Goal: Transaction & Acquisition: Purchase product/service

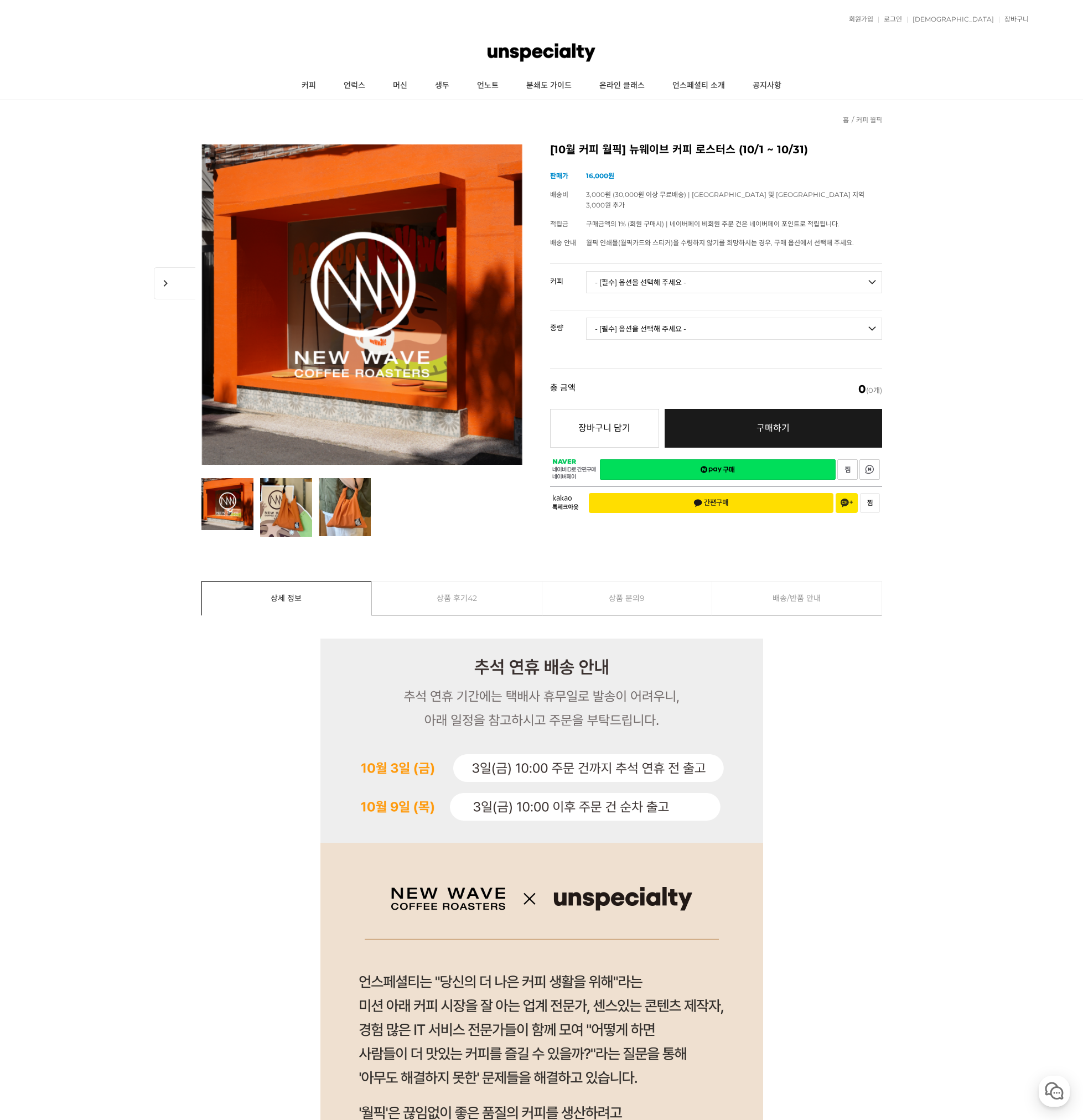
click at [533, 46] on img at bounding box center [541, 52] width 107 height 33
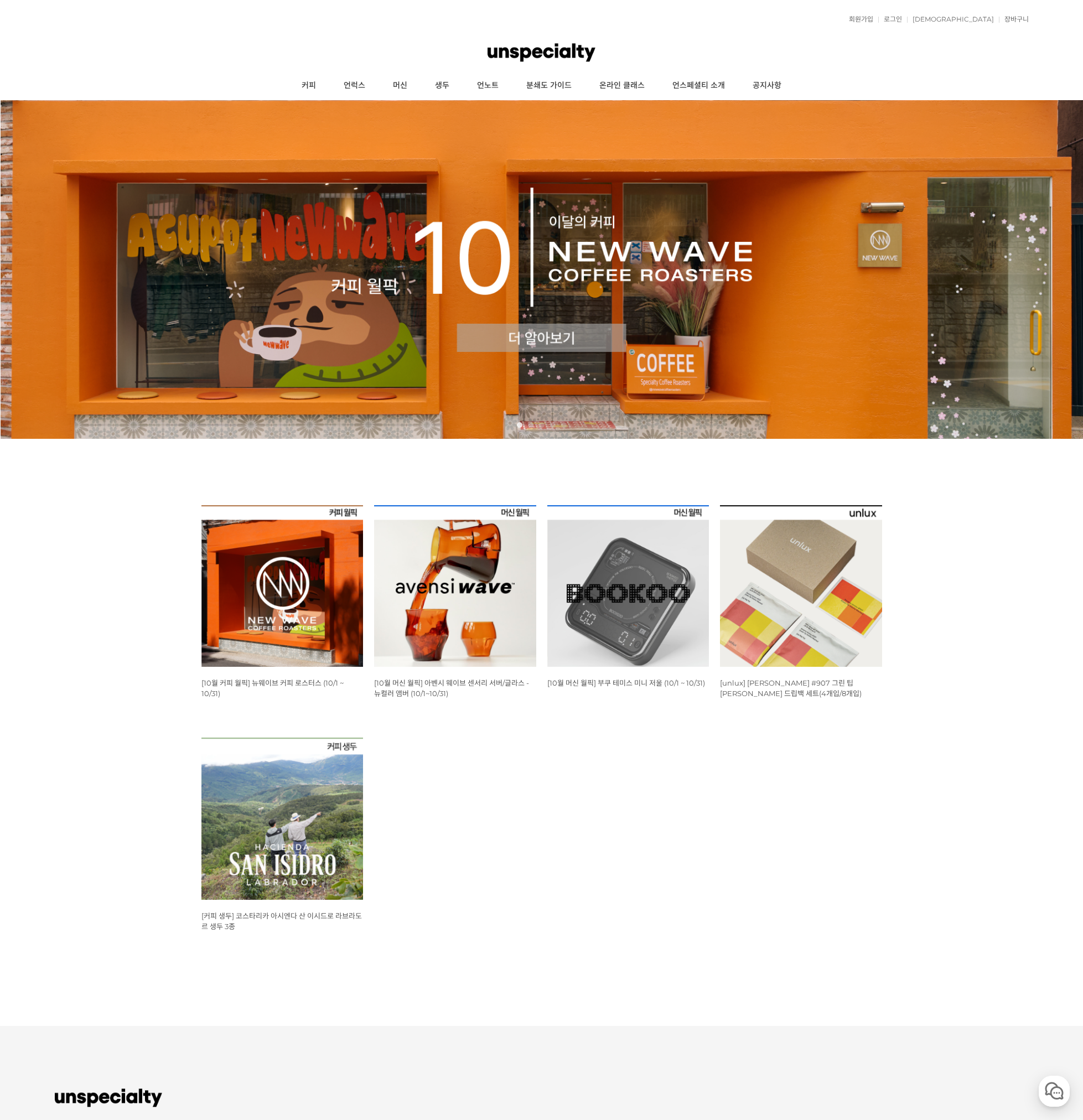
click at [304, 568] on img at bounding box center [282, 586] width 162 height 162
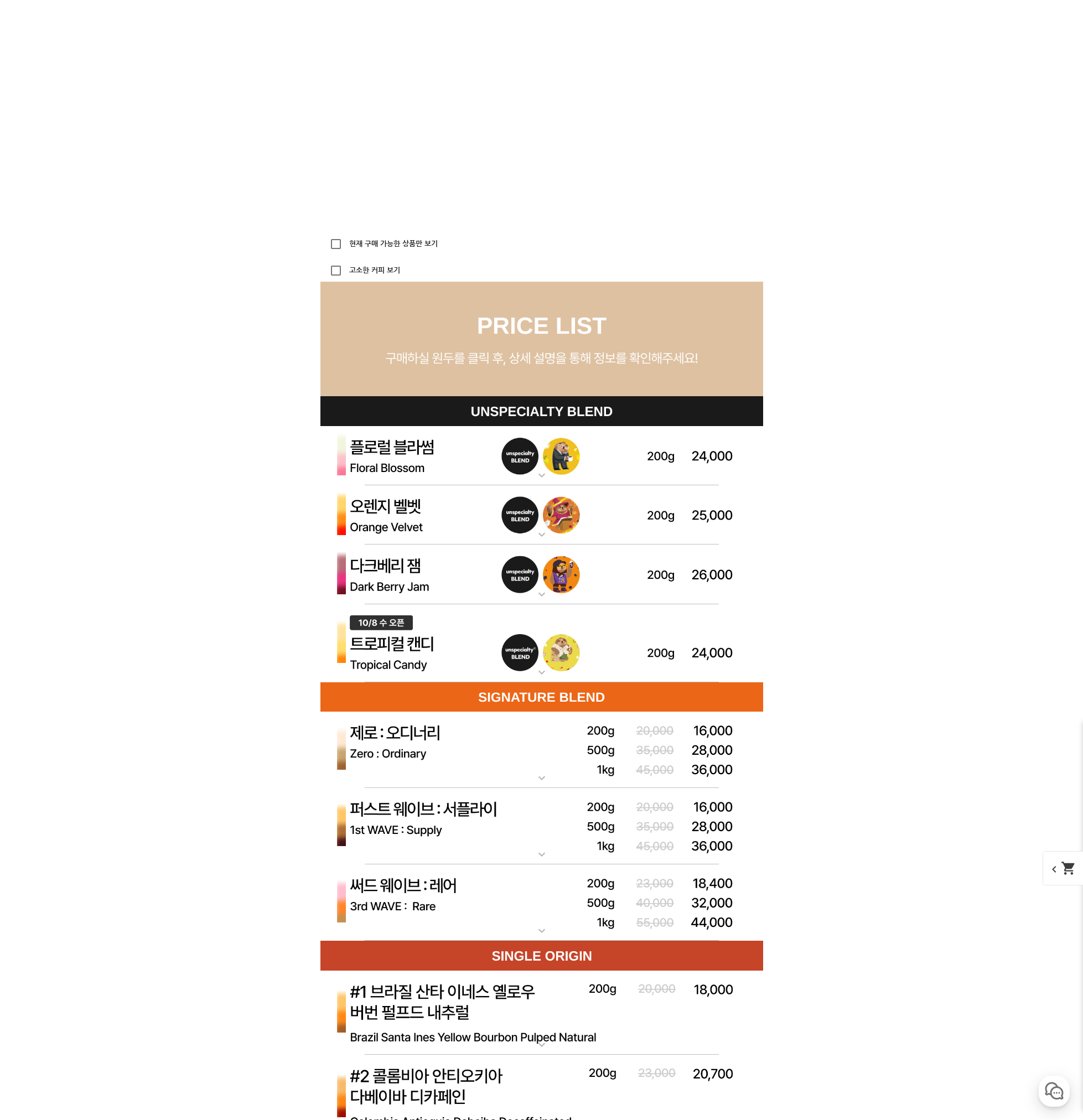
scroll to position [2878, 0]
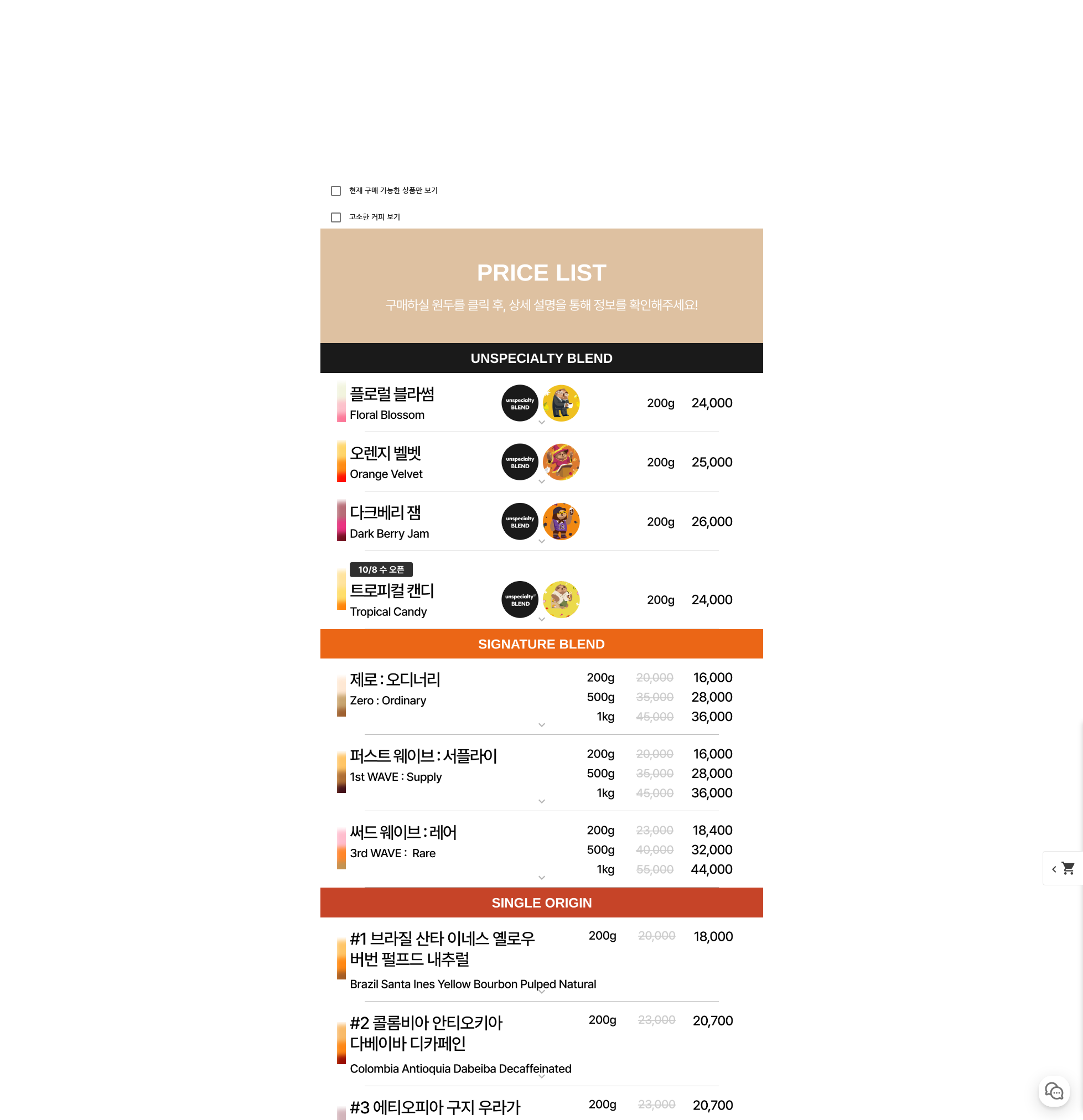
click at [532, 613] on mat-icon "expand_more" at bounding box center [542, 619] width 22 height 13
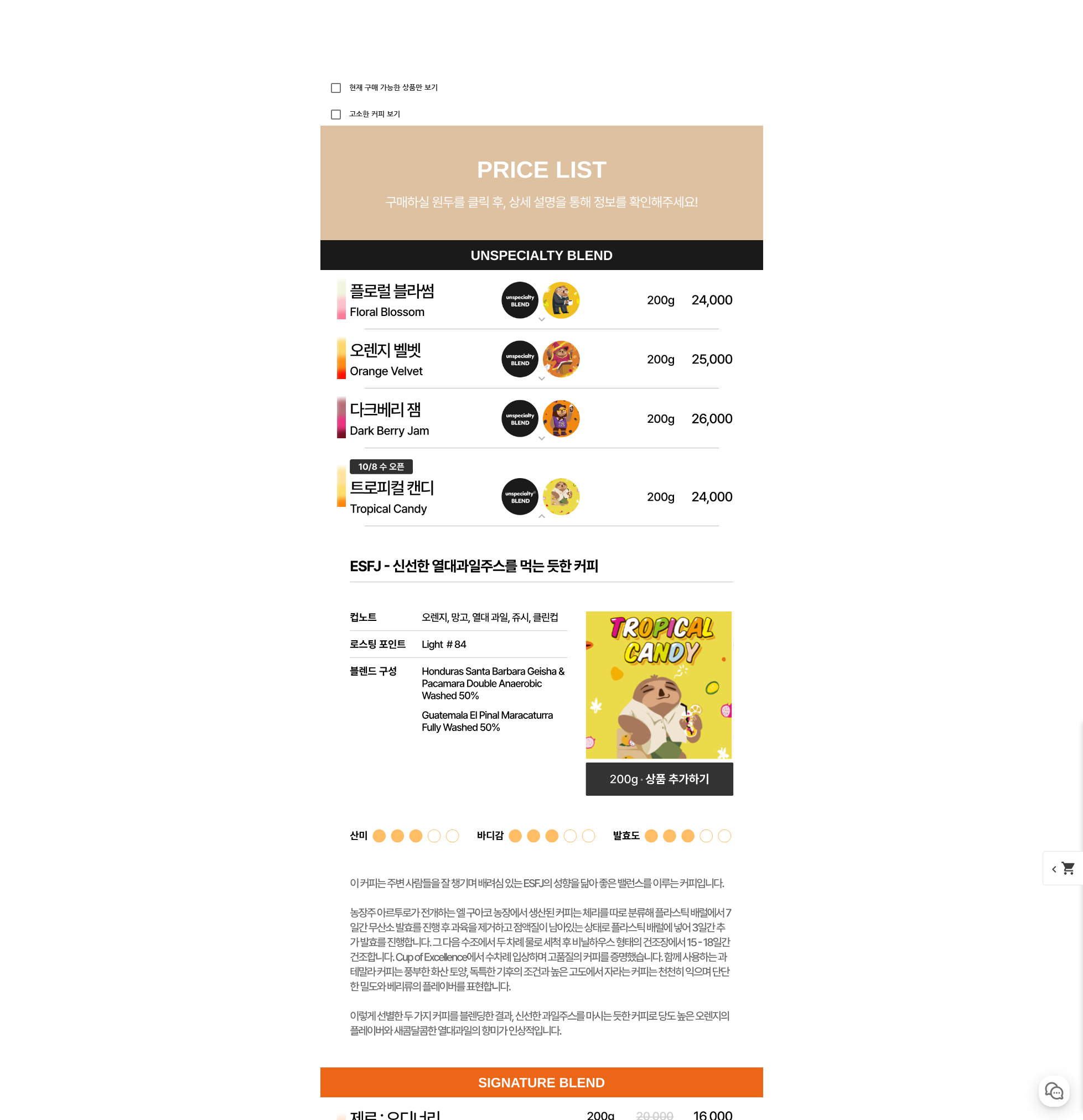
scroll to position [2988, 0]
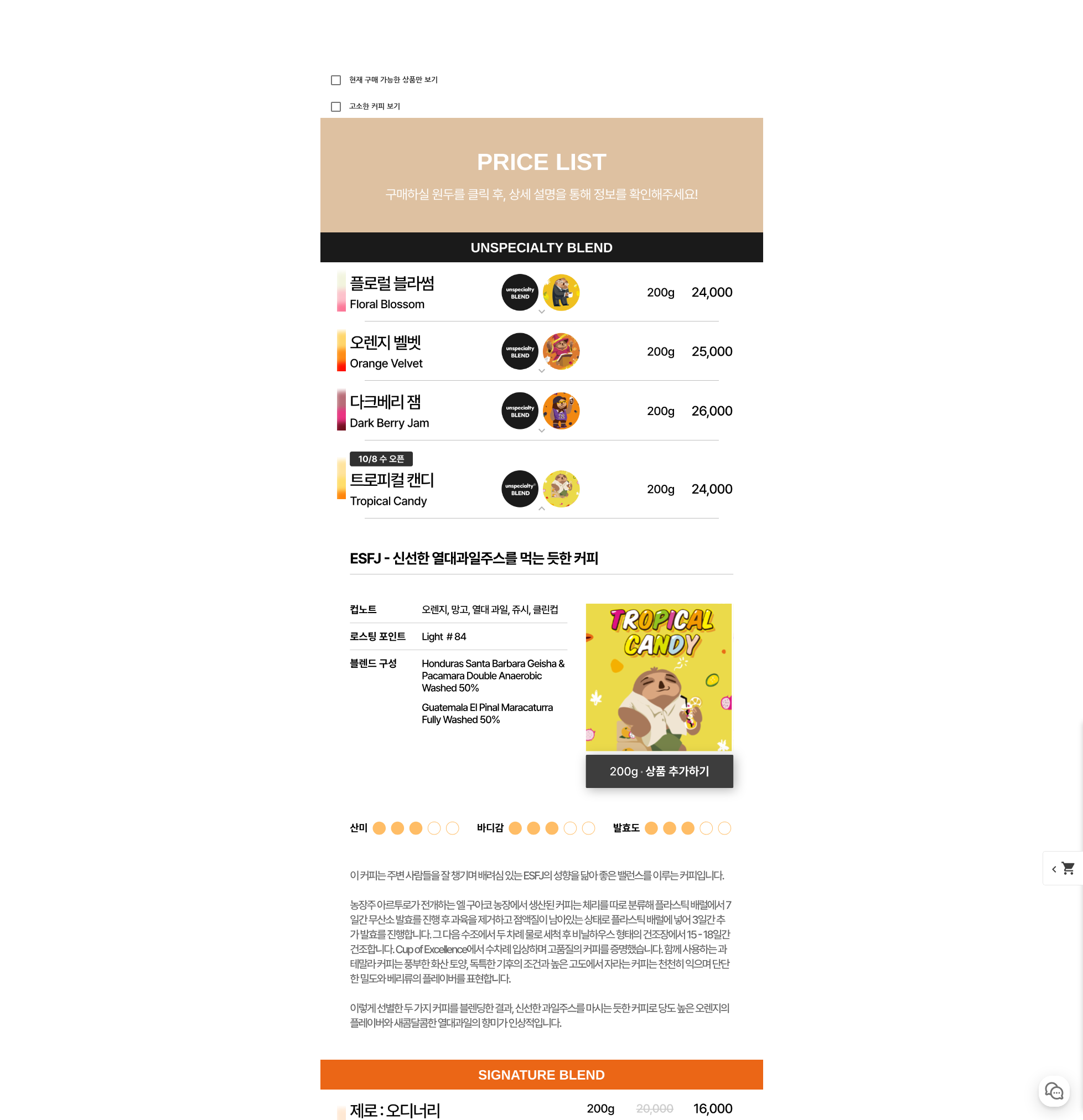
click at [646, 769] on rect at bounding box center [659, 771] width 148 height 33
select select "[10.8 오픈] 트로피컬 캔디 (언스페셜티 블렌드)"
select select "200g"
click at [1048, 767] on span "chevron_left shopping_cart" at bounding box center [1071, 755] width 57 height 34
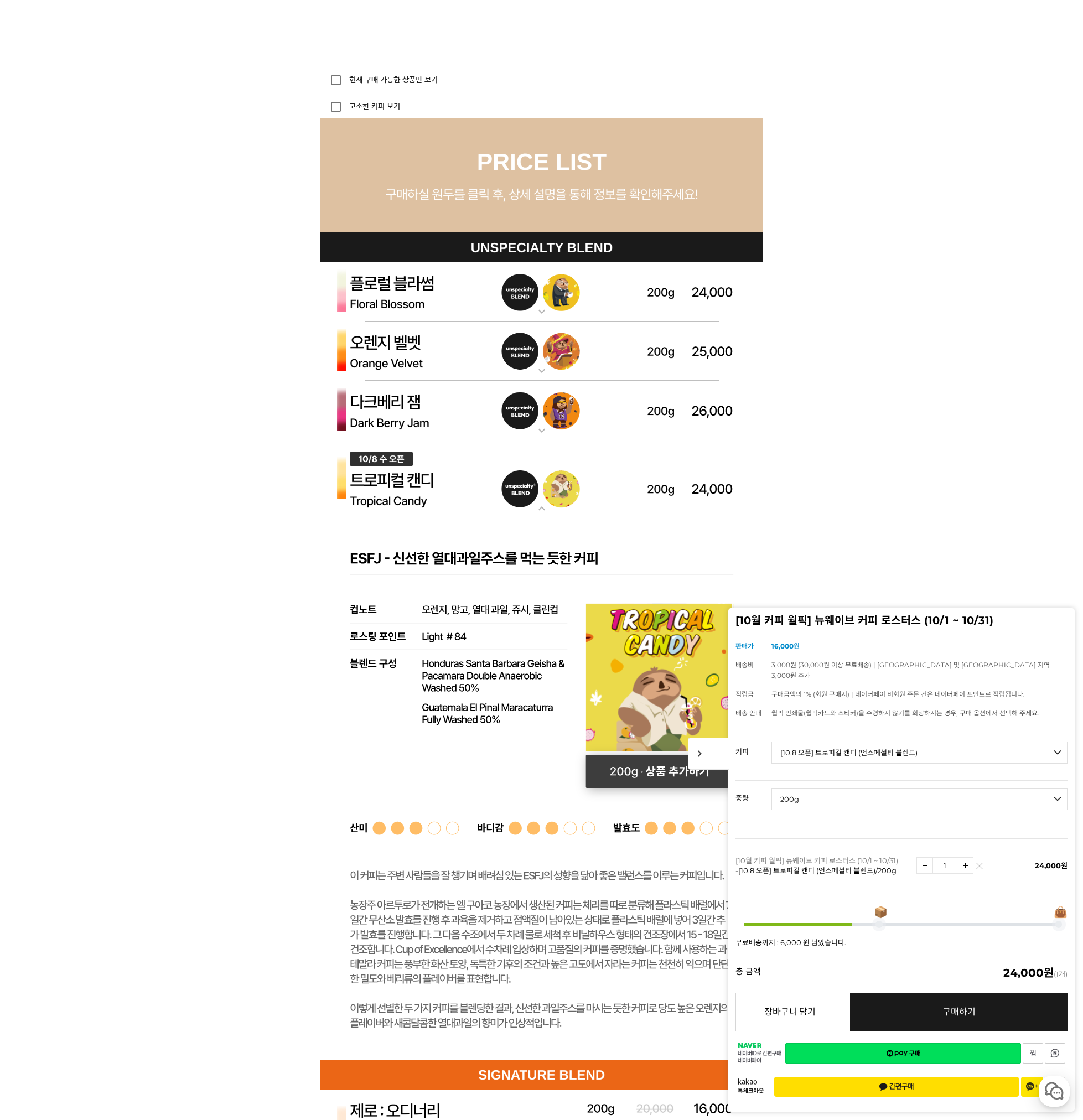
click at [702, 759] on span "chevron_right" at bounding box center [709, 753] width 41 height 32
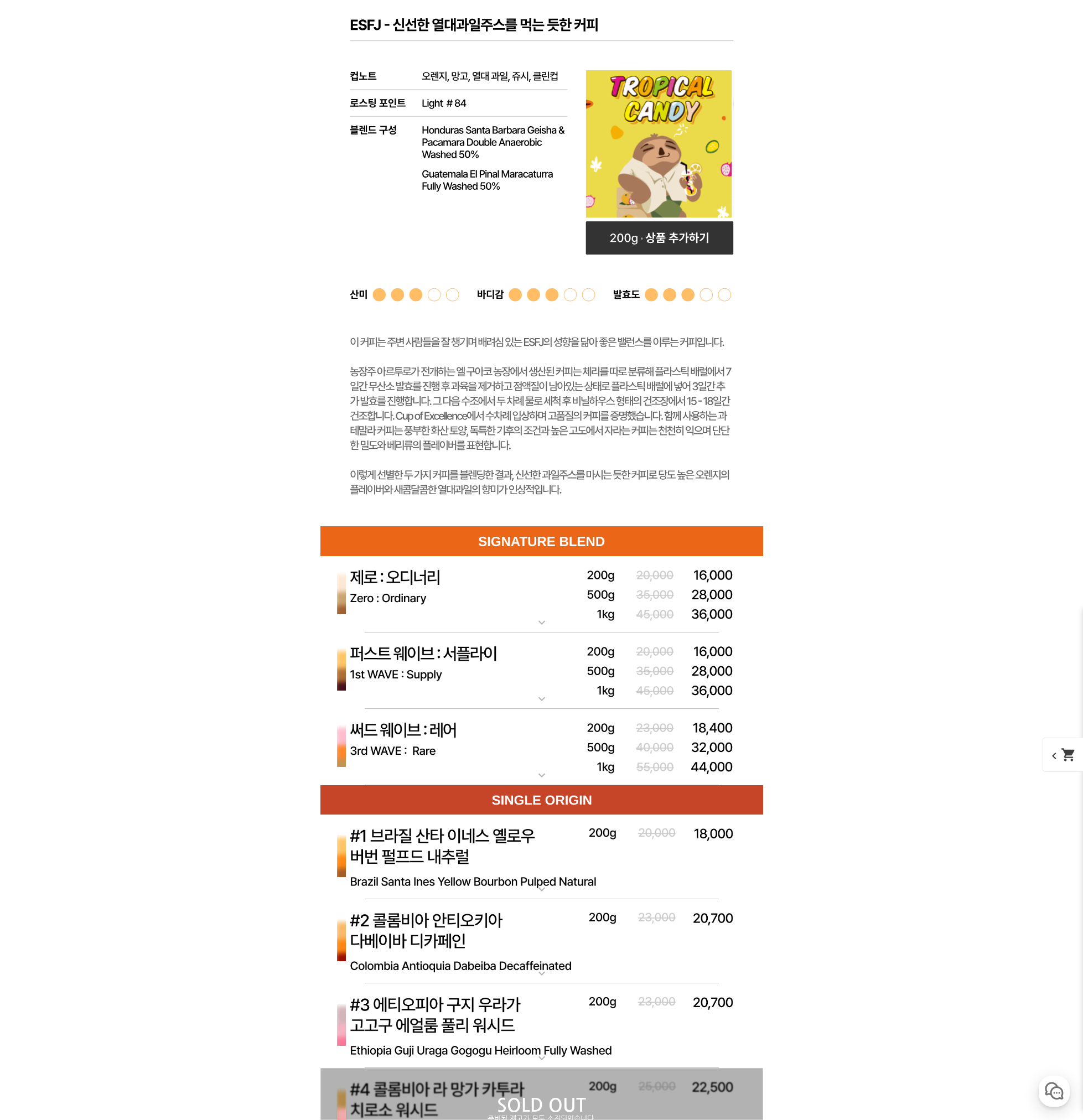
scroll to position [3542, 0]
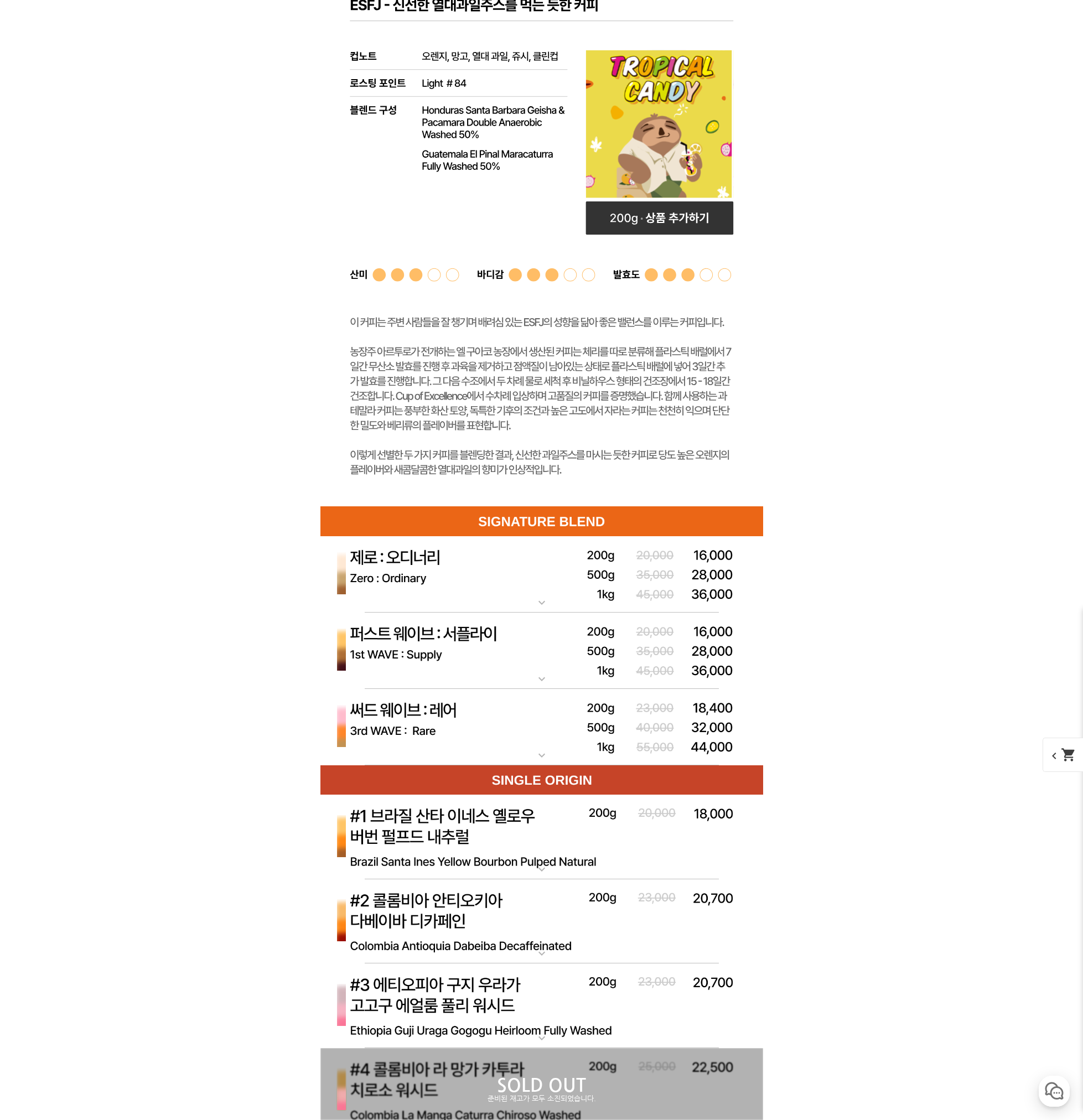
click at [542, 753] on mat-icon "expand_more" at bounding box center [542, 755] width 22 height 13
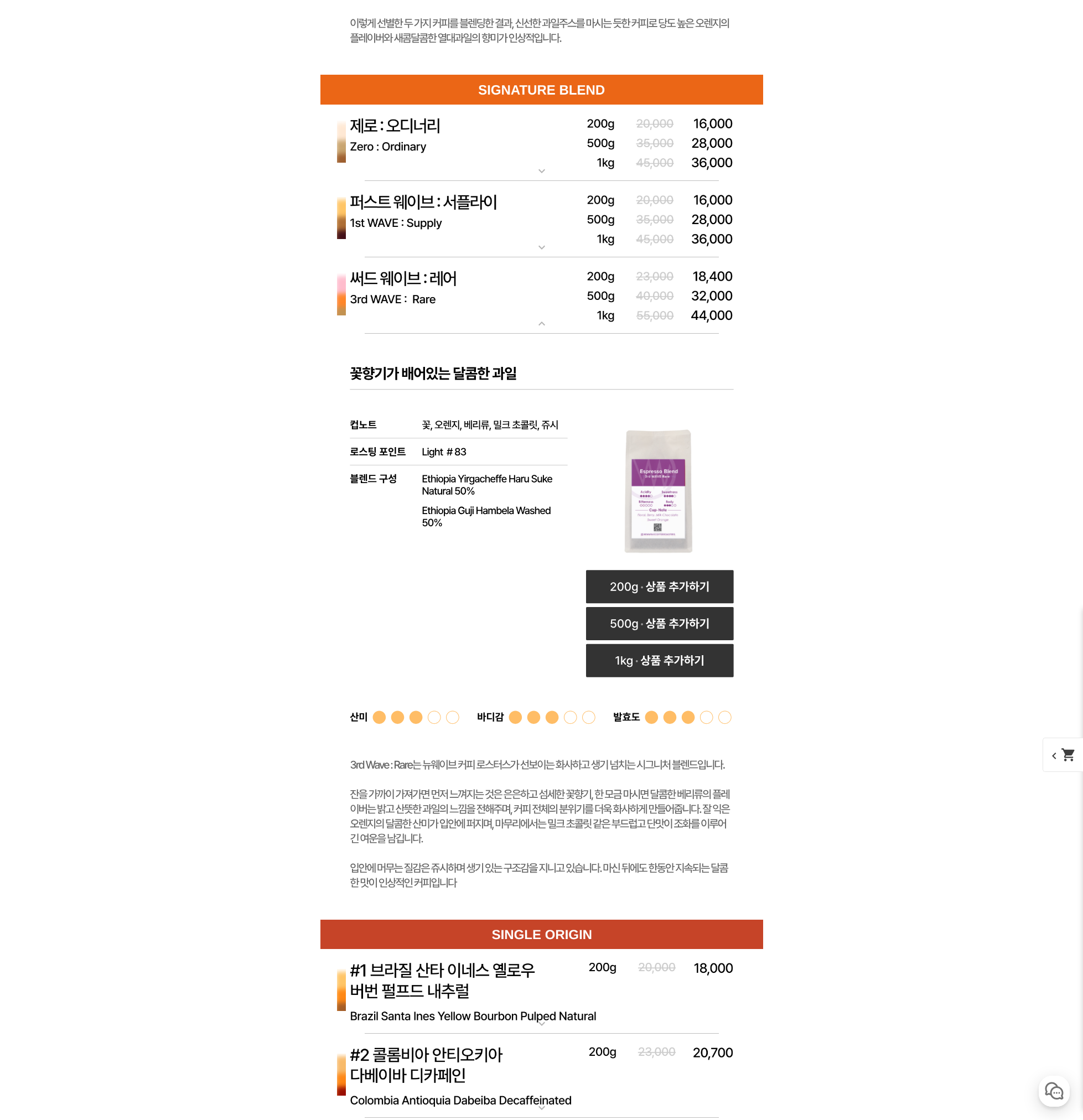
scroll to position [3985, 0]
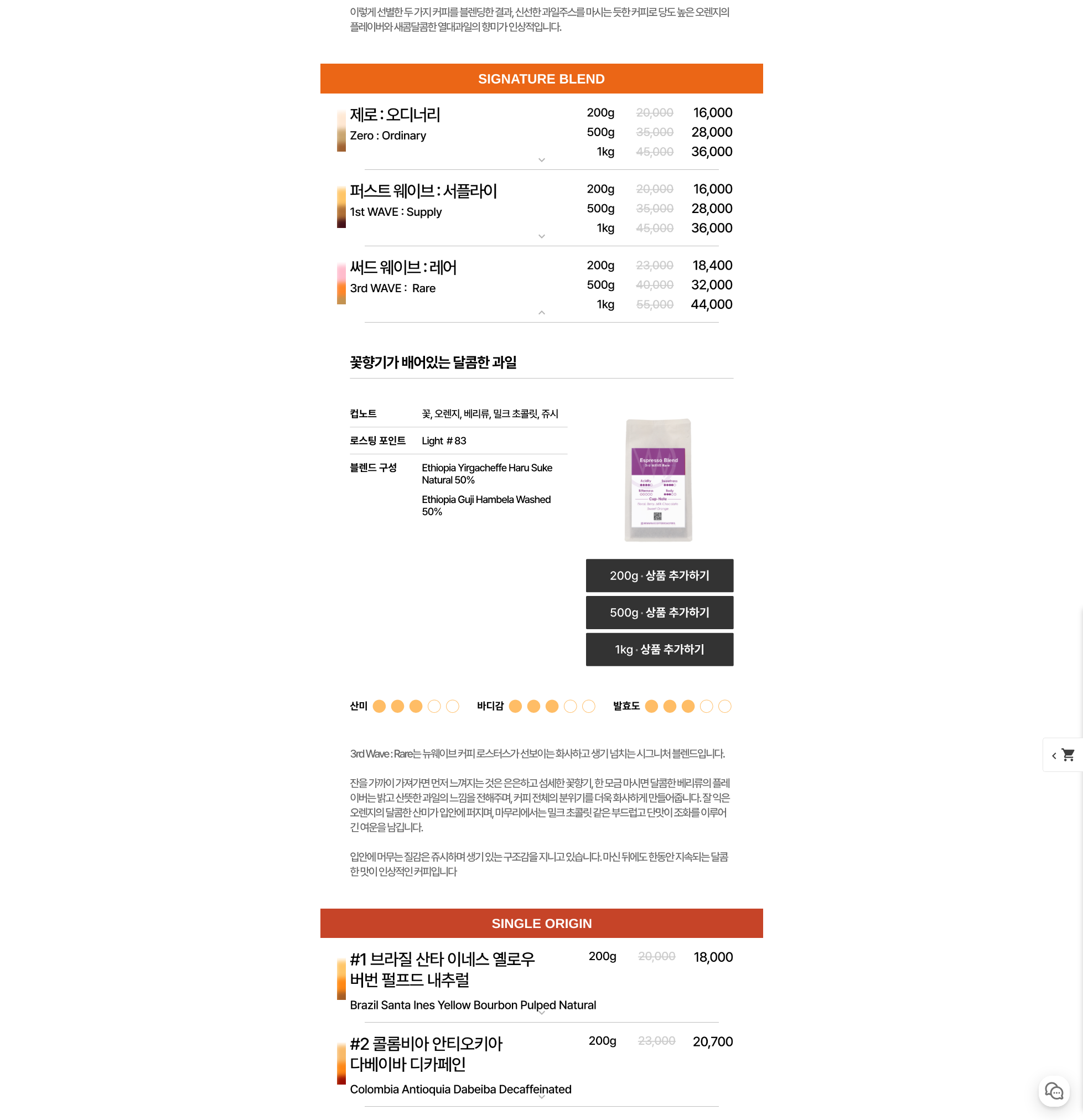
click at [463, 370] on rect at bounding box center [542, 615] width 442 height 586
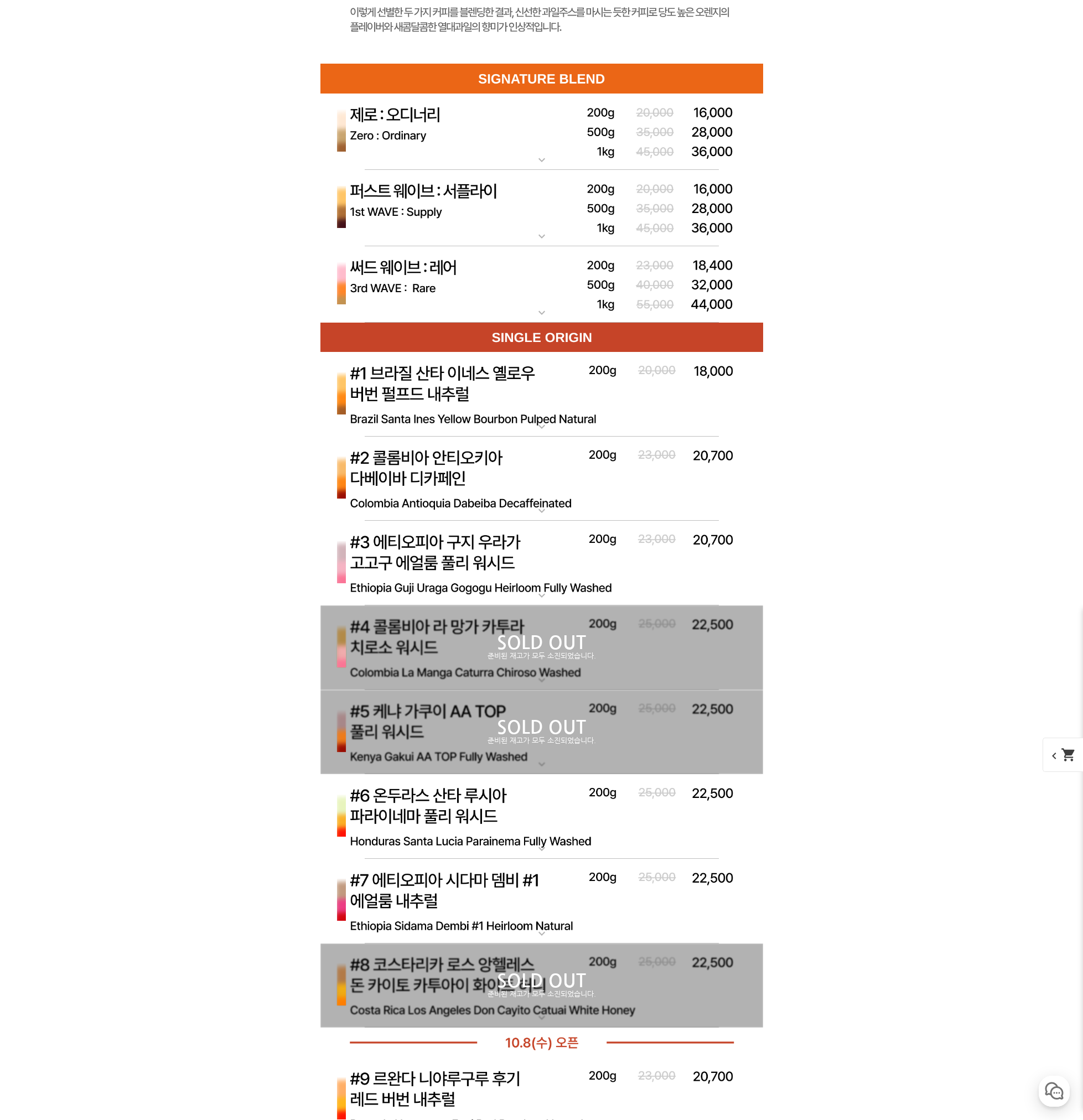
click at [621, 395] on img at bounding box center [542, 395] width 442 height 85
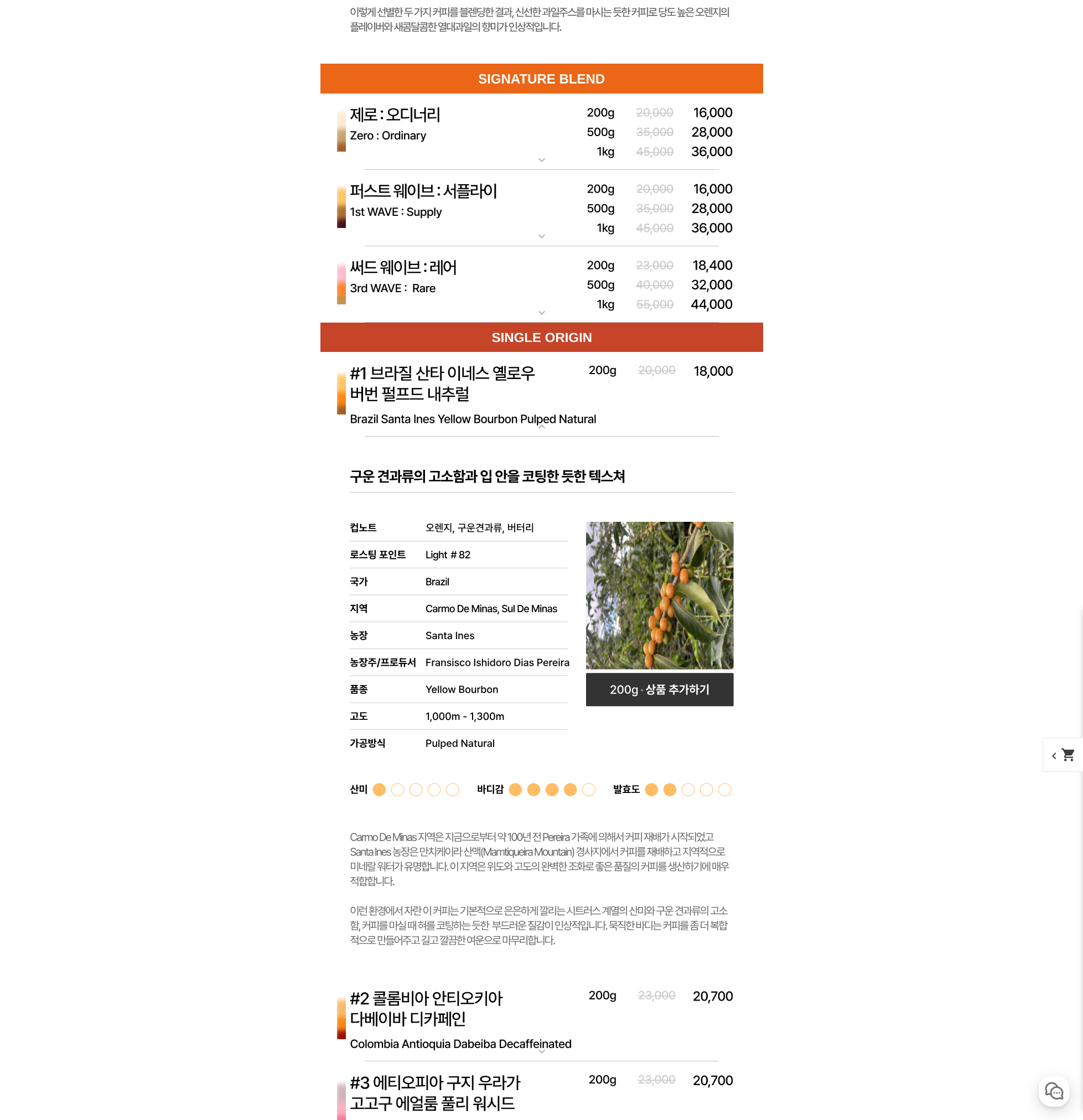
click at [627, 380] on img at bounding box center [542, 395] width 442 height 85
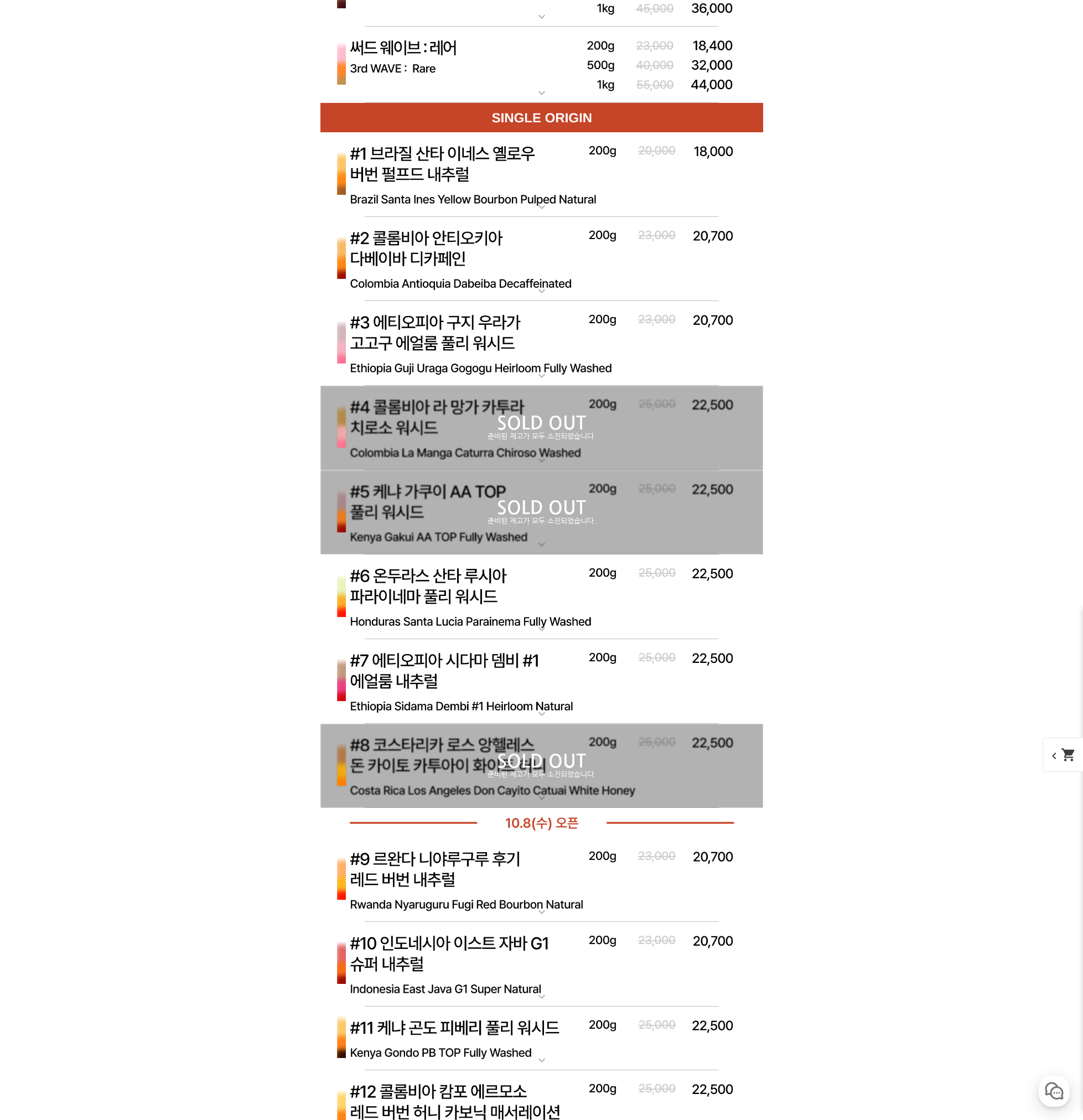
scroll to position [4206, 0]
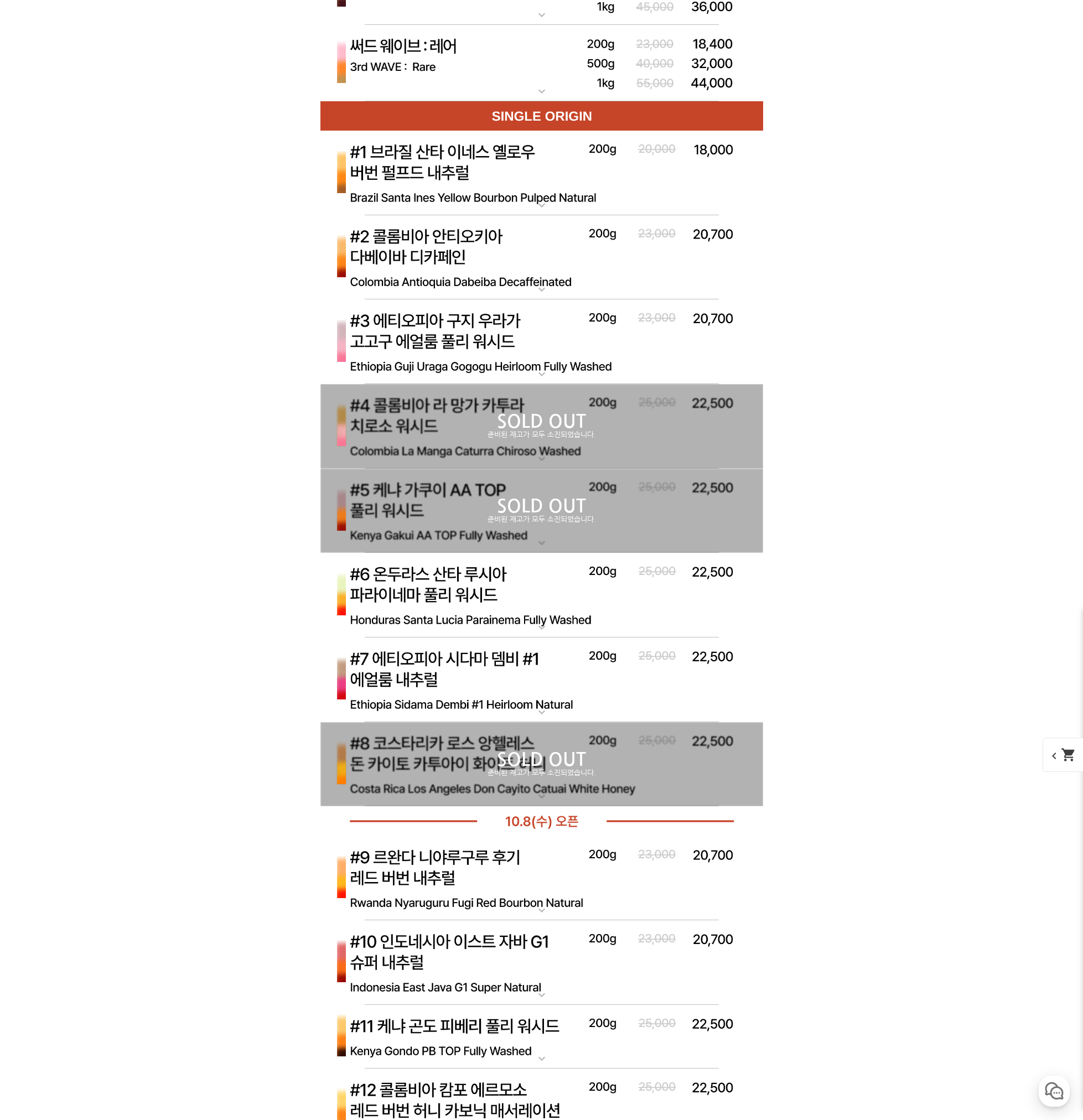
click at [627, 424] on p "SOLD OUT" at bounding box center [542, 422] width 442 height 18
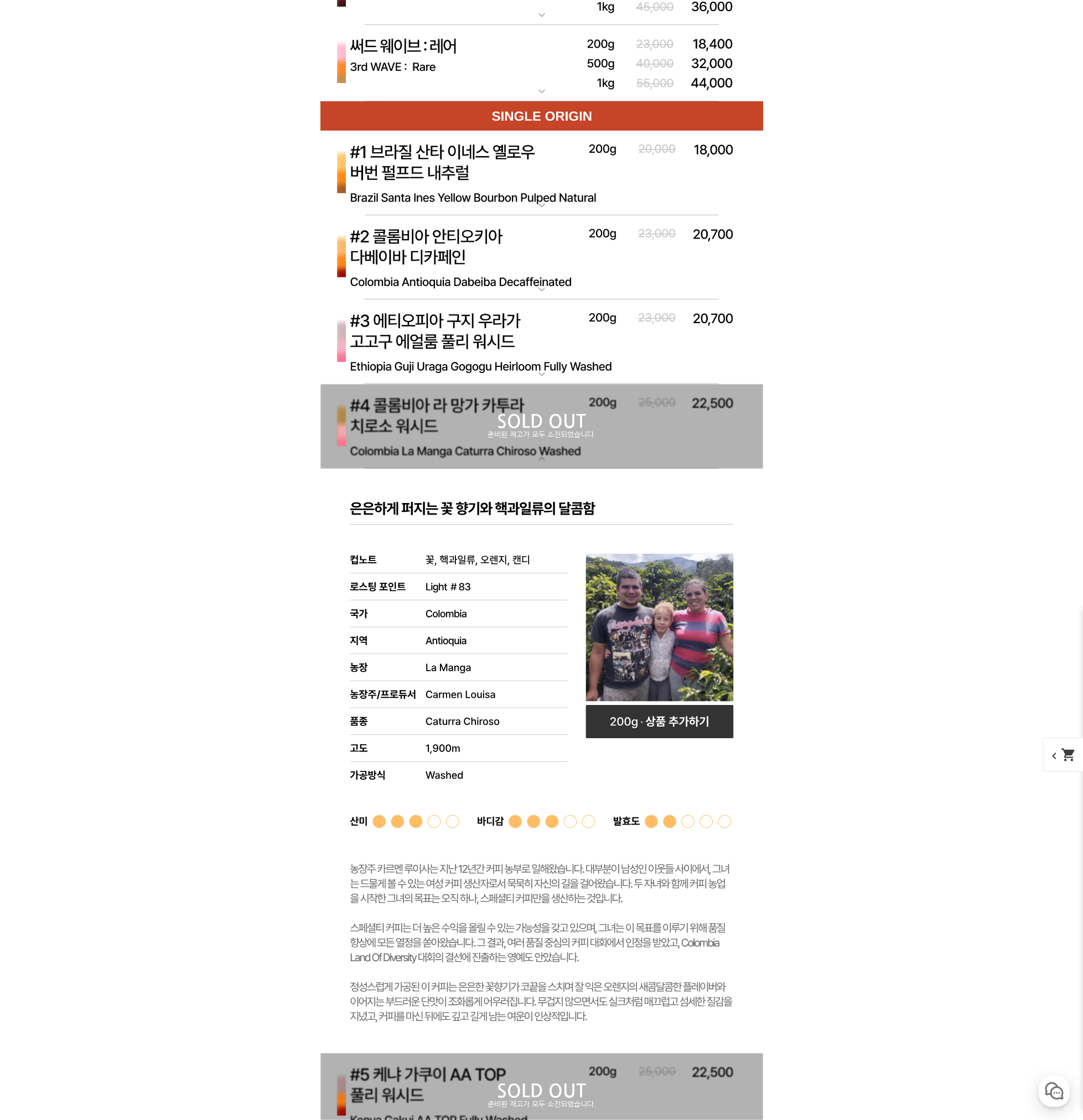
click at [627, 424] on p "SOLD OUT" at bounding box center [542, 422] width 442 height 18
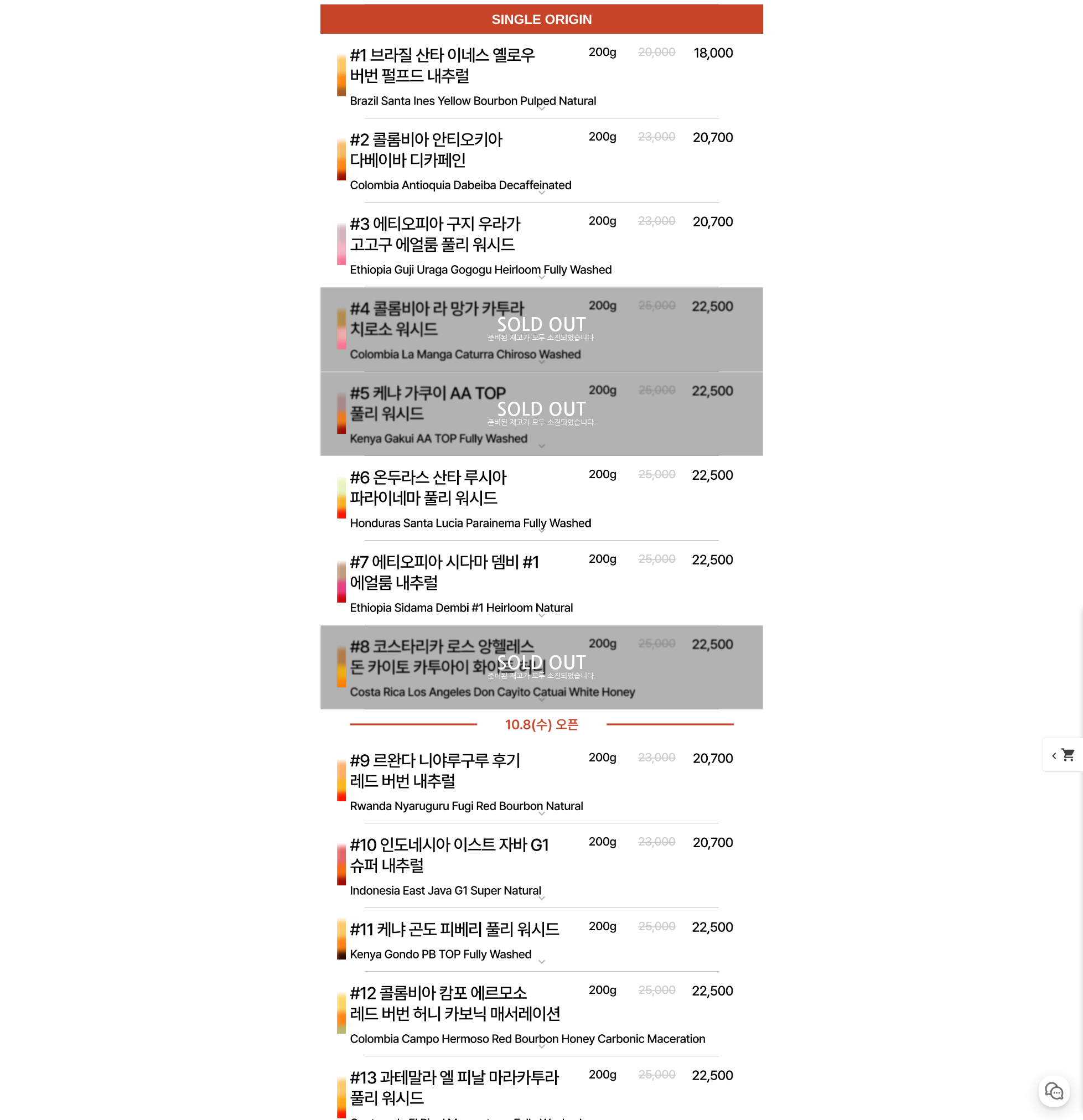
scroll to position [4316, 0]
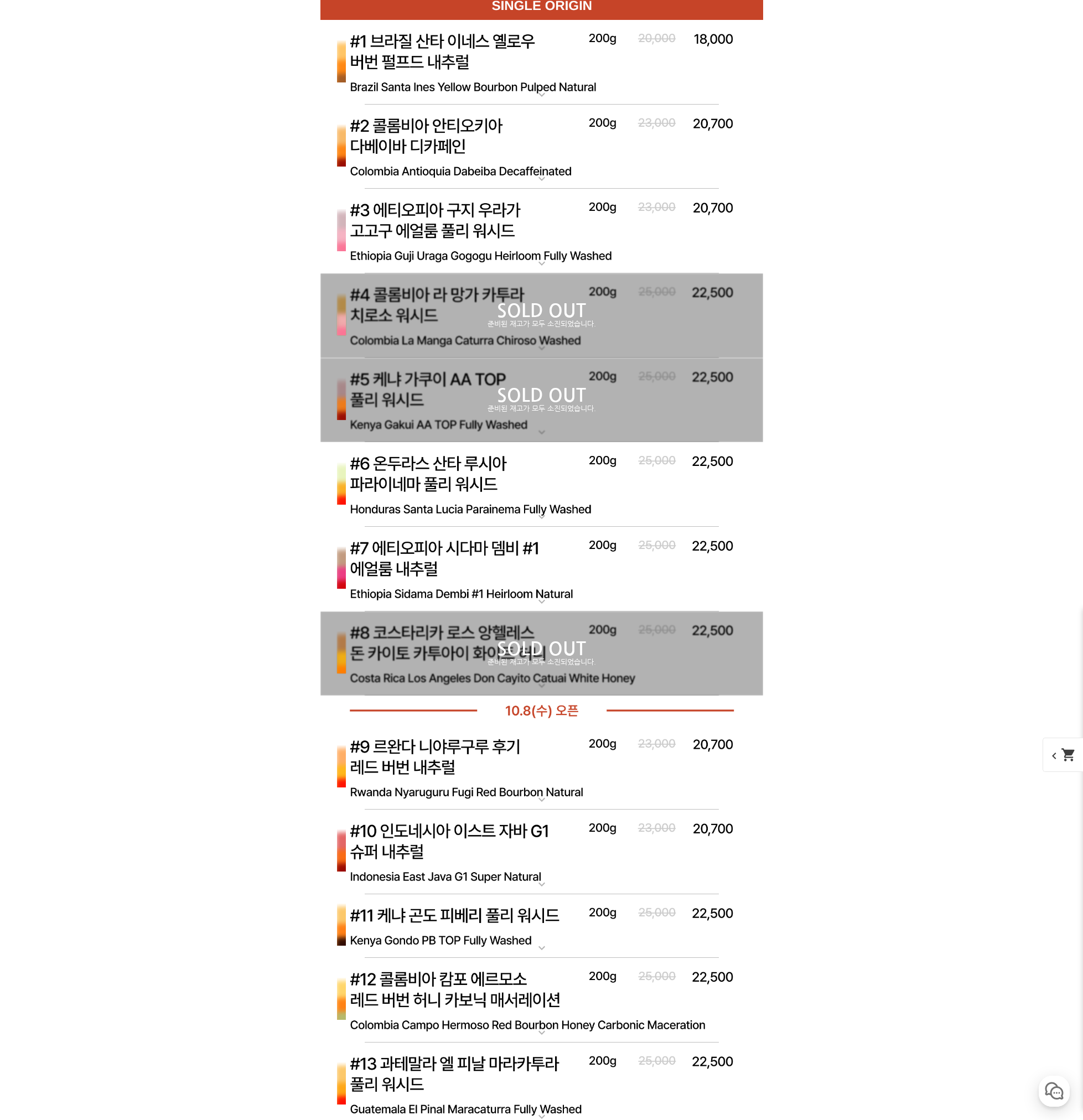
click at [526, 656] on p "SOLD OUT" at bounding box center [542, 649] width 442 height 18
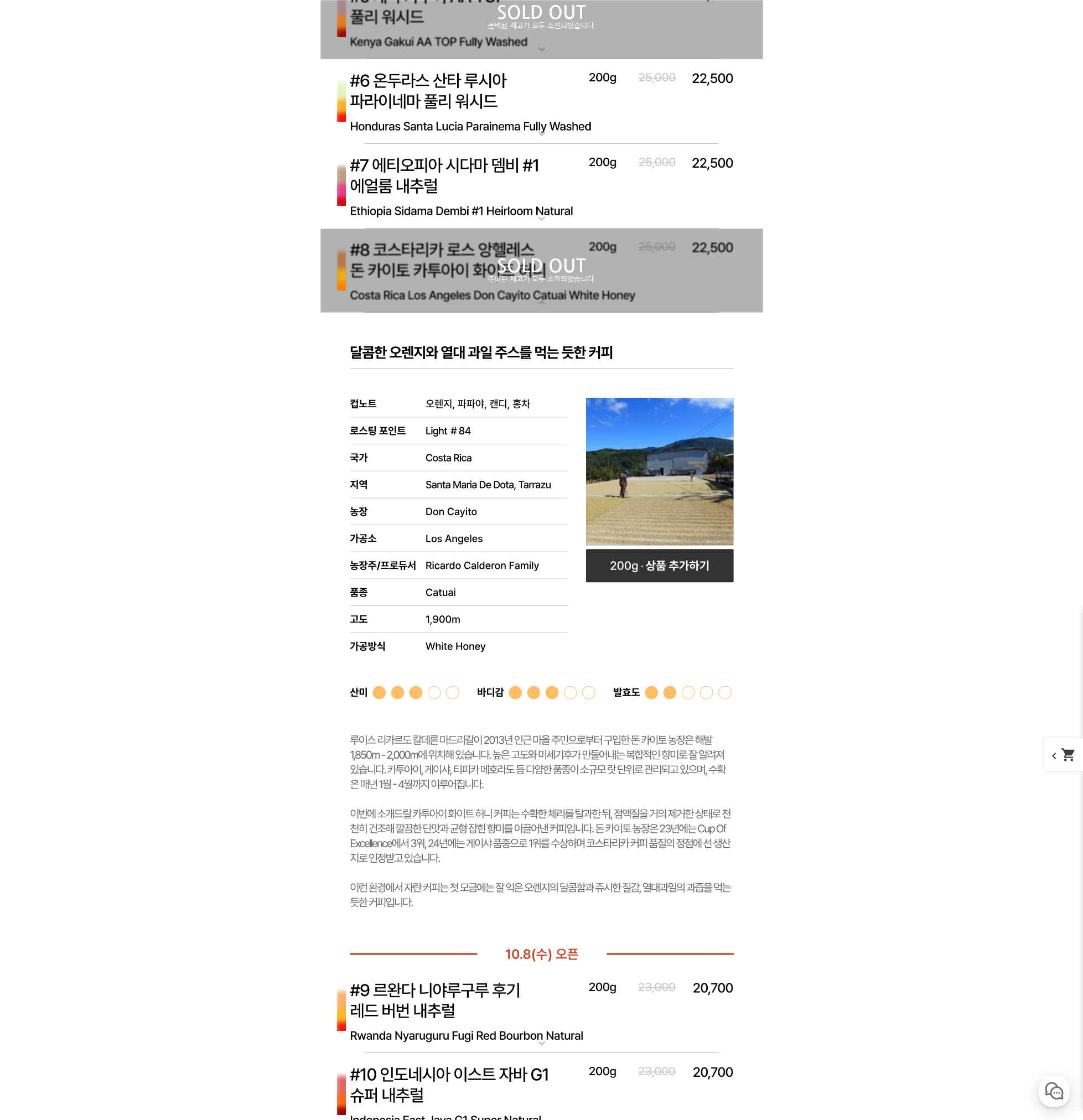
scroll to position [4704, 0]
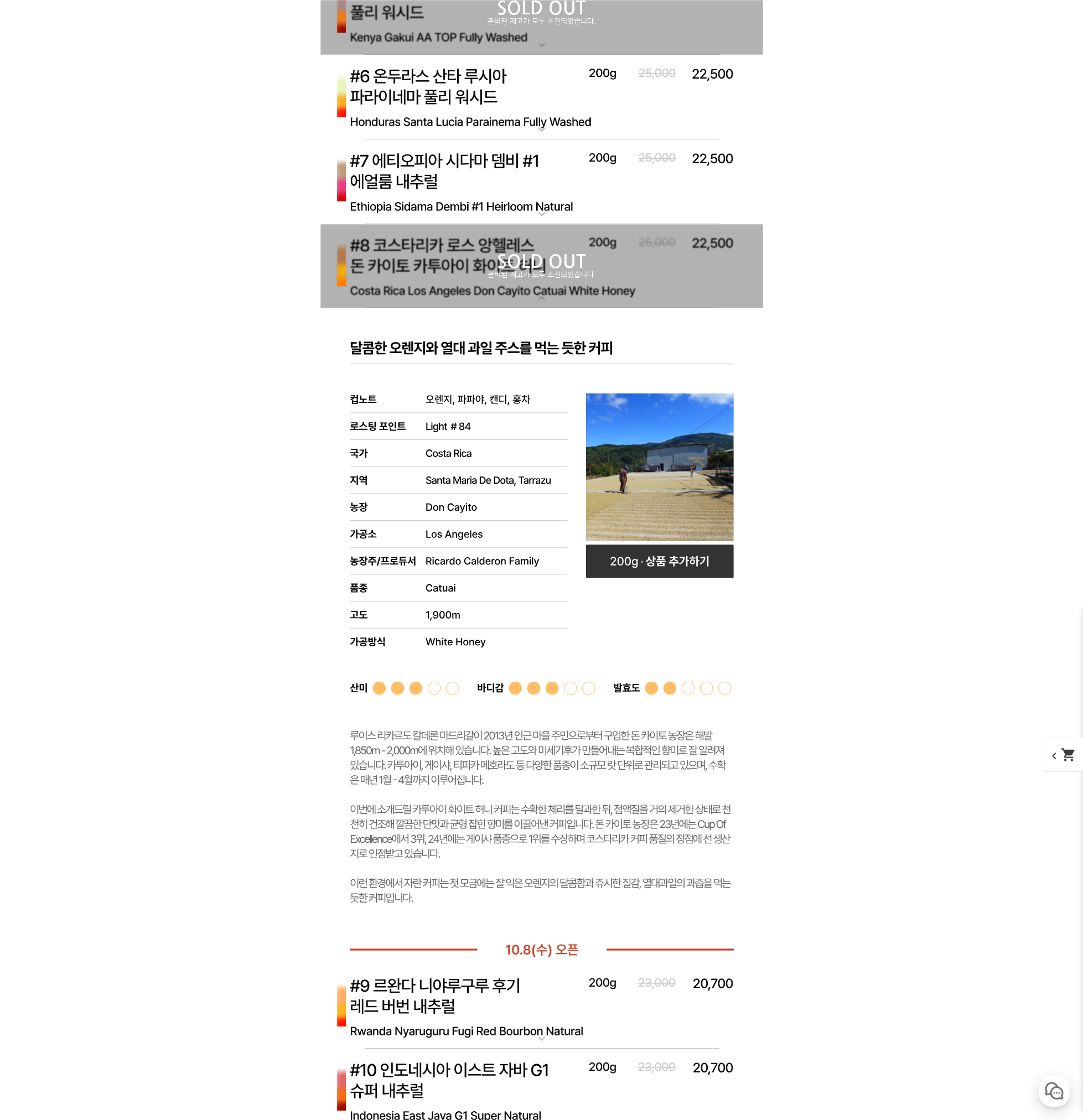
click at [476, 280] on p "준비된 재고가 모두 소진되었습니다." at bounding box center [542, 275] width 442 height 9
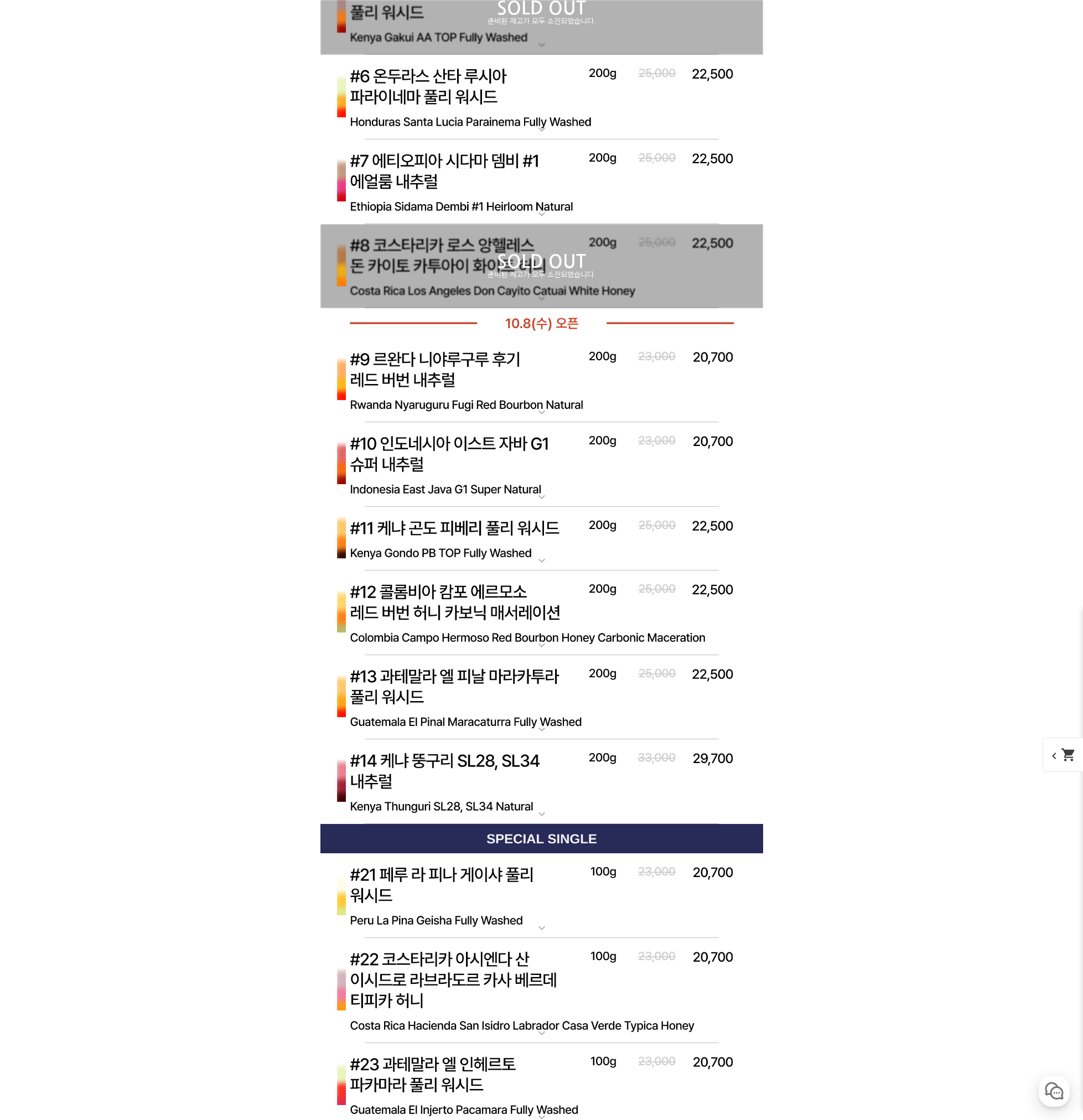
click at [571, 447] on img at bounding box center [542, 465] width 442 height 85
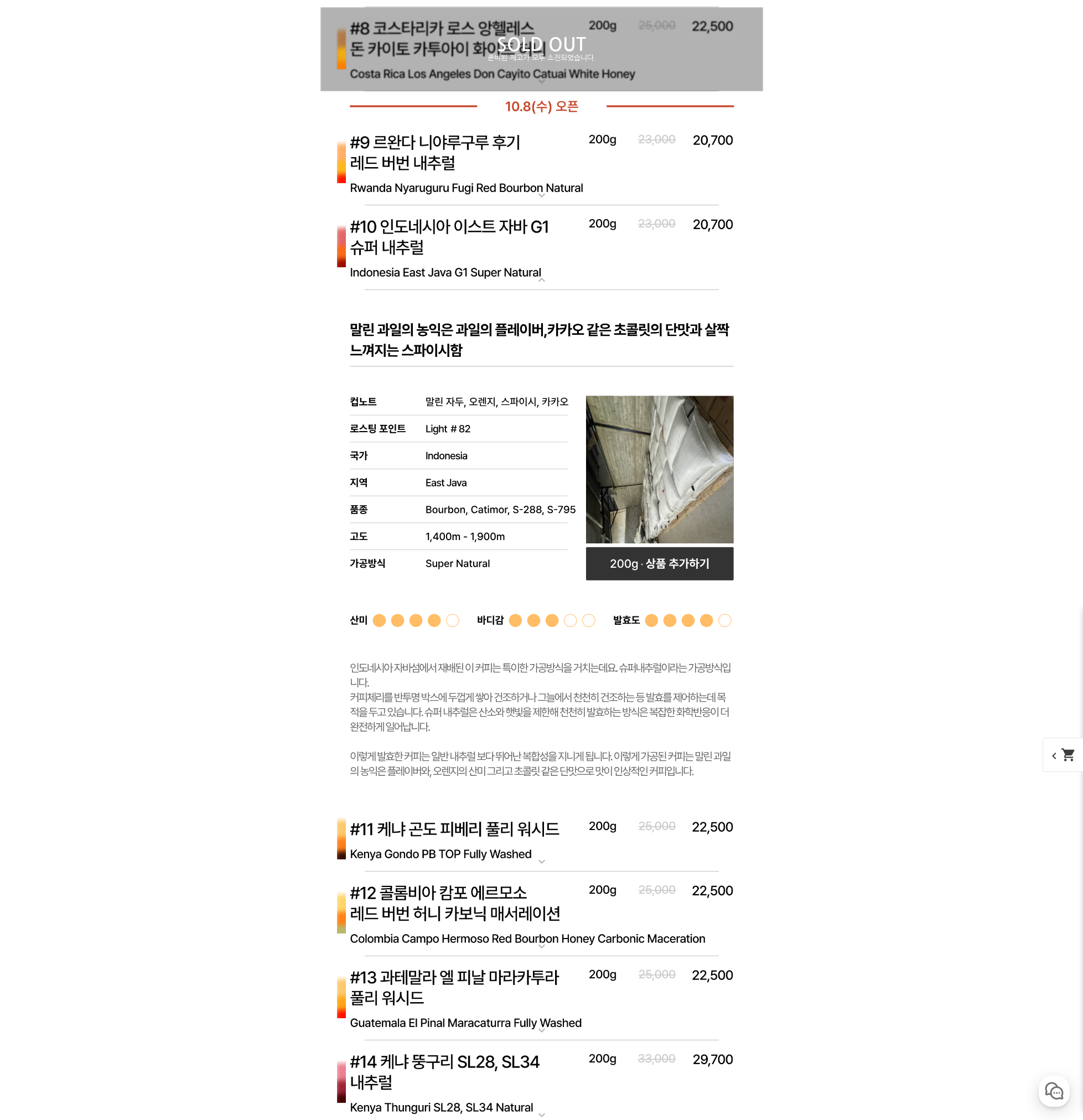
scroll to position [4926, 0]
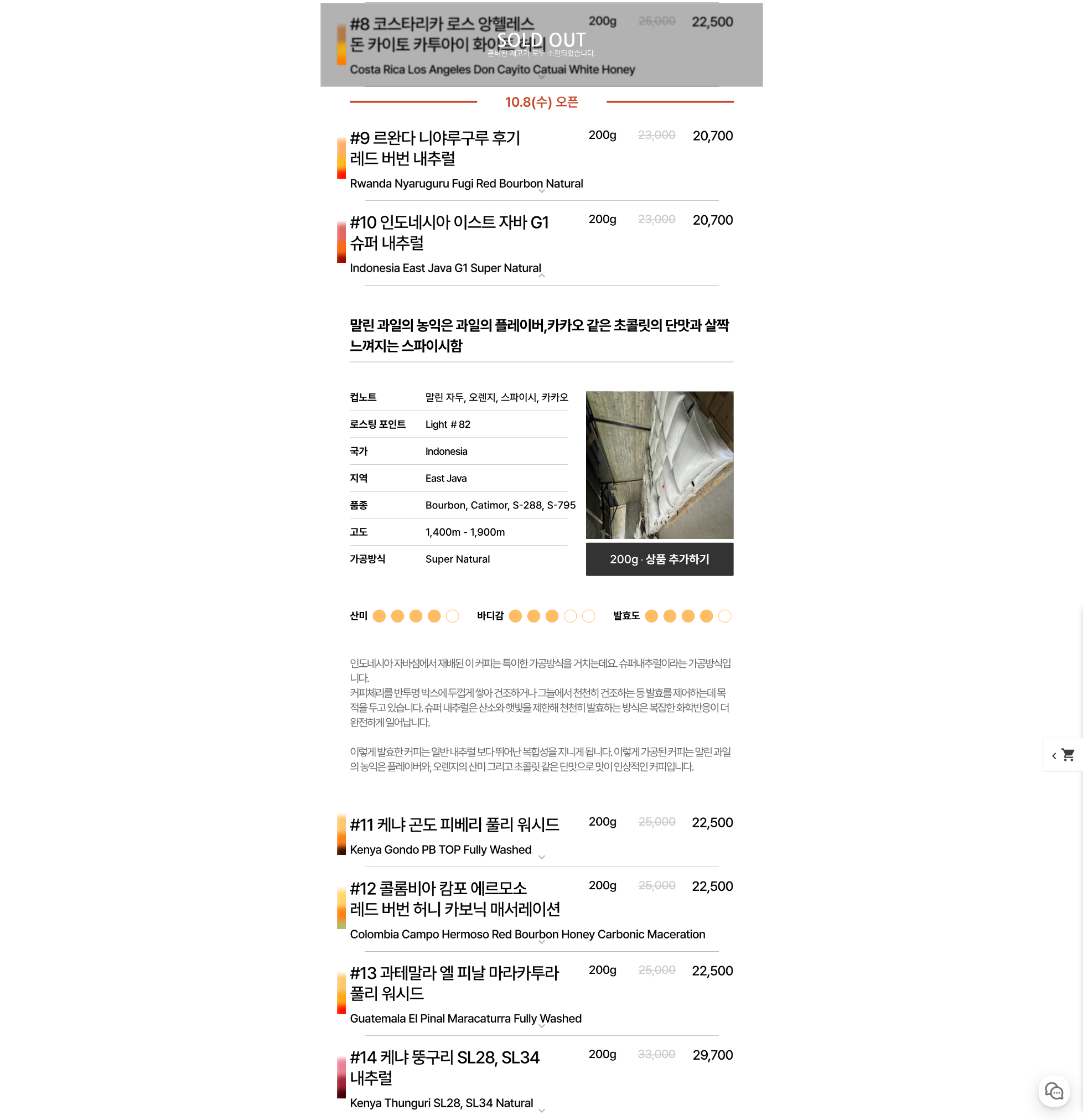
click at [404, 210] on p "[10.8 오픈] #10 인도네시아 이스트 자바 G1 슈퍼 내추럴" at bounding box center [542, 206] width 442 height 9
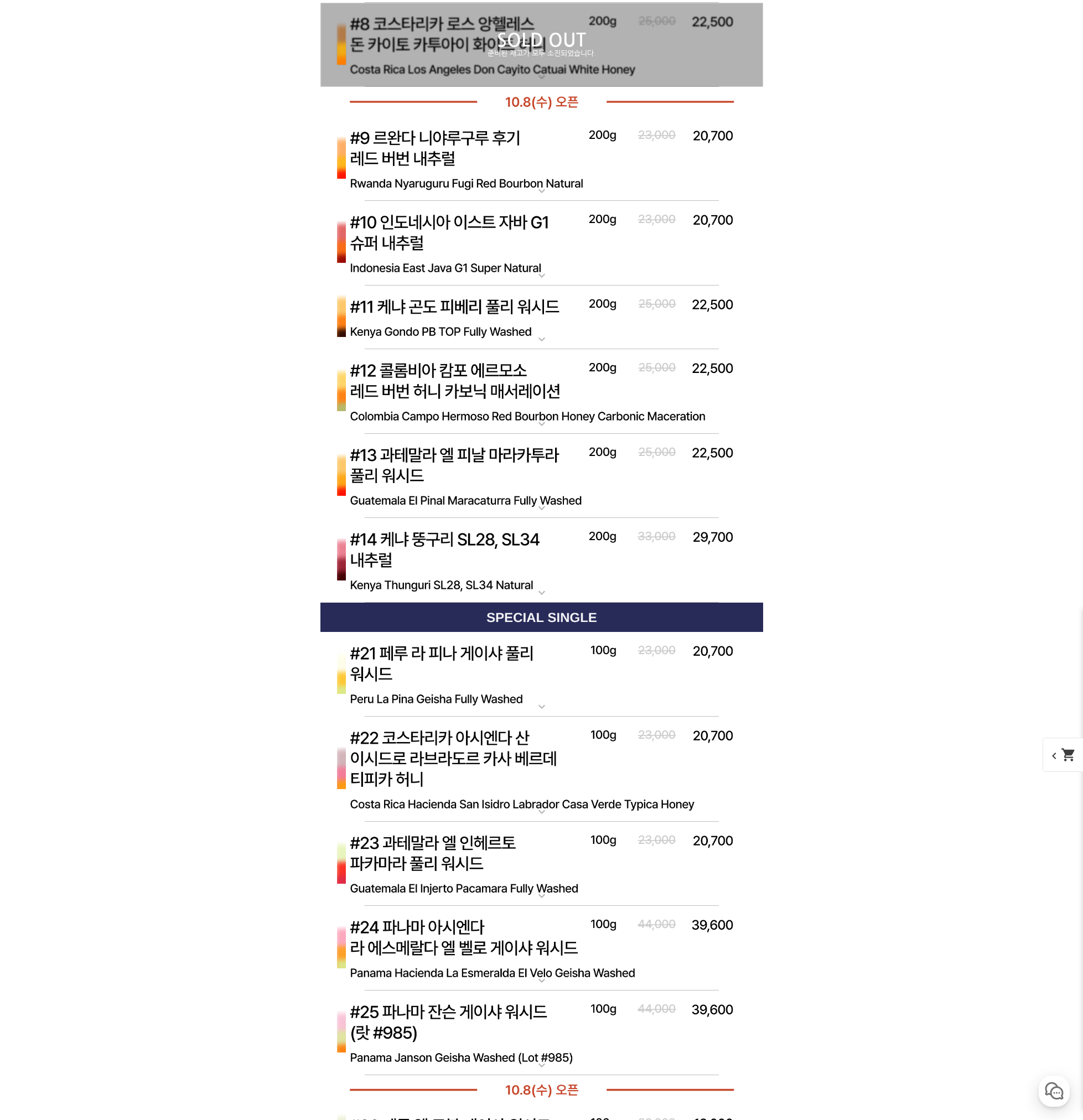
click at [551, 557] on img at bounding box center [542, 560] width 442 height 85
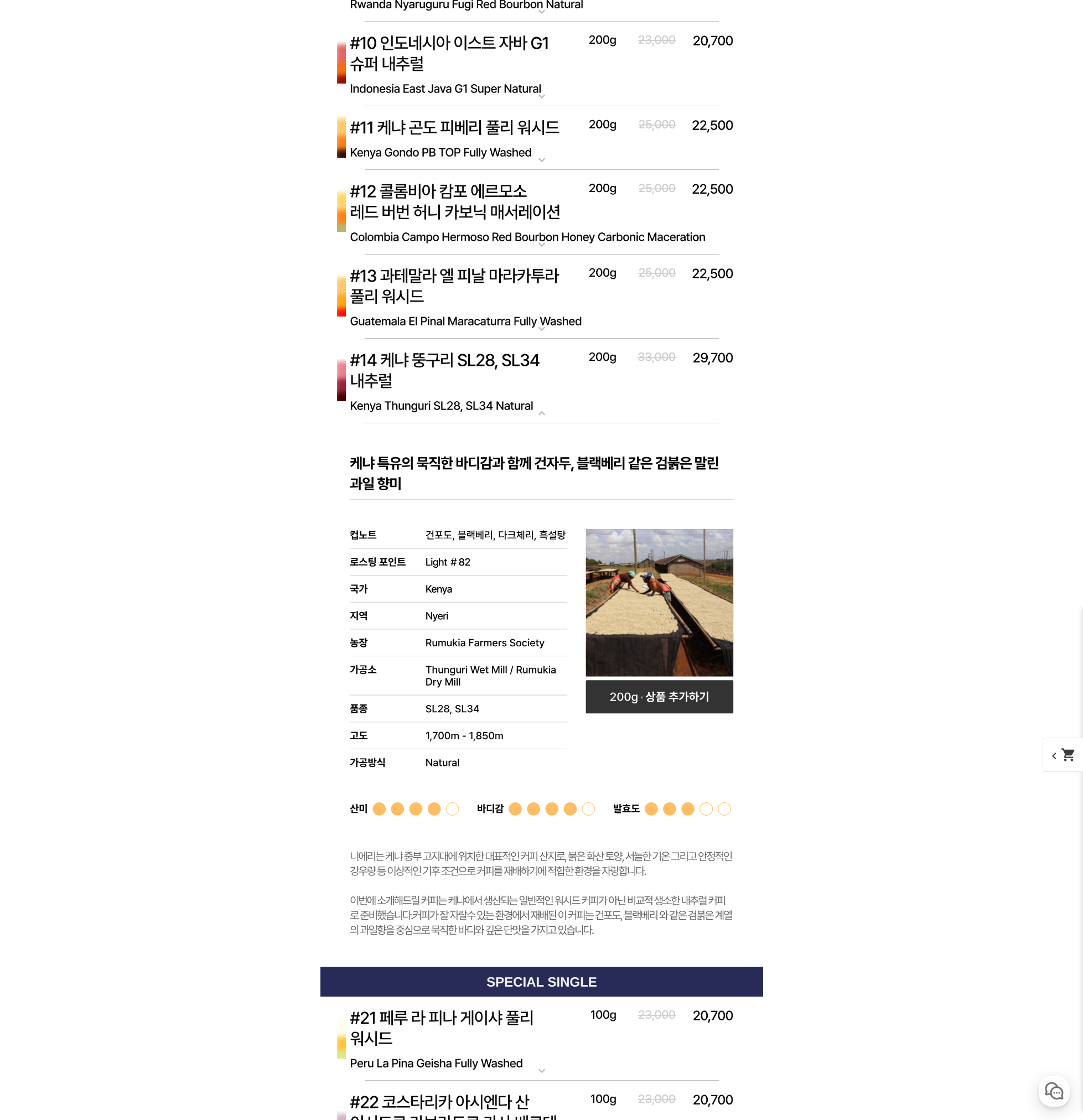
scroll to position [5147, 0]
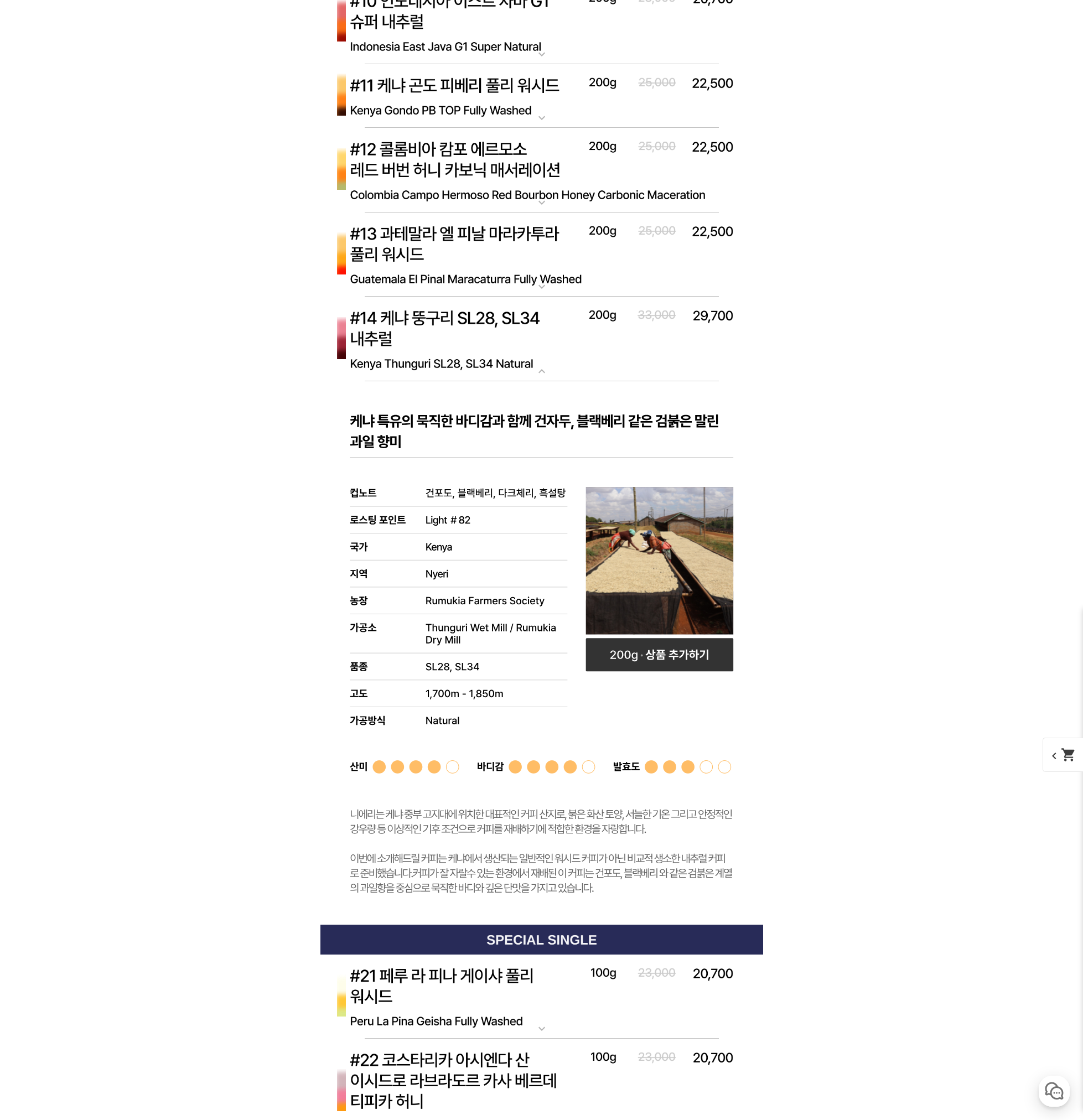
click at [540, 330] on img at bounding box center [542, 339] width 442 height 85
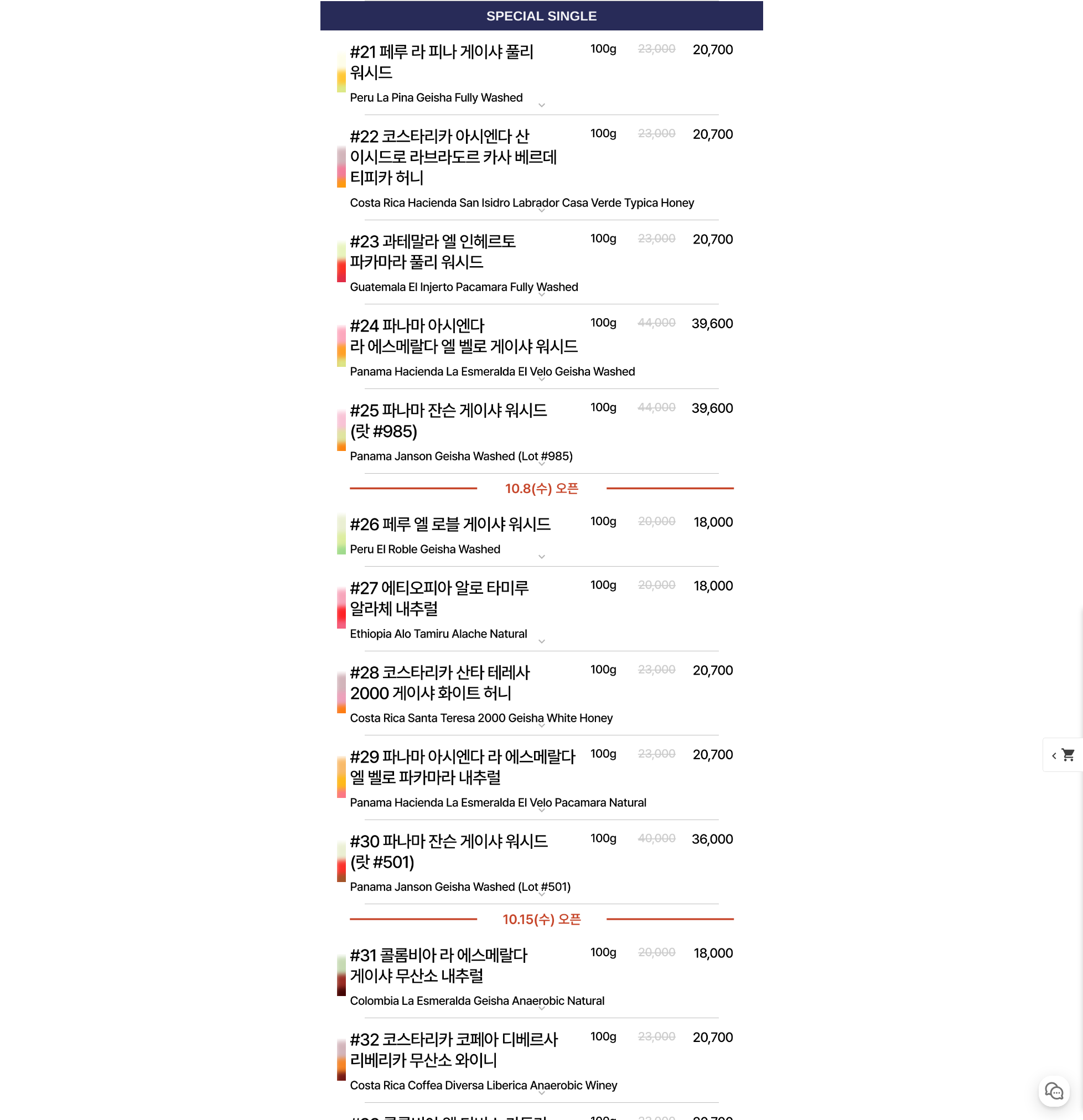
scroll to position [5534, 0]
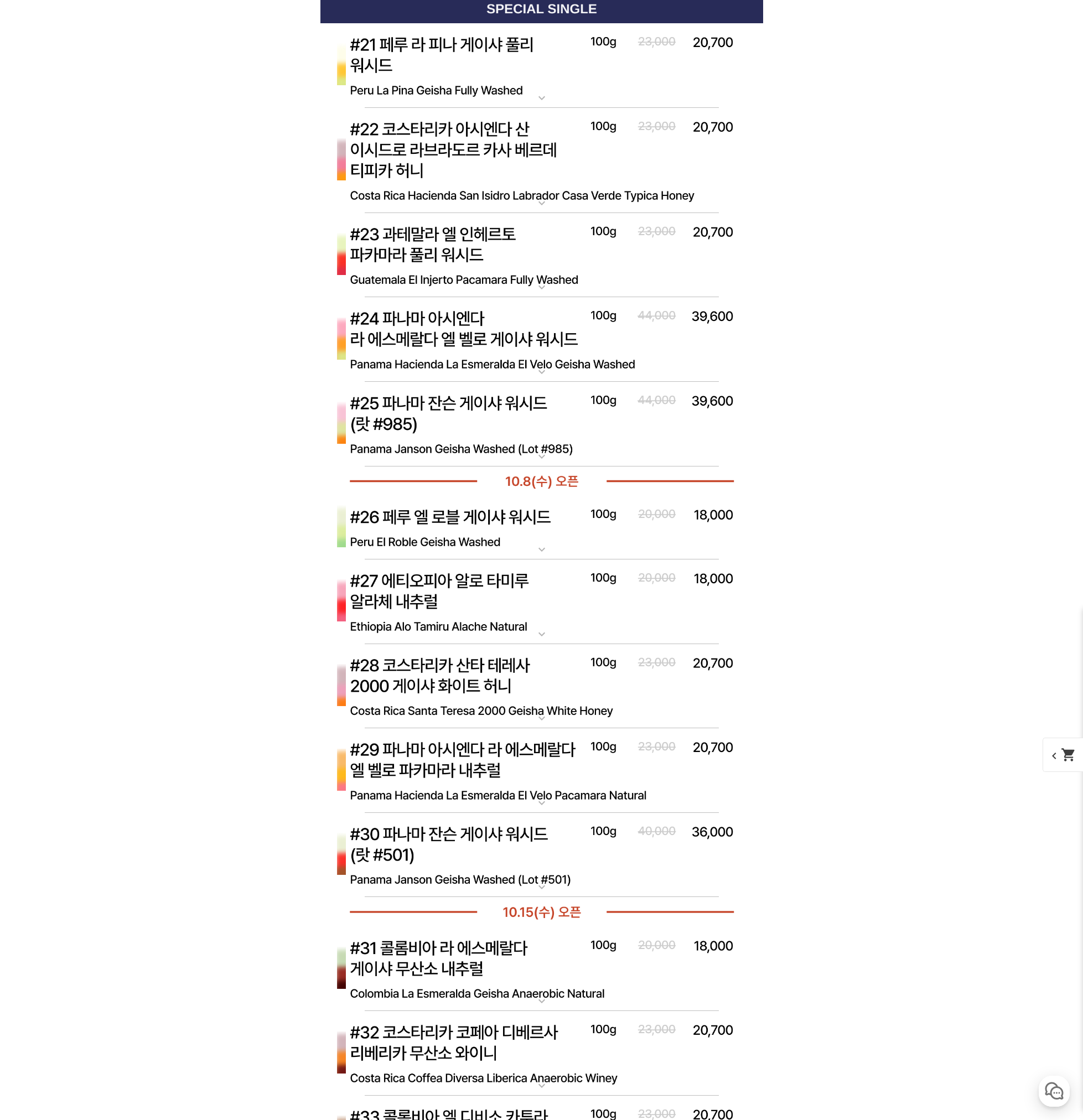
click at [423, 348] on img at bounding box center [542, 340] width 442 height 85
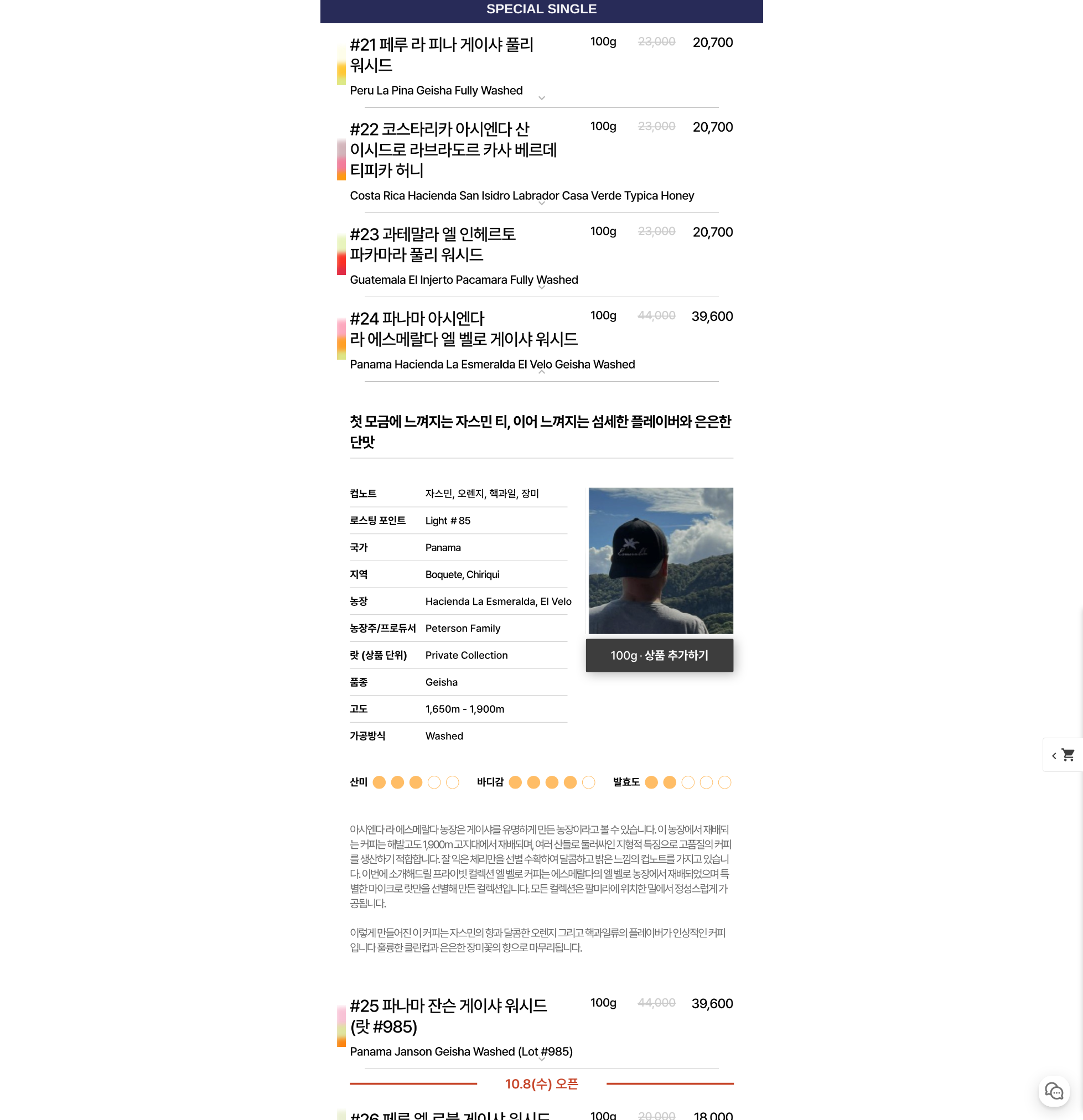
click at [644, 656] on rect at bounding box center [659, 656] width 148 height 33
select select "#24 파나마 아시엔다 라 에스메랄다 엘 벨로 게이샤 워시드"
select select "100g"
click at [1062, 699] on mat-icon "shopping_cart" at bounding box center [1069, 691] width 16 height 16
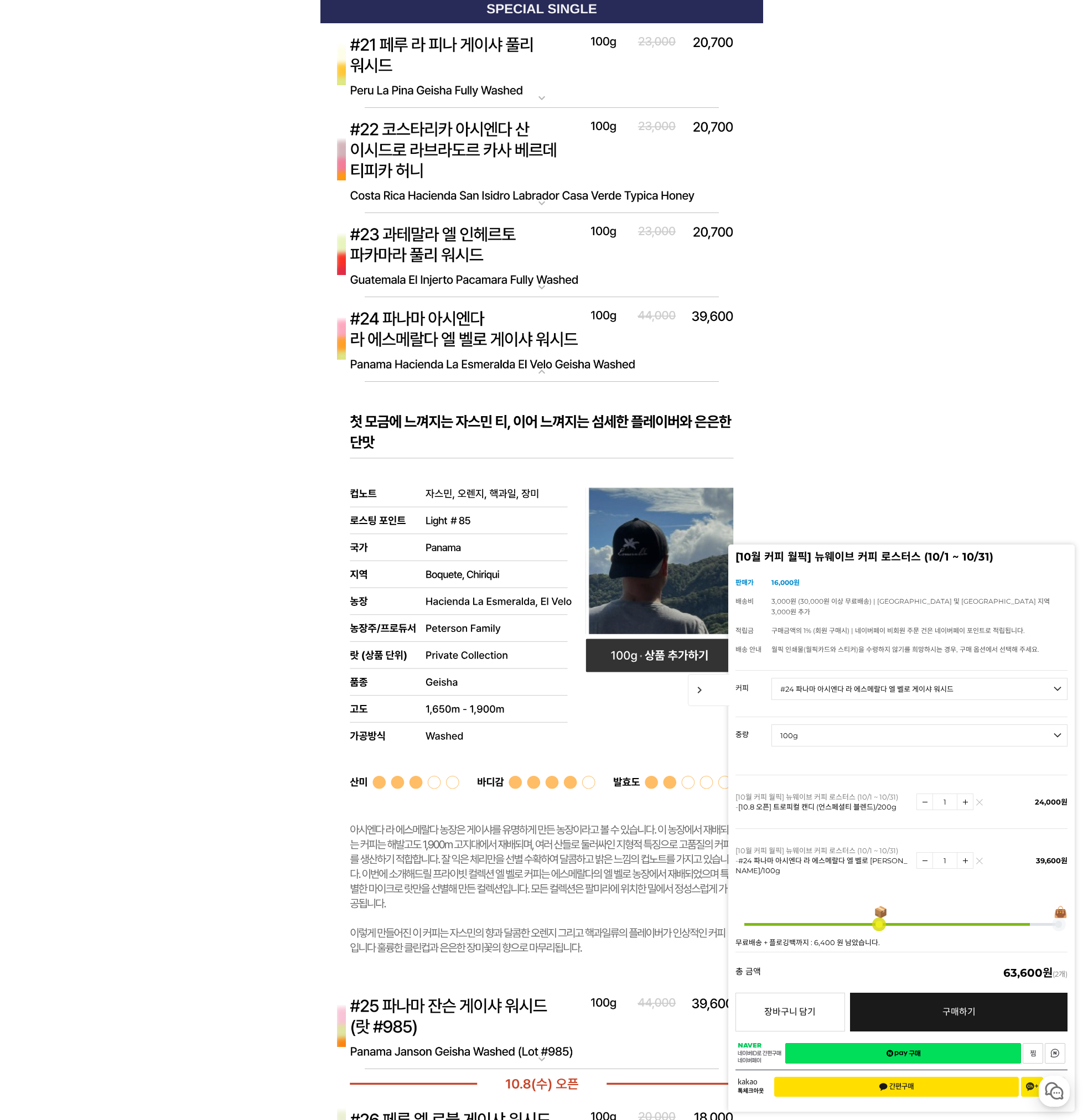
click at [702, 706] on span "chevron_right" at bounding box center [709, 689] width 41 height 32
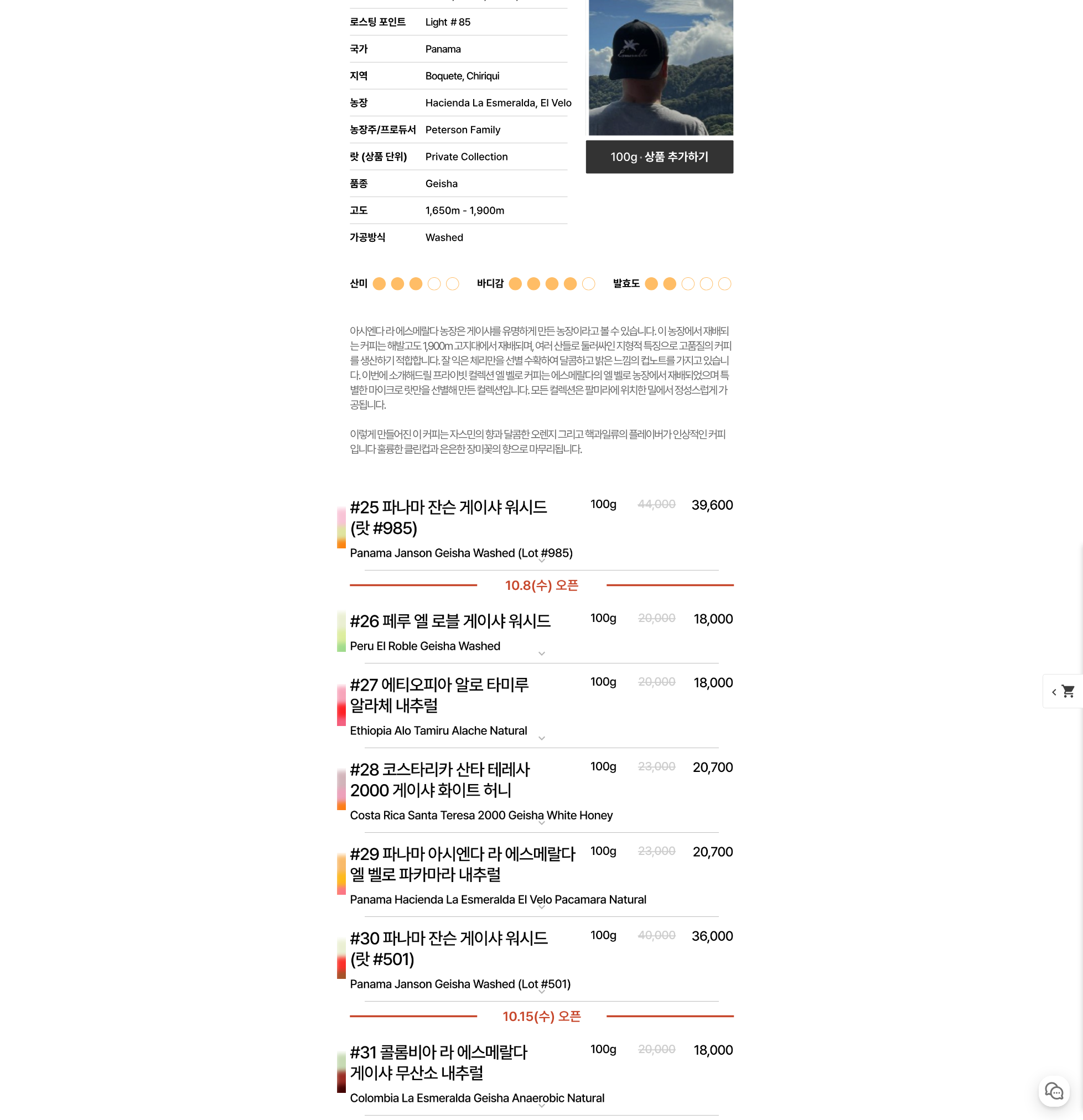
scroll to position [6199, 0]
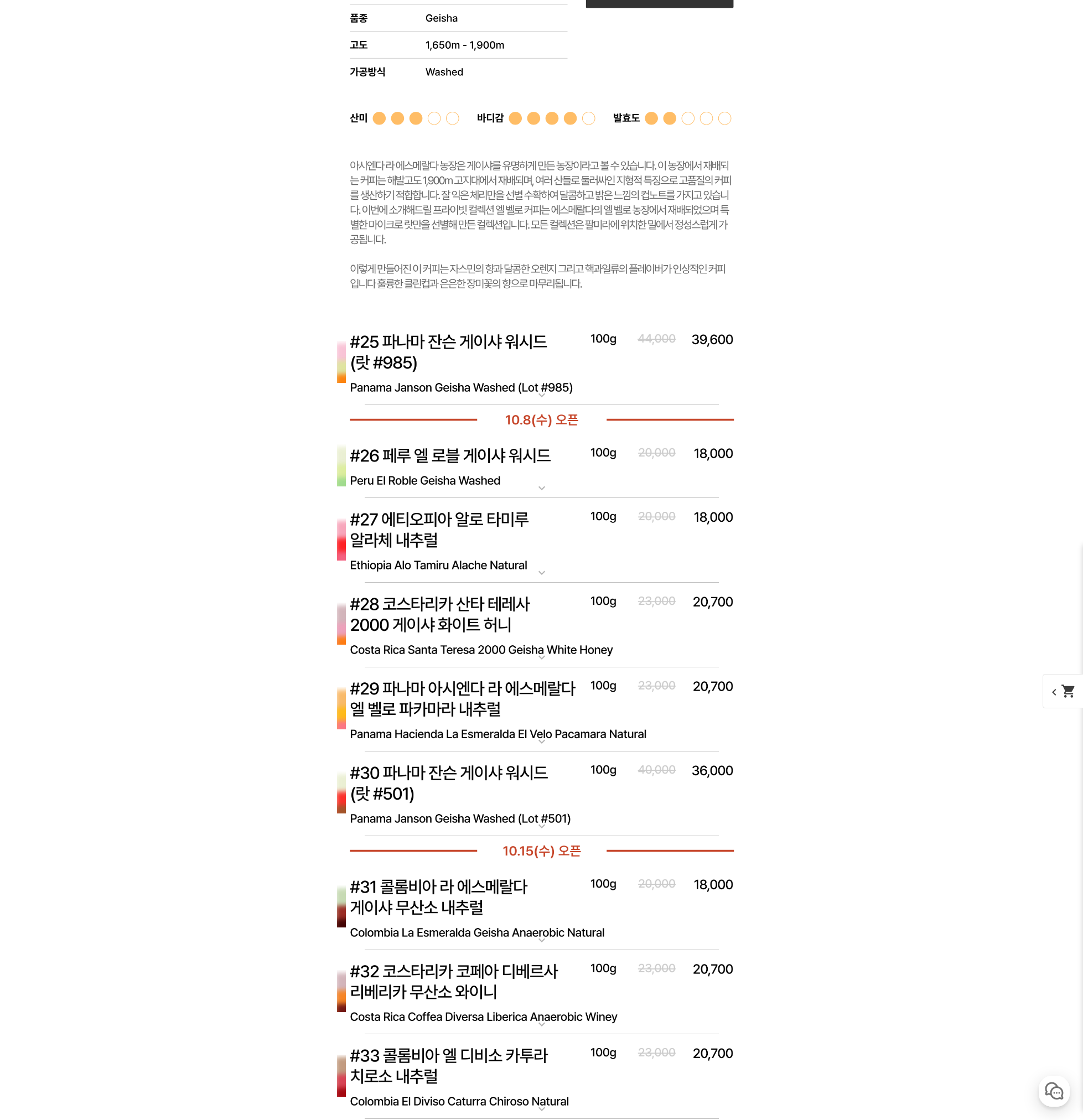
click at [447, 366] on img at bounding box center [542, 363] width 442 height 85
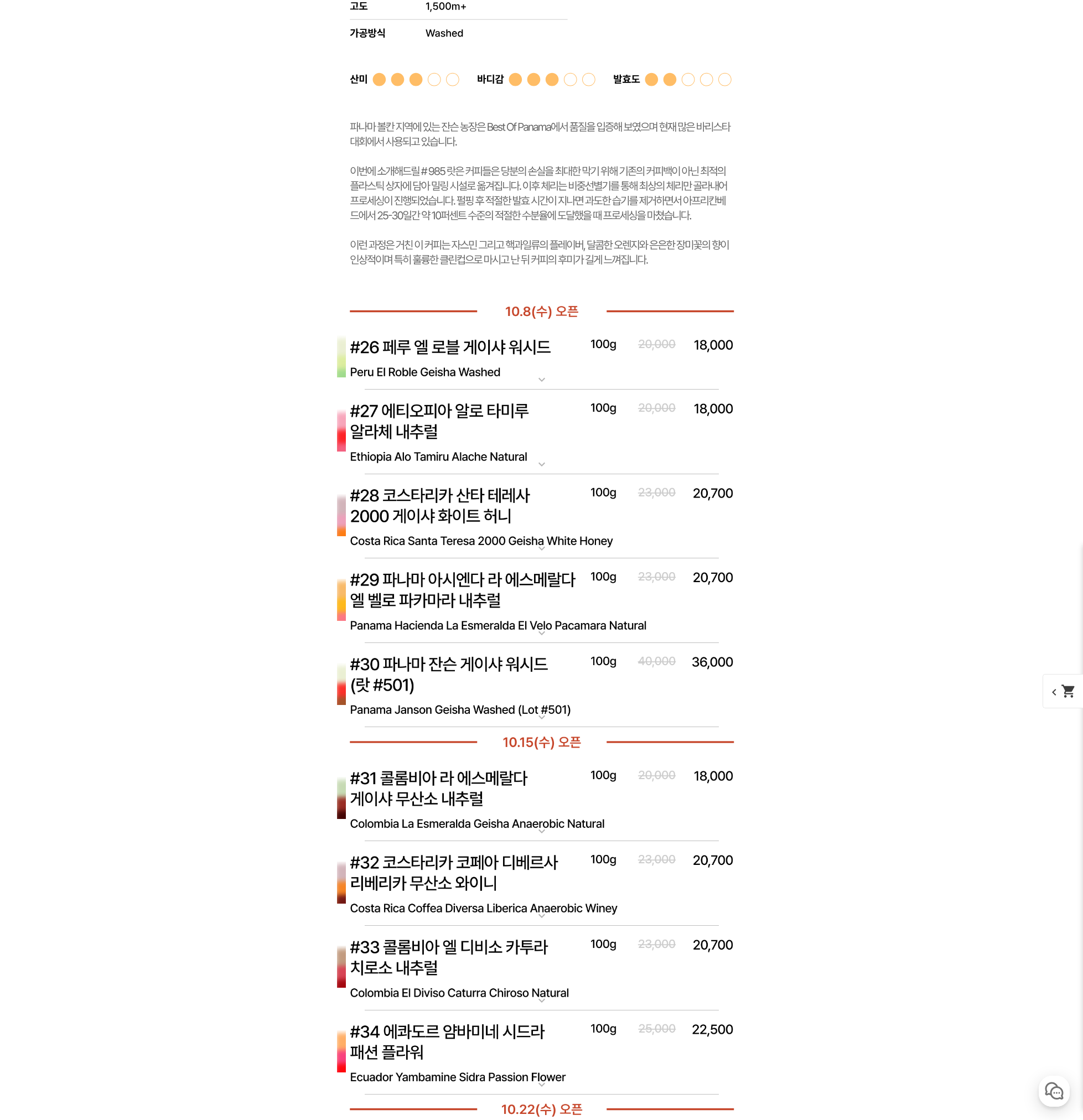
scroll to position [7028, 0]
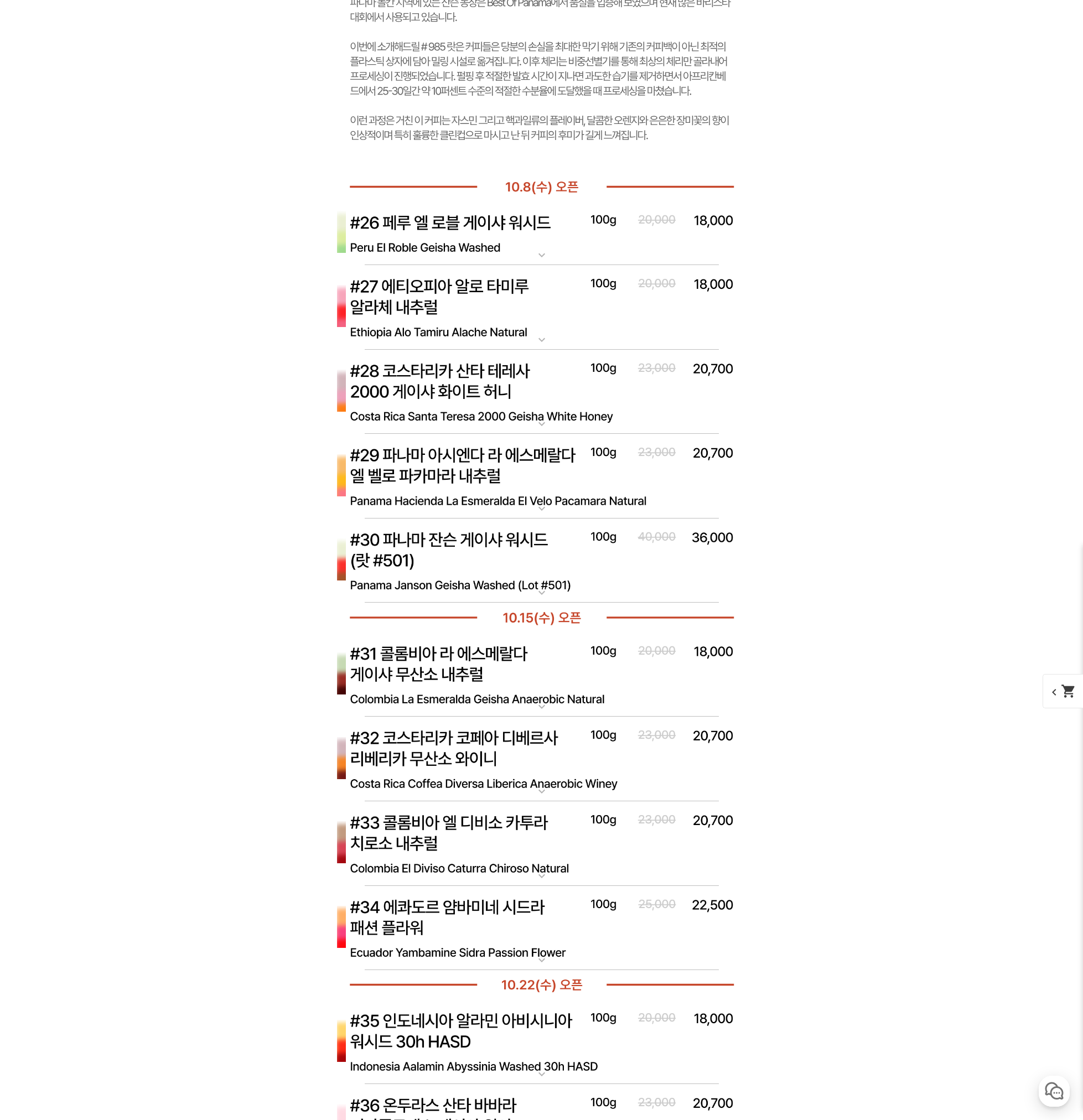
click at [471, 552] on img at bounding box center [542, 561] width 442 height 85
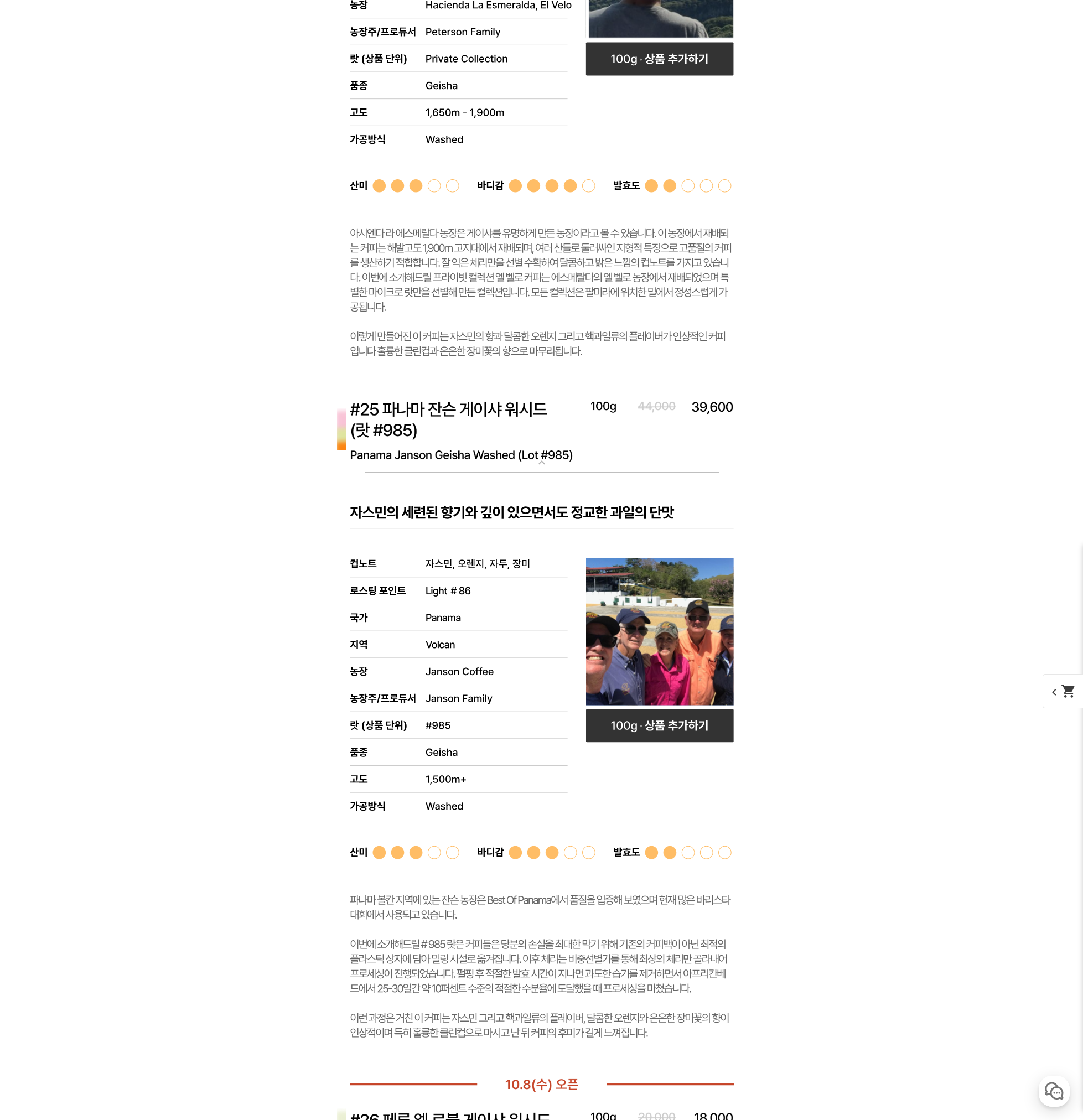
scroll to position [6088, 0]
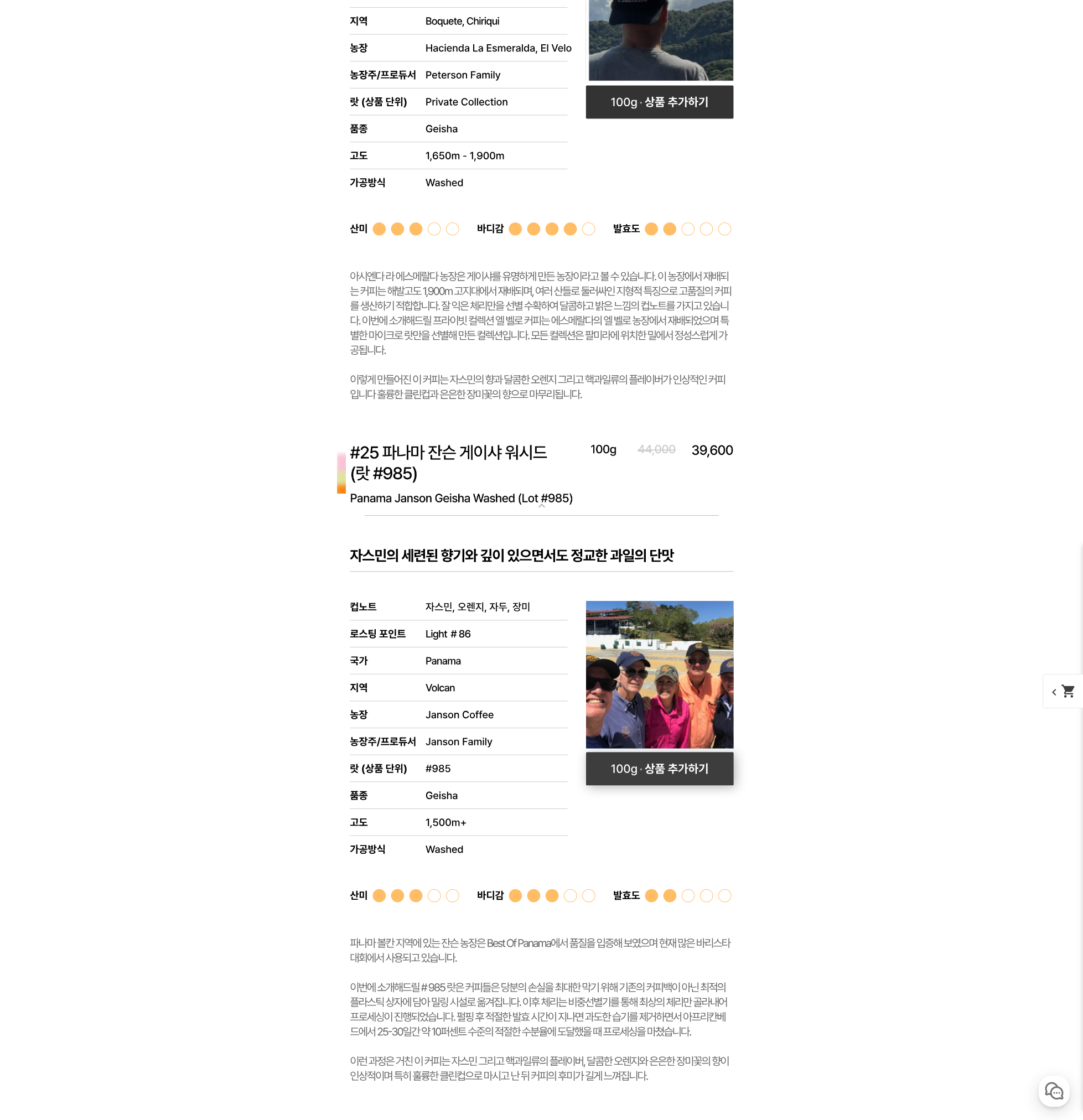
click at [641, 768] on rect at bounding box center [659, 768] width 148 height 33
click at [1052, 651] on span "chevron_left shopping_cart" at bounding box center [1071, 637] width 57 height 34
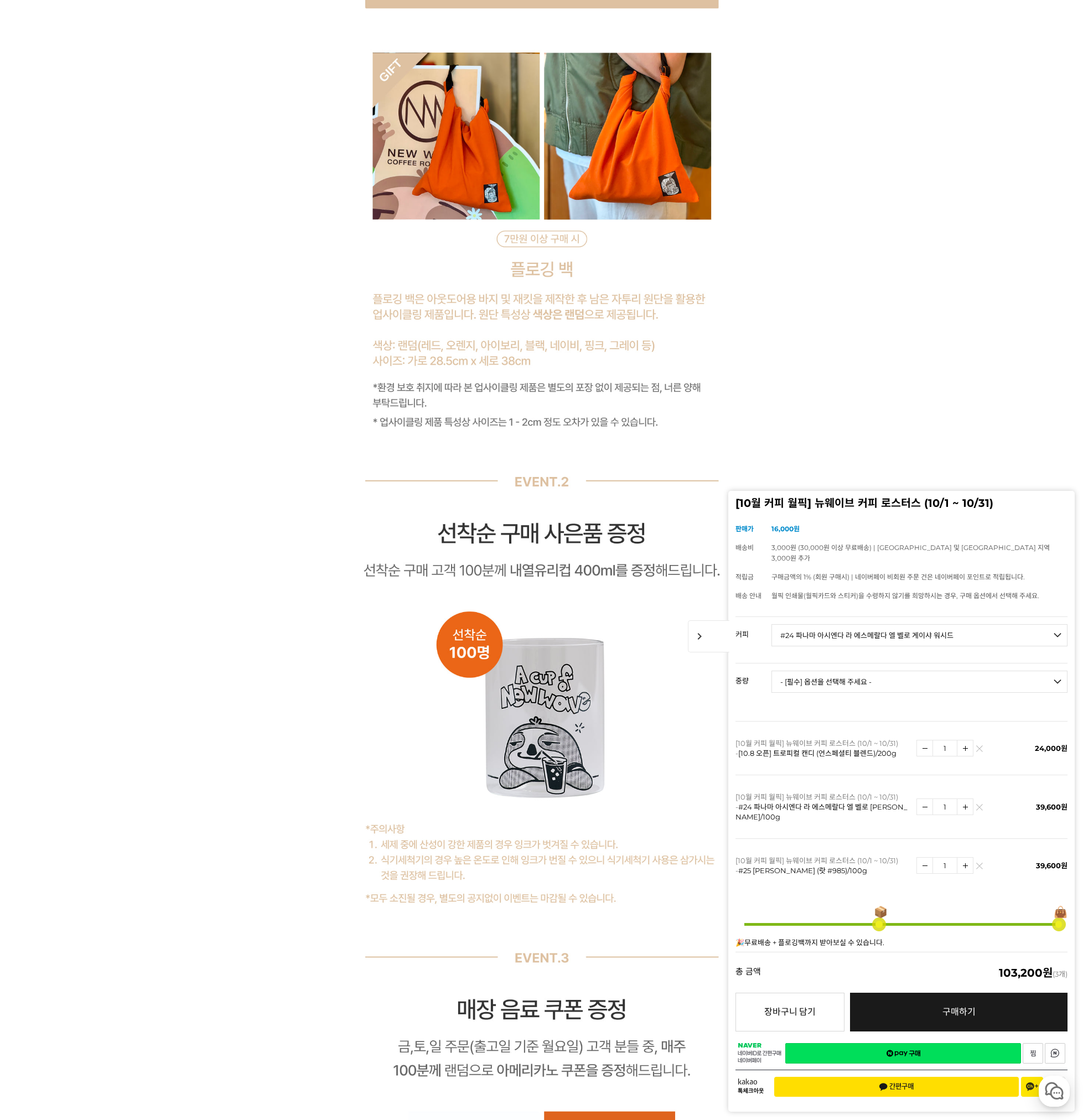
scroll to position [10404, 0]
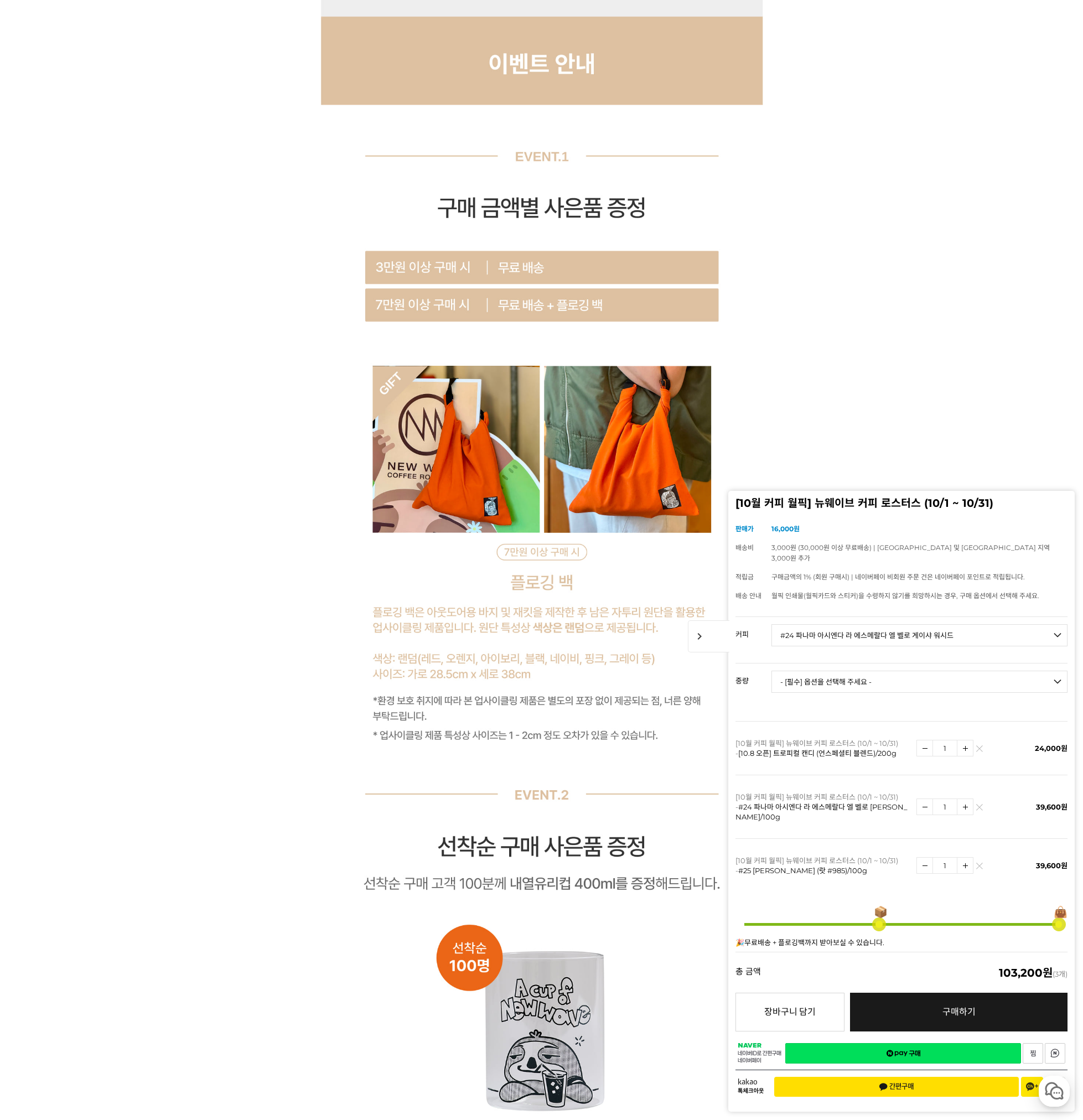
click at [976, 866] on img at bounding box center [980, 869] width 6 height 6
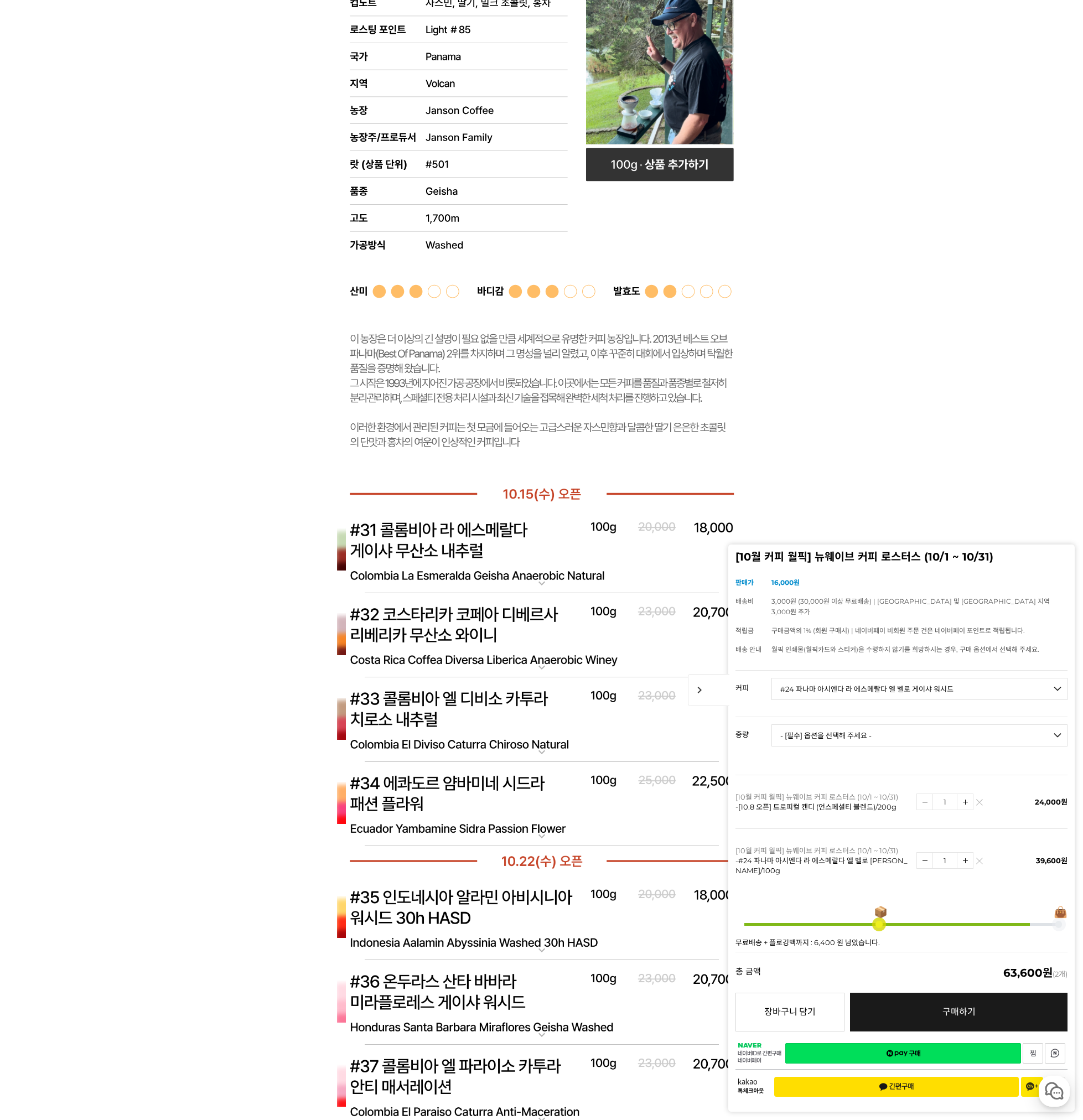
scroll to position [7748, 0]
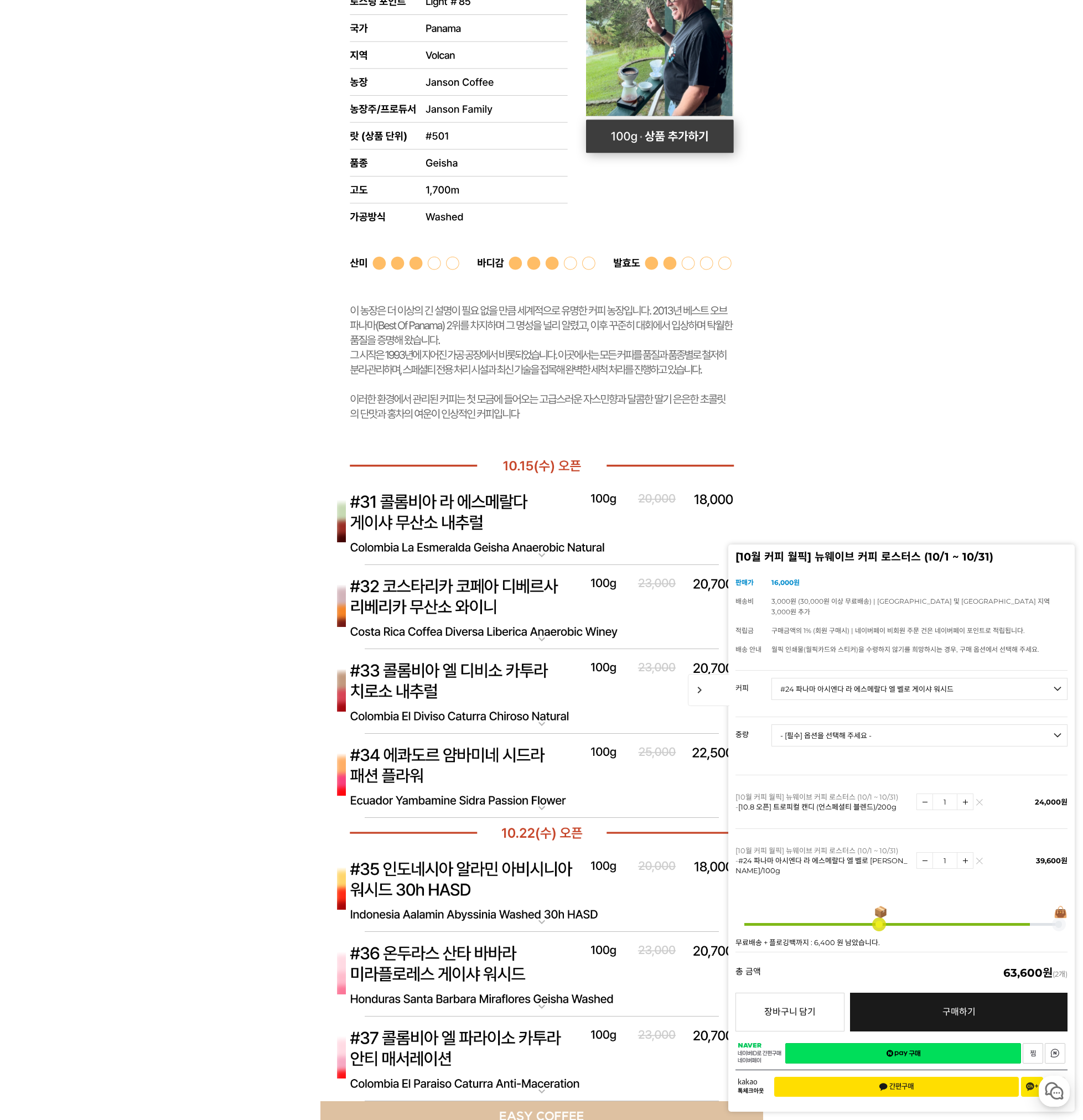
click at [660, 137] on rect at bounding box center [659, 137] width 148 height 33
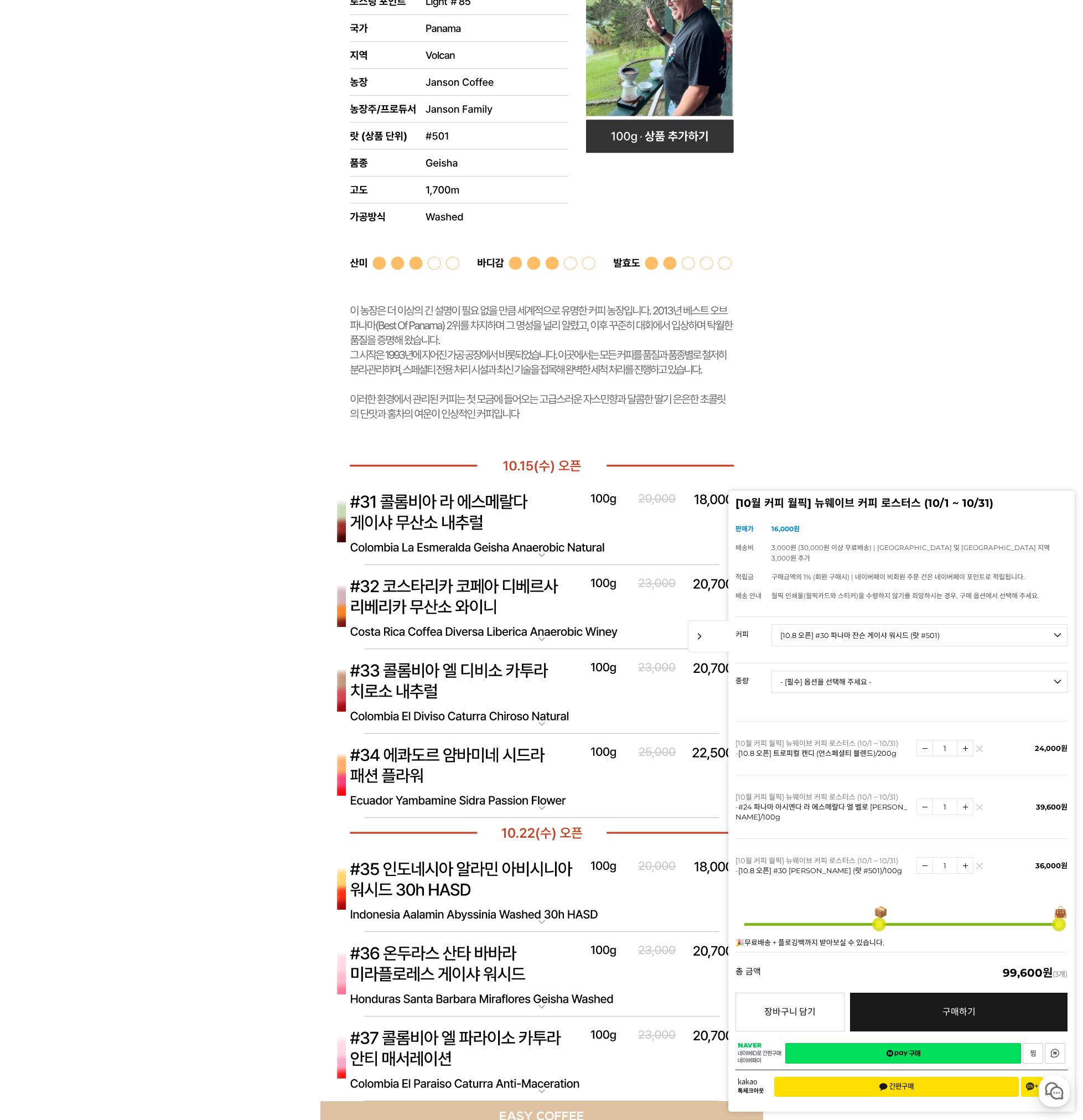
click at [976, 866] on img at bounding box center [980, 869] width 6 height 6
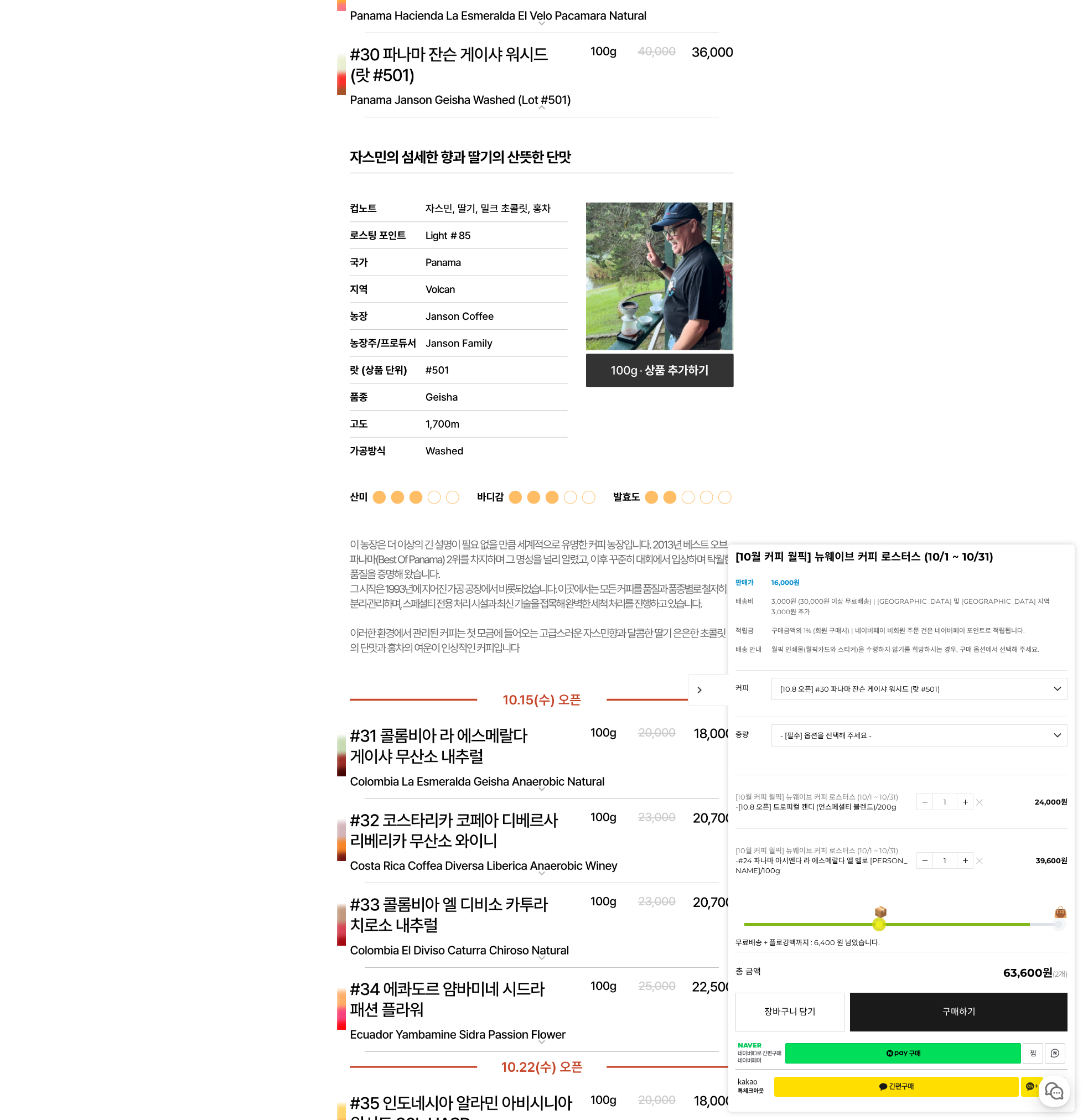
scroll to position [7416, 0]
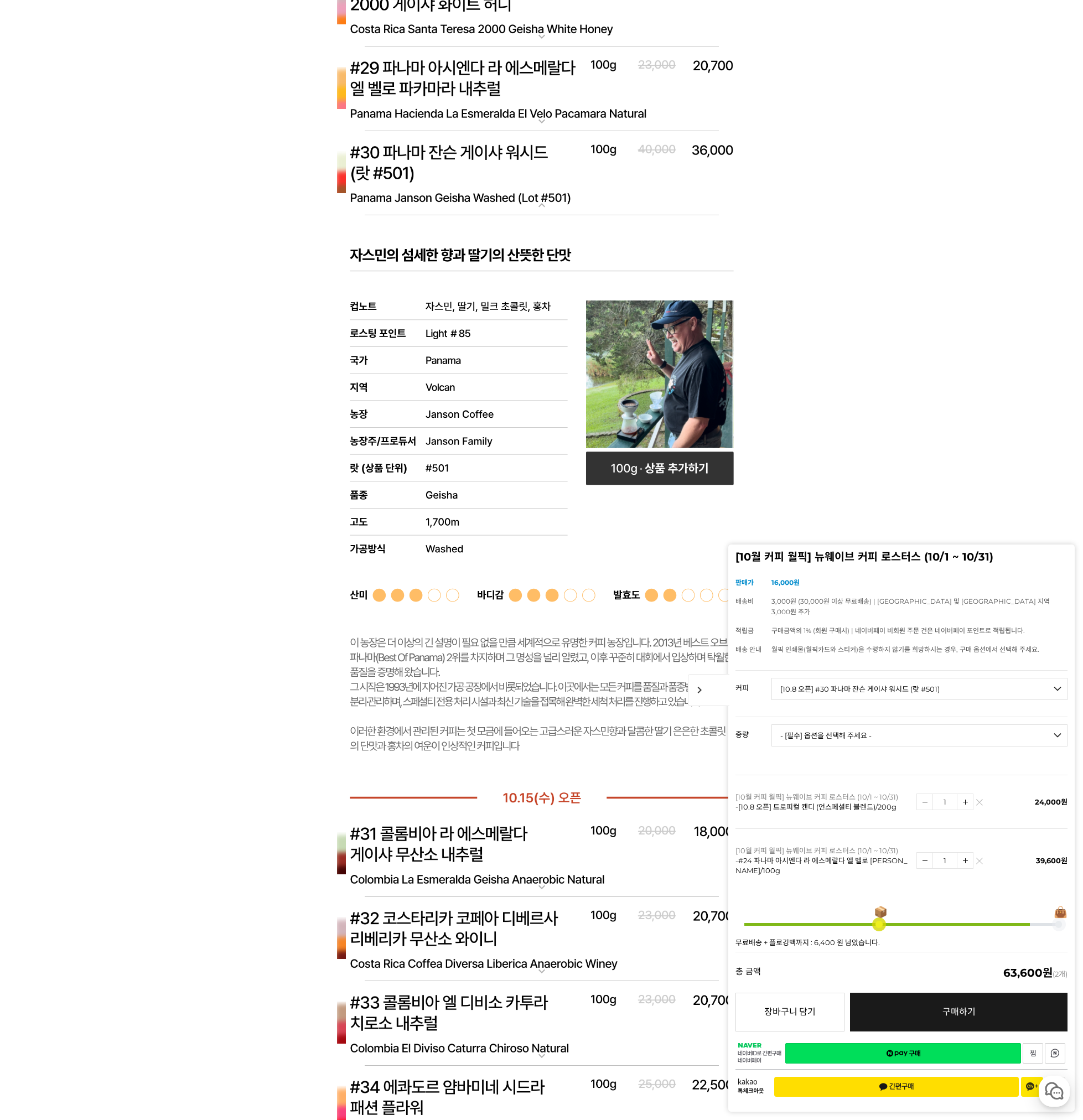
click at [460, 174] on img at bounding box center [542, 174] width 442 height 85
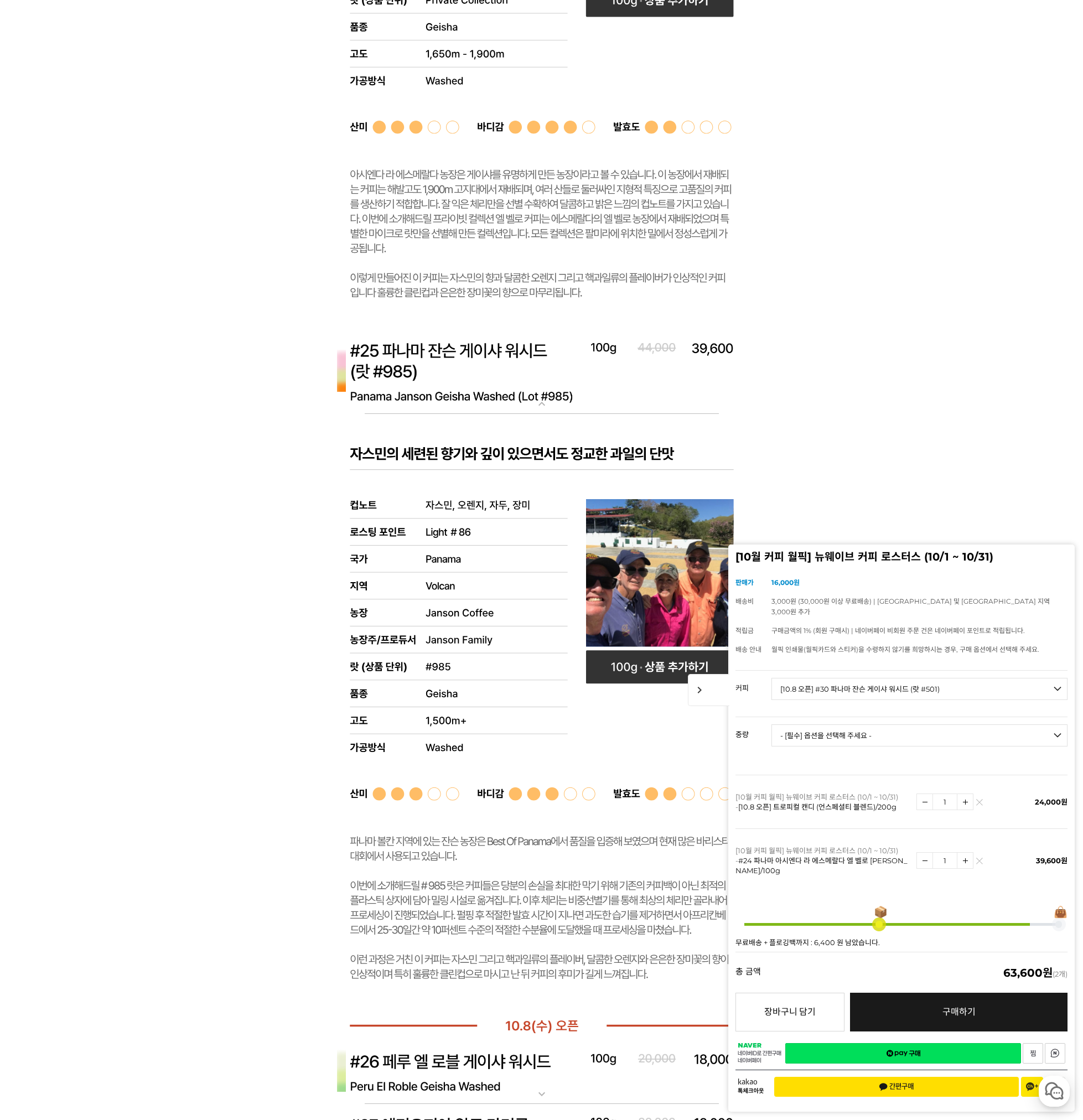
scroll to position [6143, 0]
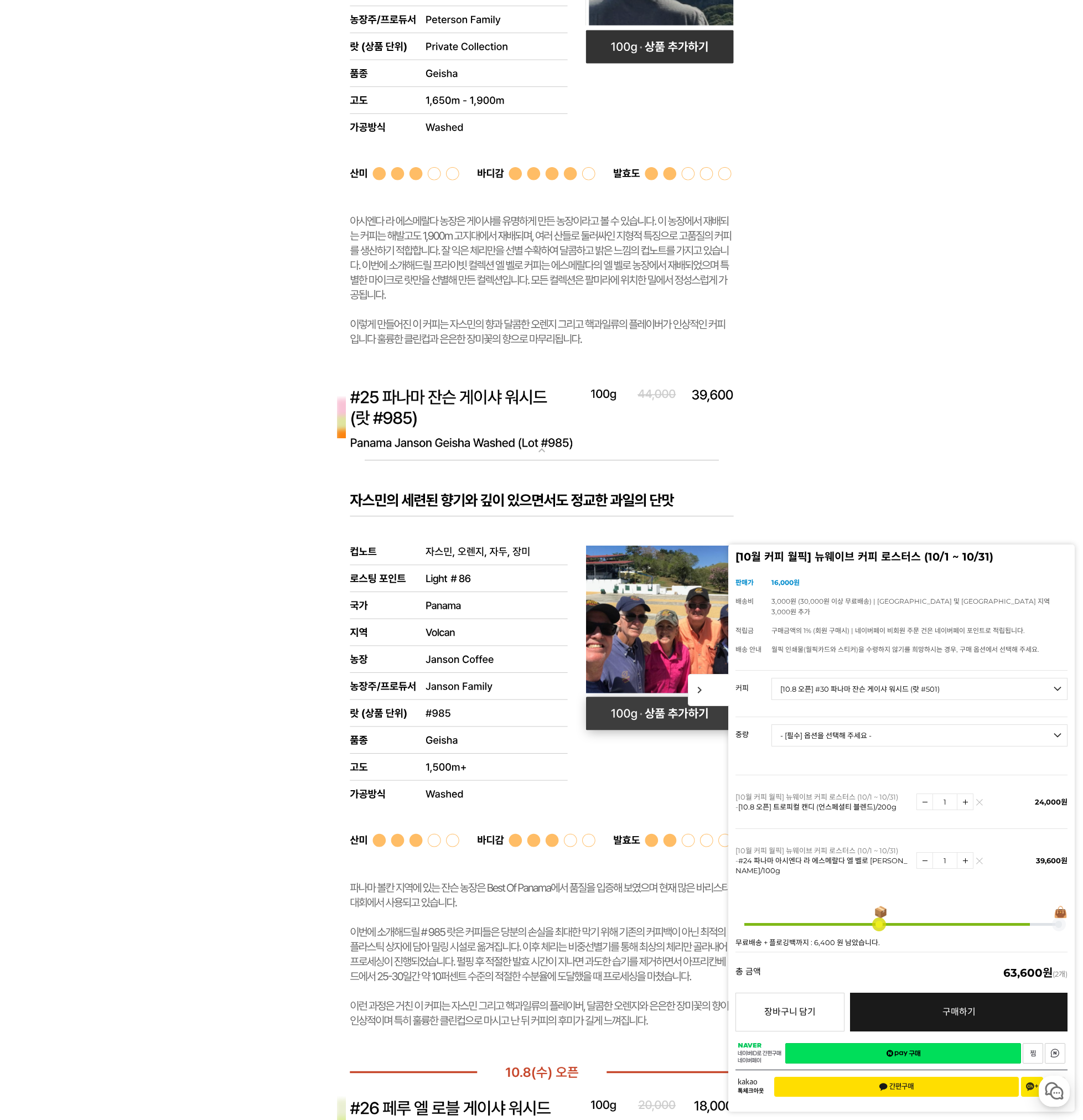
click at [635, 714] on rect at bounding box center [659, 713] width 148 height 33
select select "#25 [PERSON_NAME] (랏 #985)"
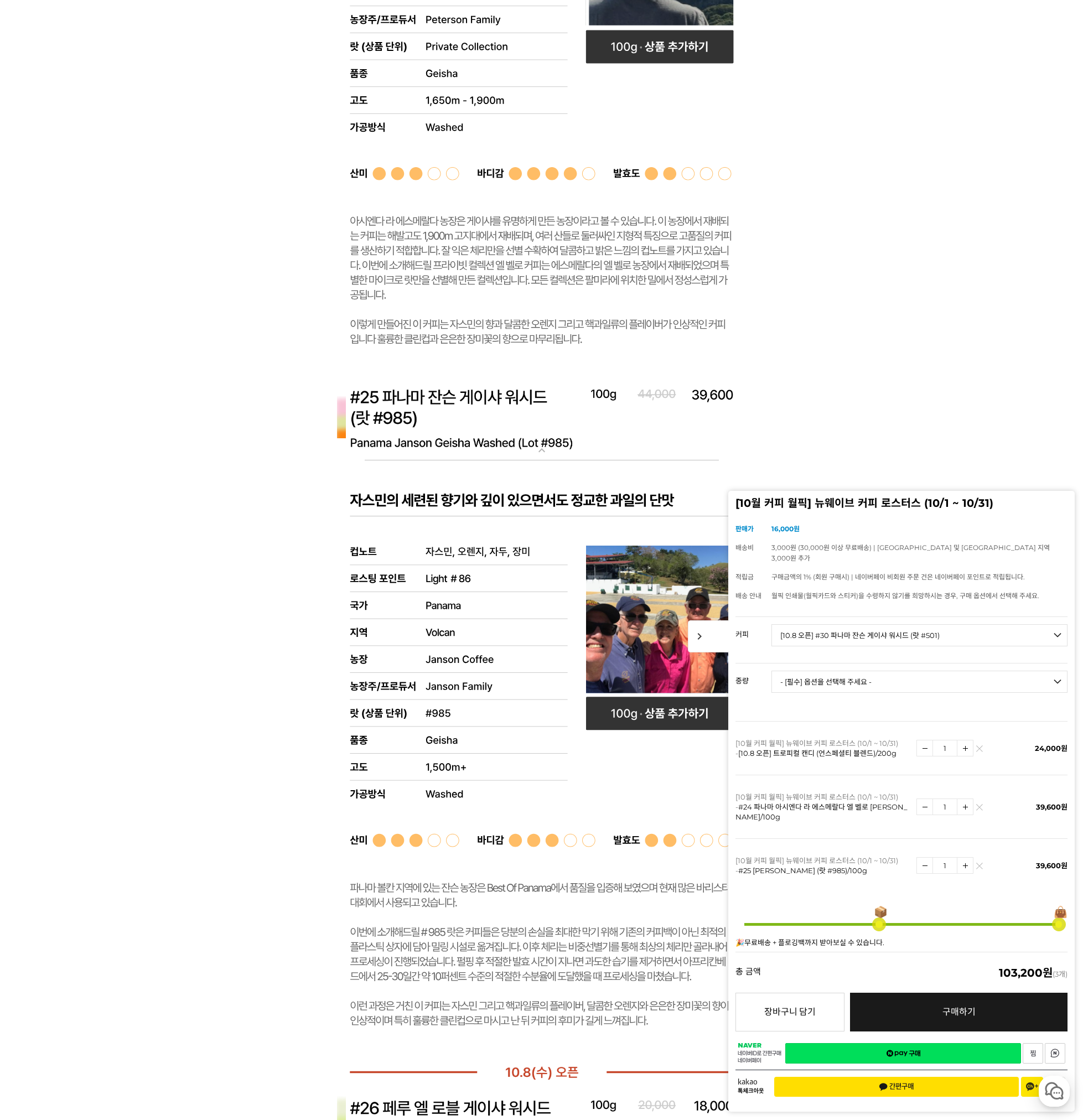
click at [895, 1052] on link "네이버페이 구매하기" at bounding box center [903, 1053] width 236 height 21
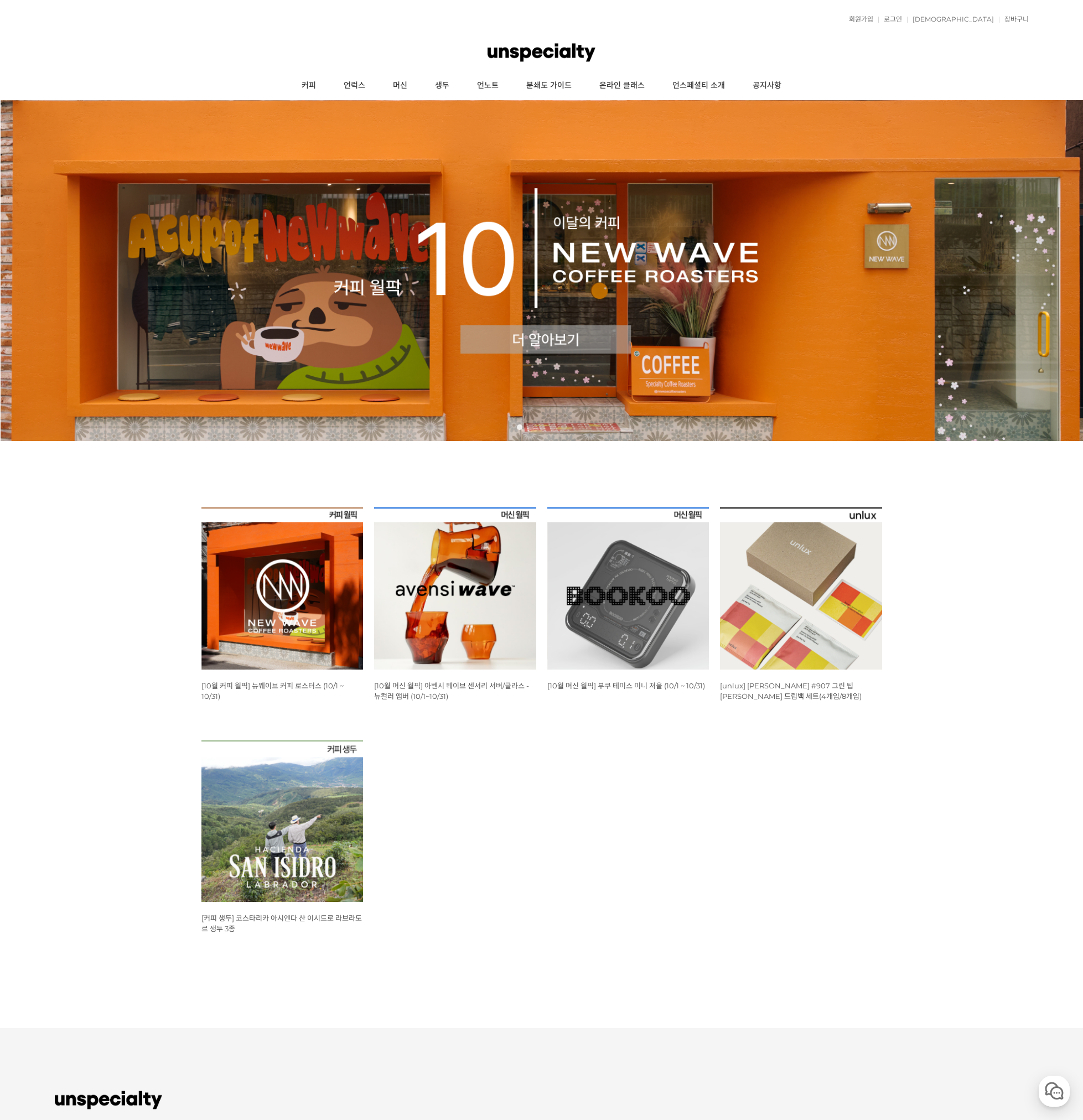
click at [310, 608] on img at bounding box center [282, 589] width 162 height 162
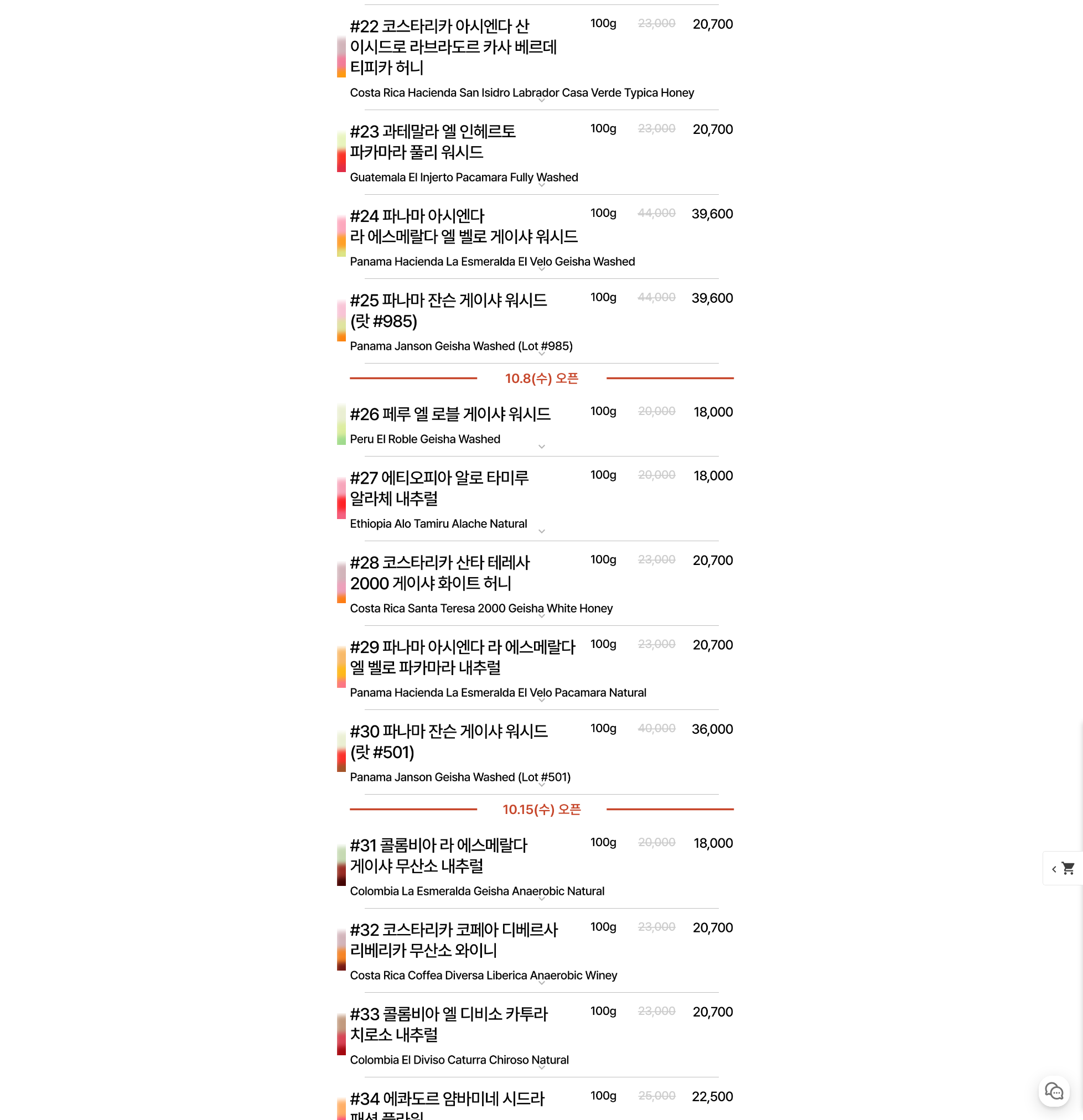
scroll to position [5036, 0]
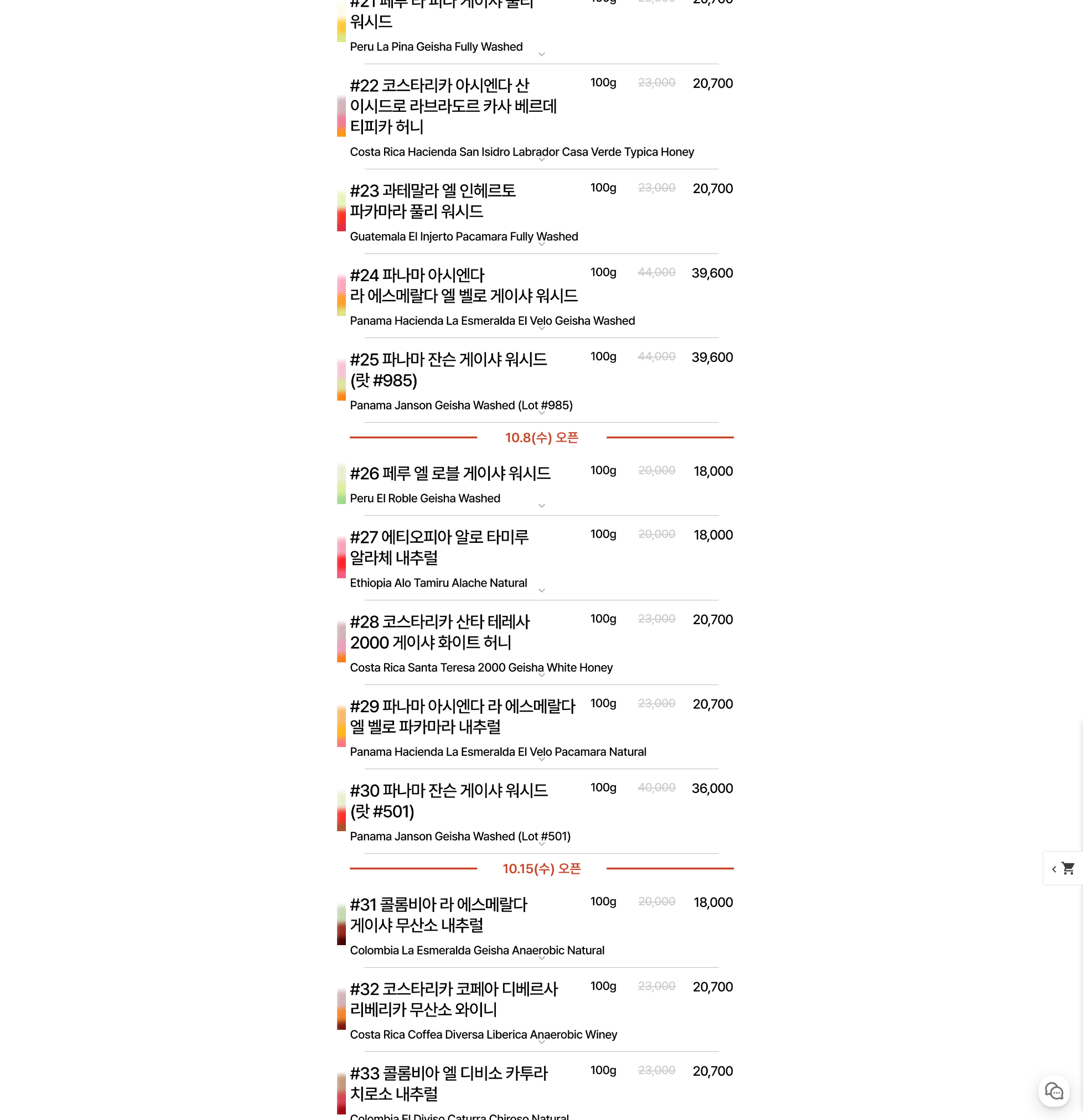
click at [593, 296] on img at bounding box center [542, 296] width 442 height 85
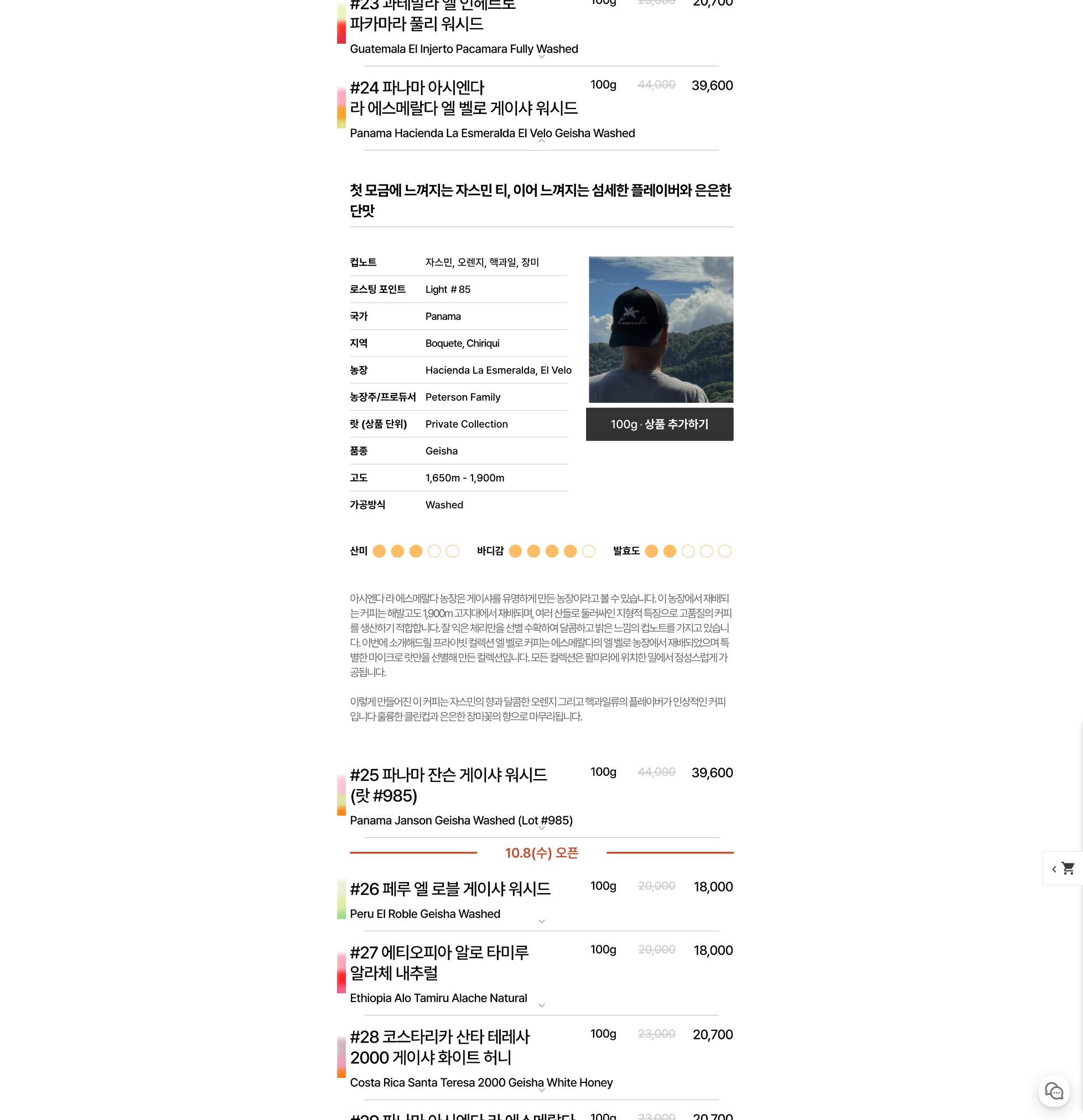
scroll to position [5257, 0]
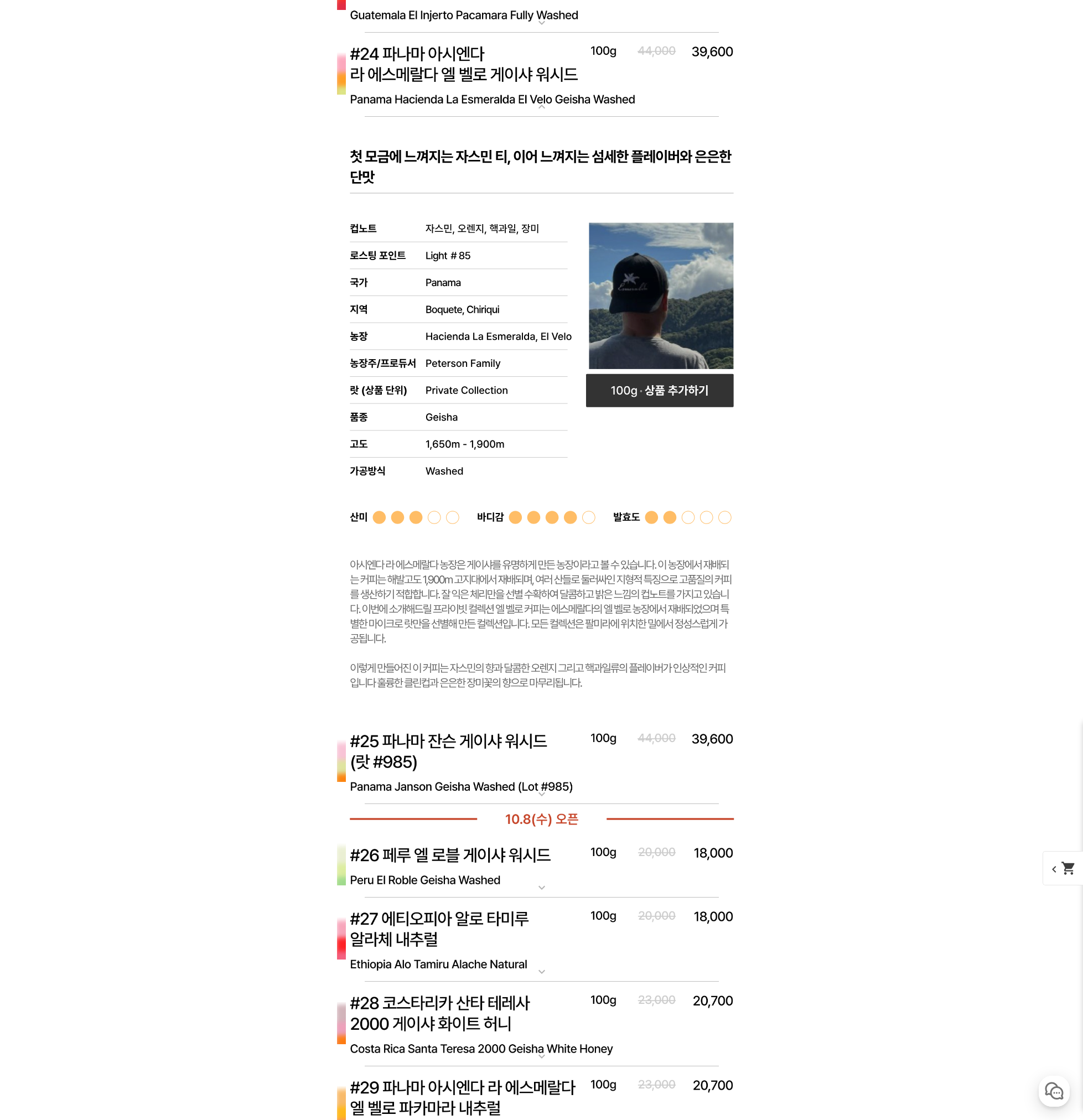
click at [475, 754] on img at bounding box center [542, 763] width 442 height 85
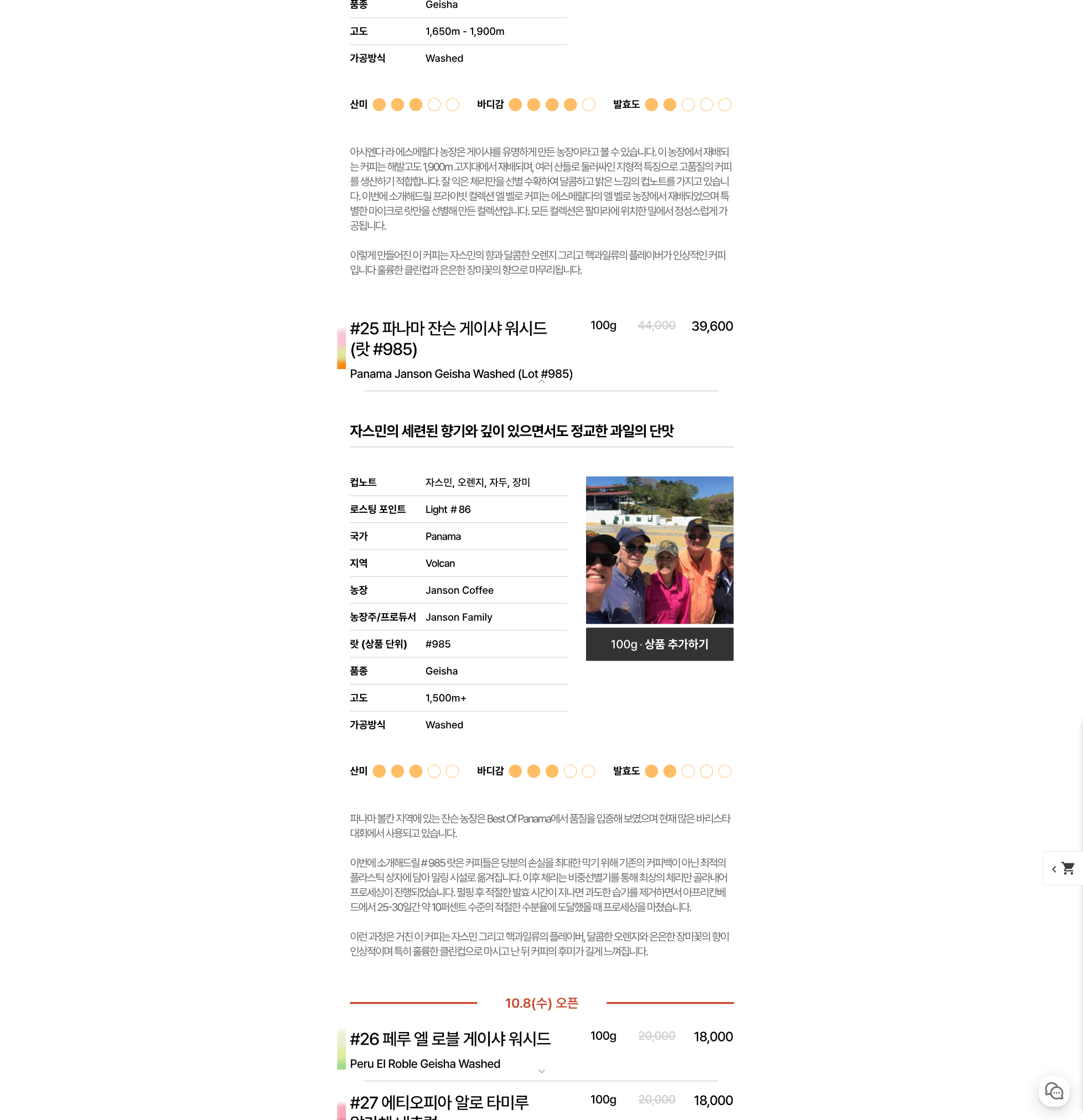
scroll to position [5645, 0]
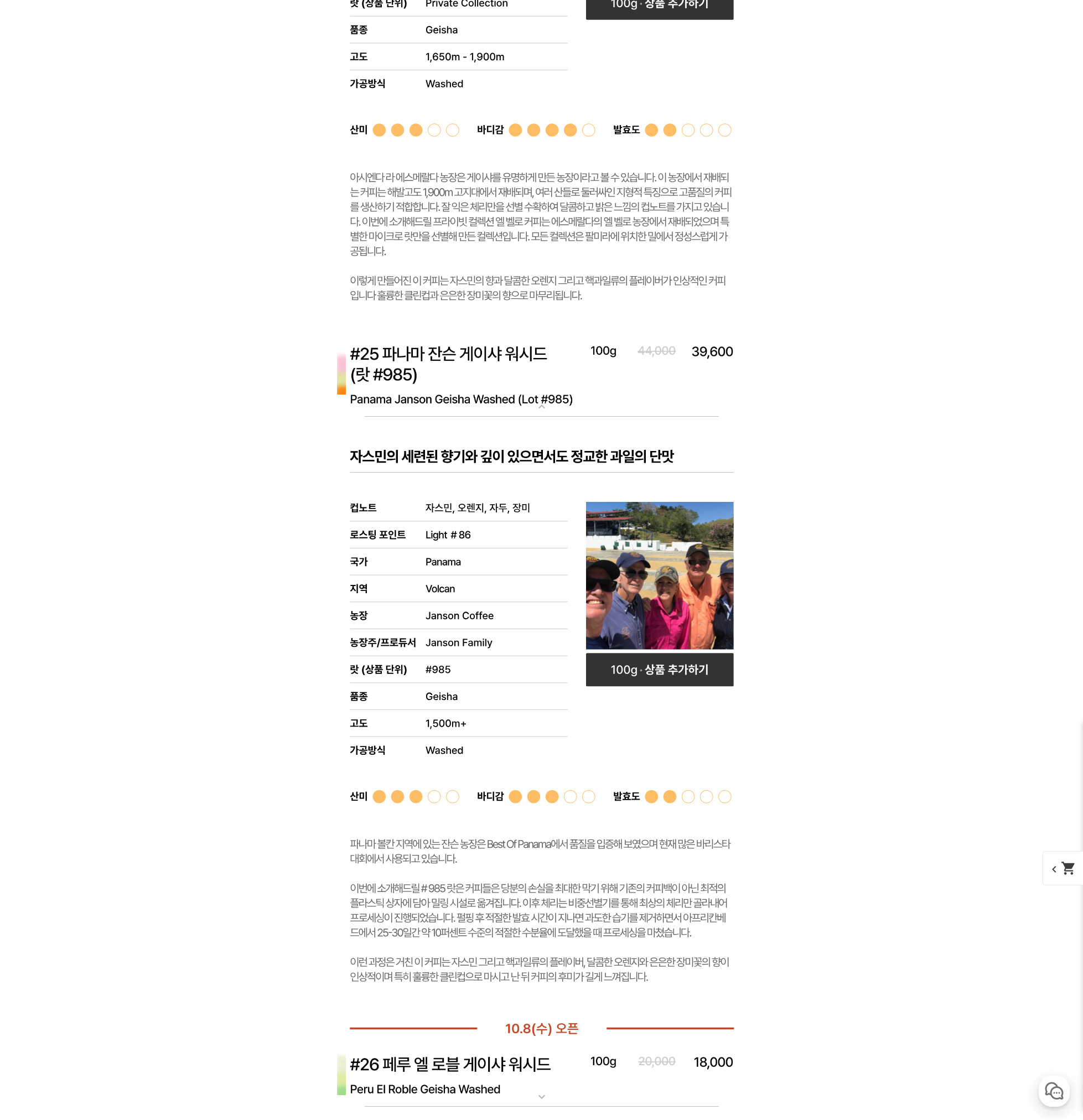
click at [446, 362] on img at bounding box center [542, 375] width 442 height 85
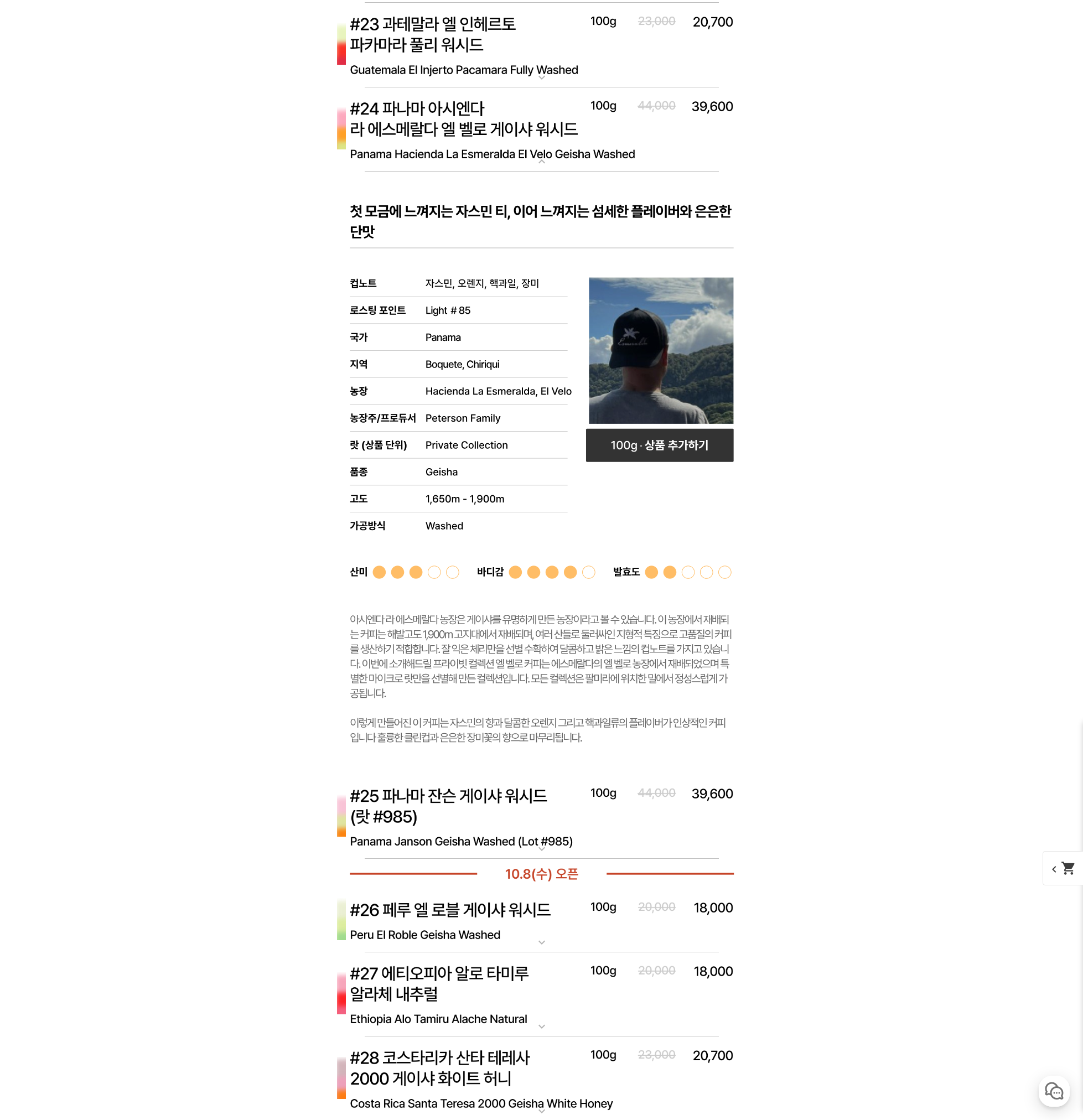
scroll to position [5202, 0]
click at [441, 219] on rect at bounding box center [542, 474] width 442 height 603
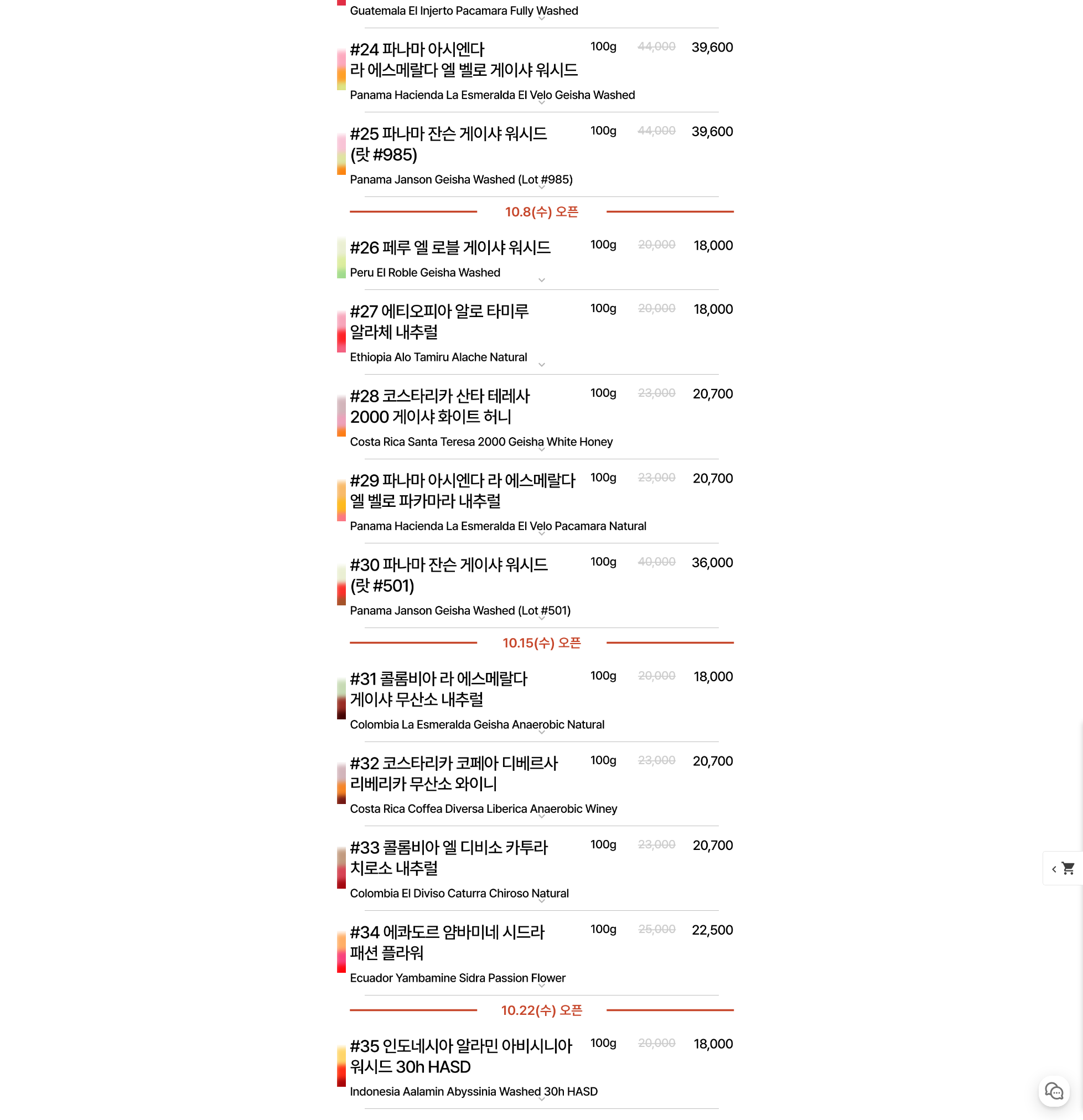
scroll to position [5423, 0]
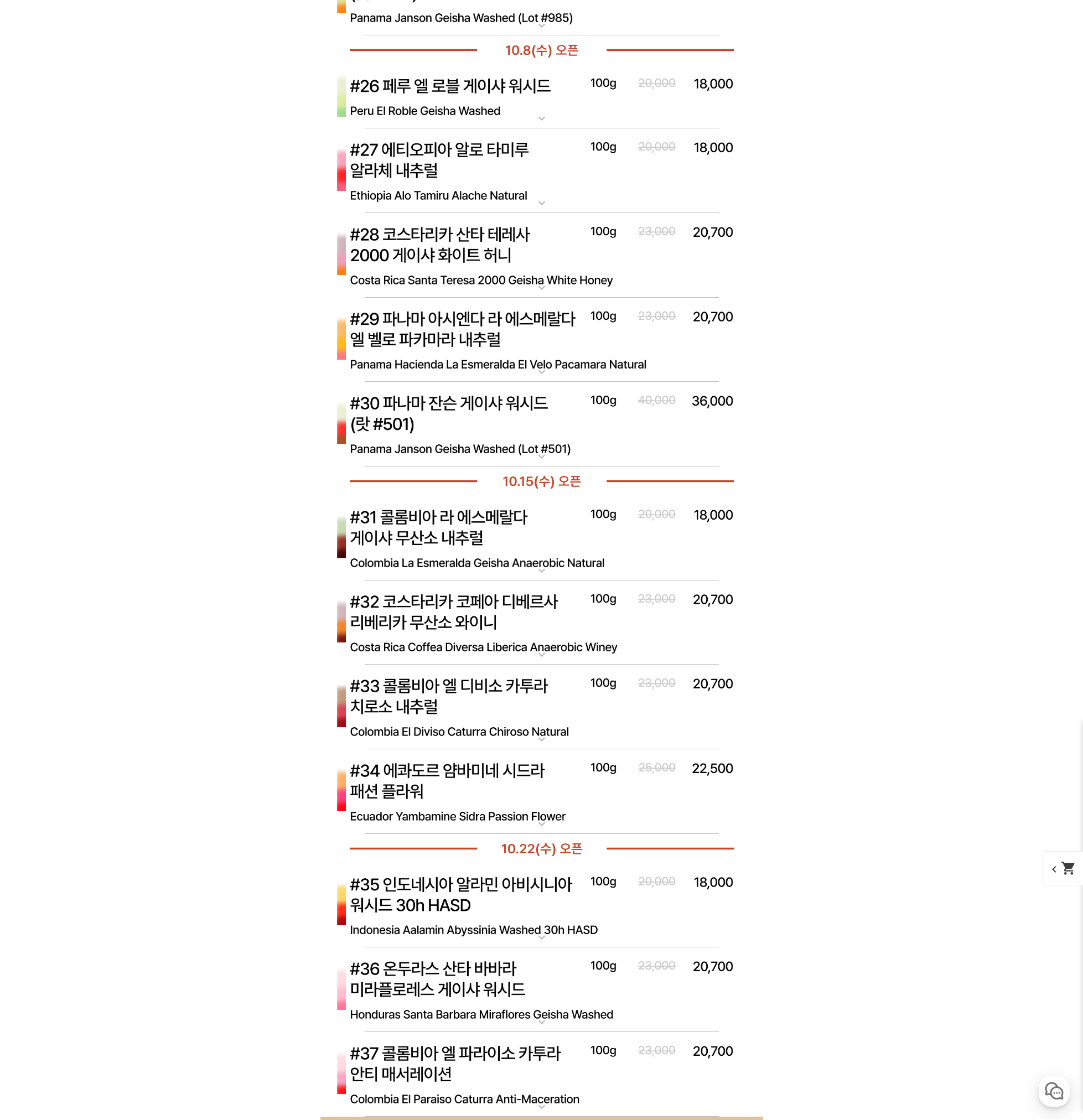
click at [486, 552] on img at bounding box center [542, 538] width 442 height 85
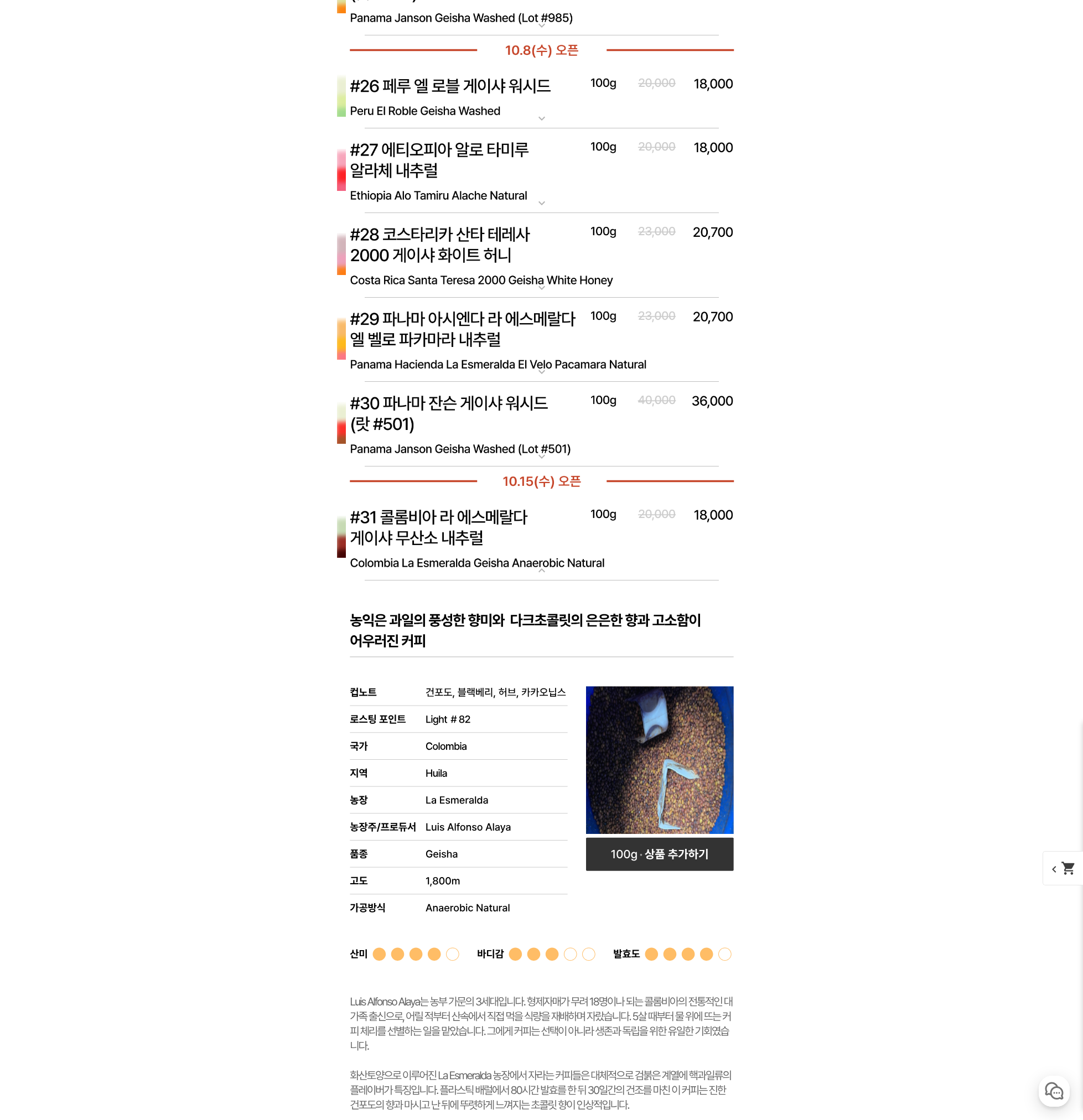
click at [498, 545] on img at bounding box center [542, 538] width 442 height 85
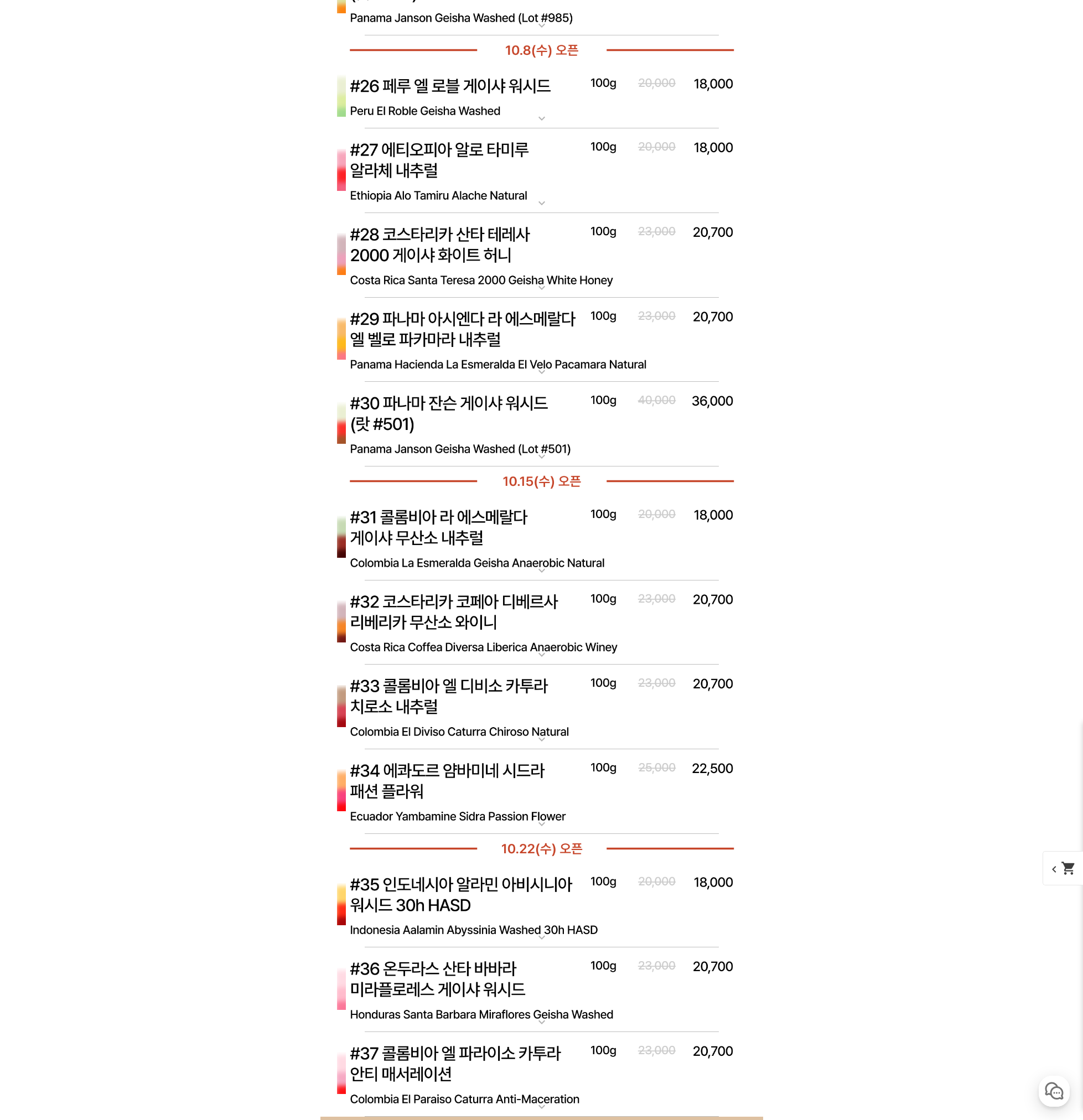
click at [477, 442] on img at bounding box center [542, 424] width 442 height 85
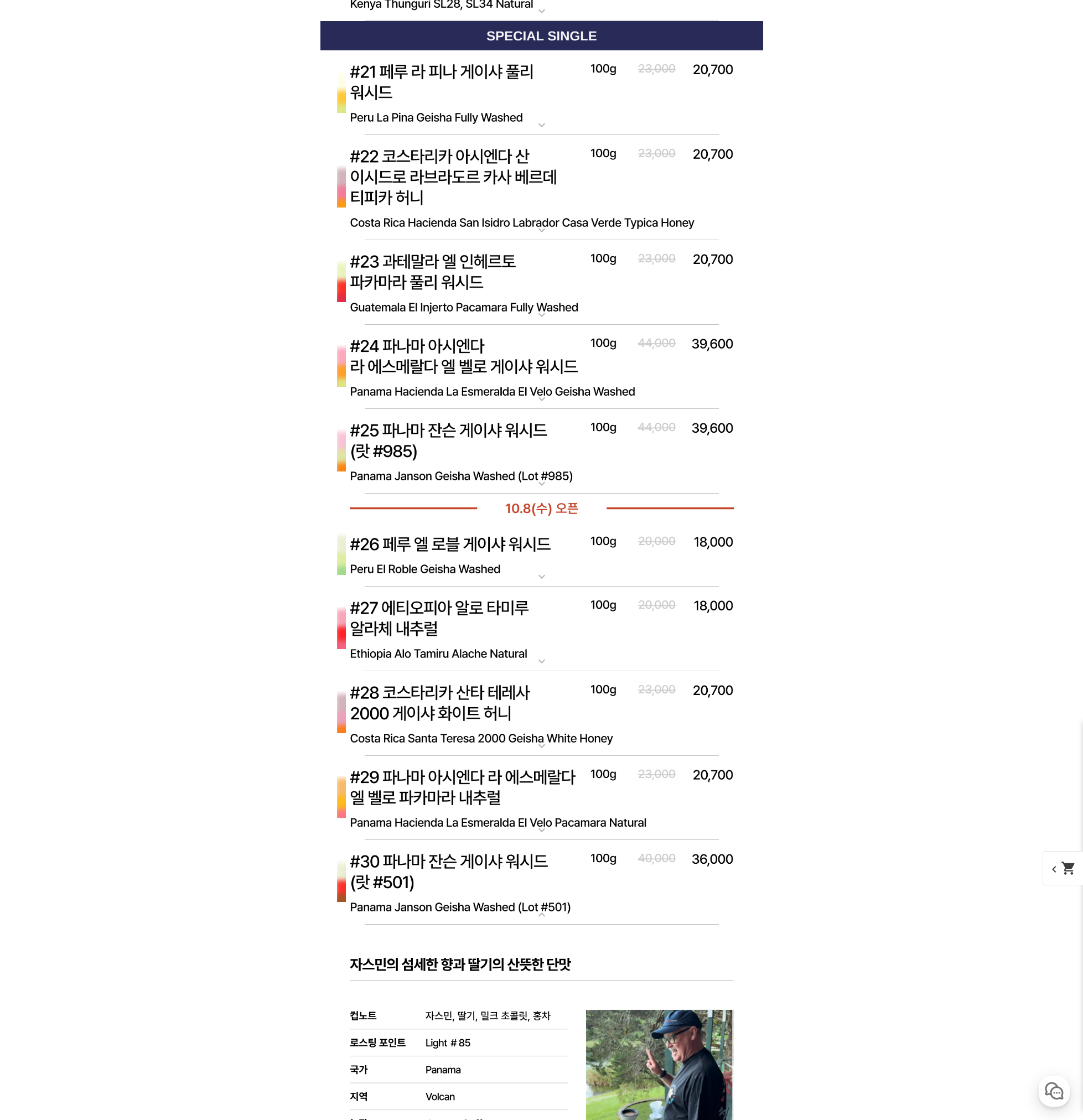
scroll to position [4926, 0]
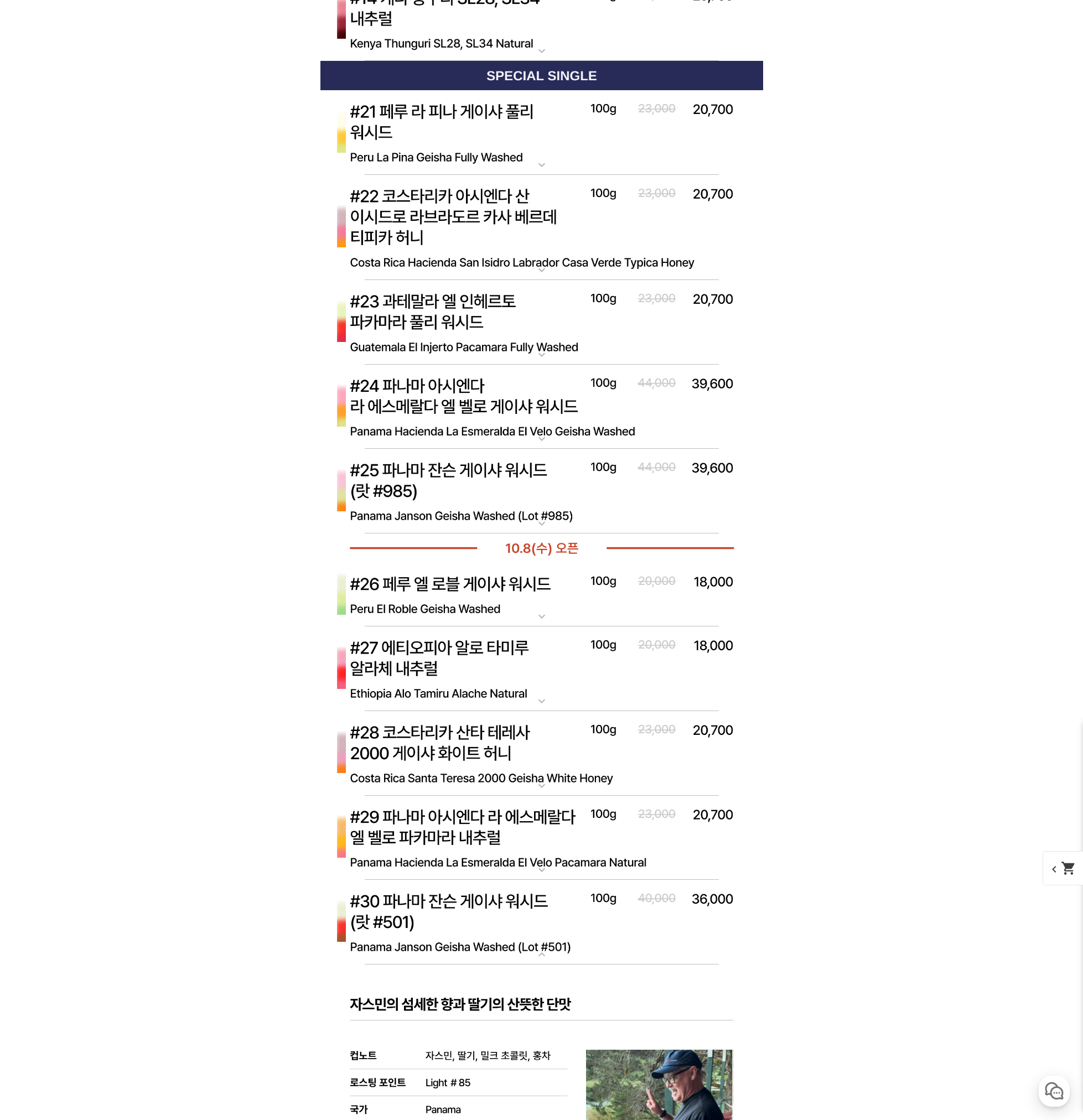
click at [539, 489] on img at bounding box center [542, 491] width 442 height 85
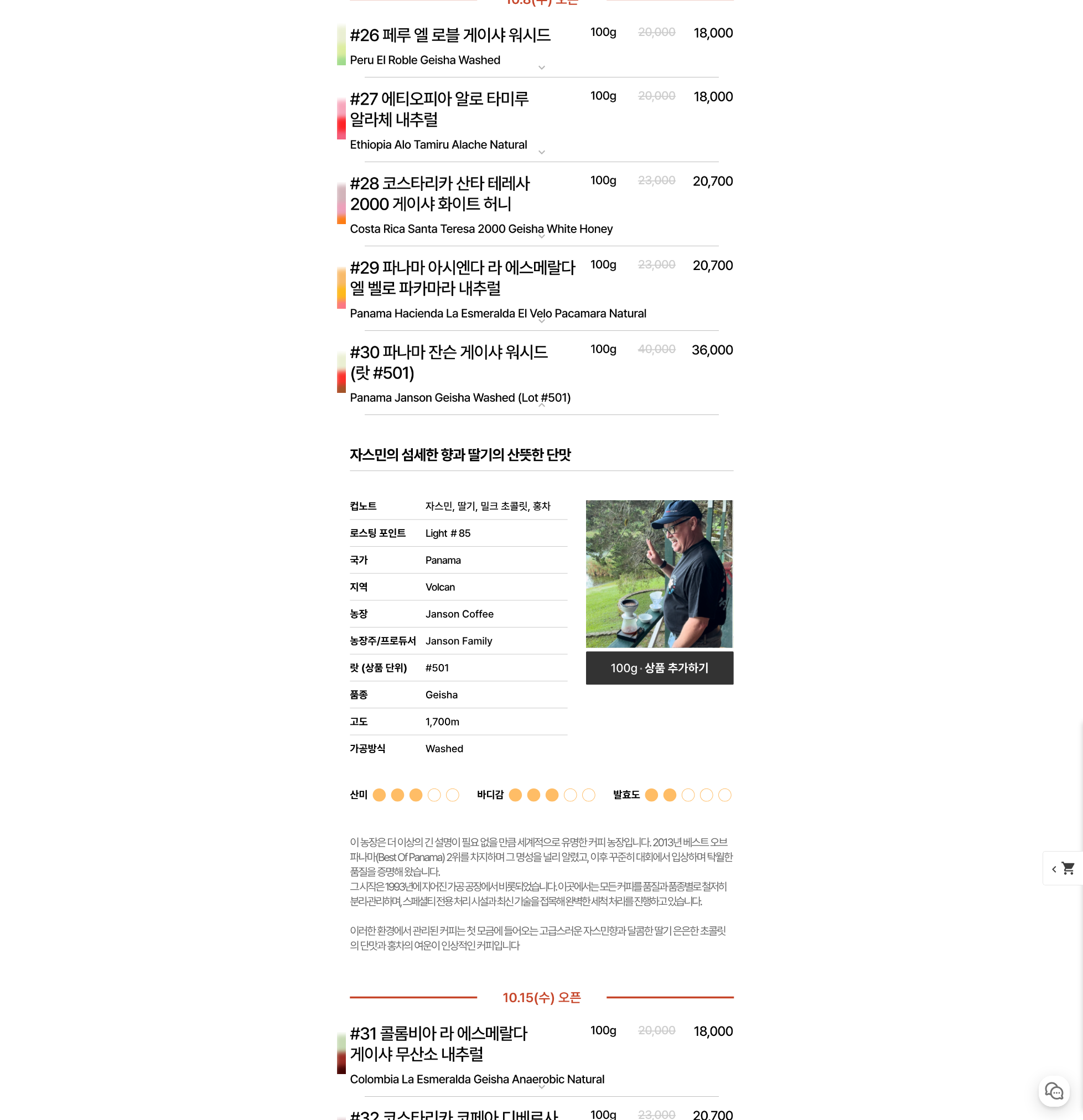
scroll to position [6143, 0]
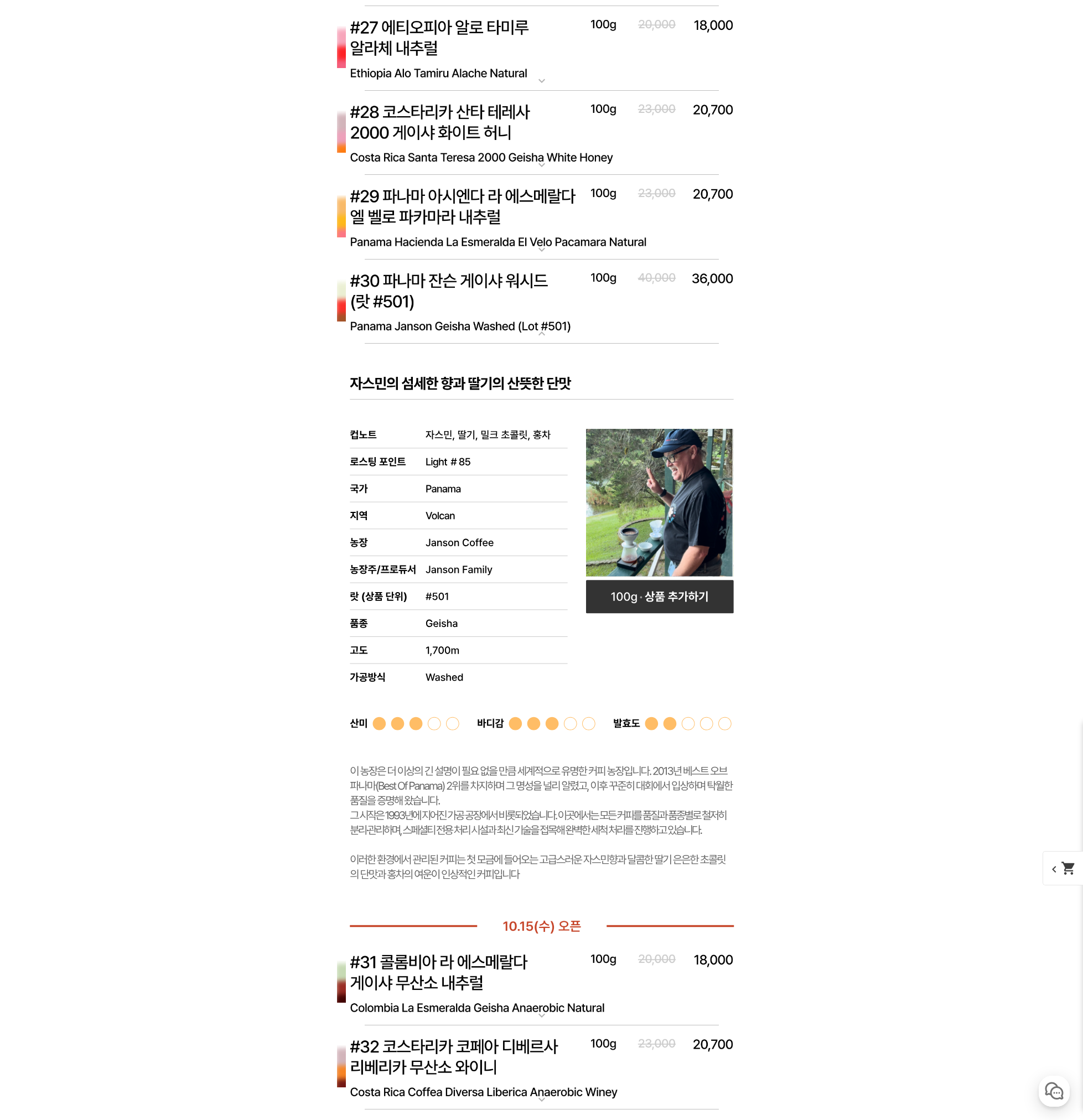
click at [455, 295] on img at bounding box center [542, 302] width 442 height 85
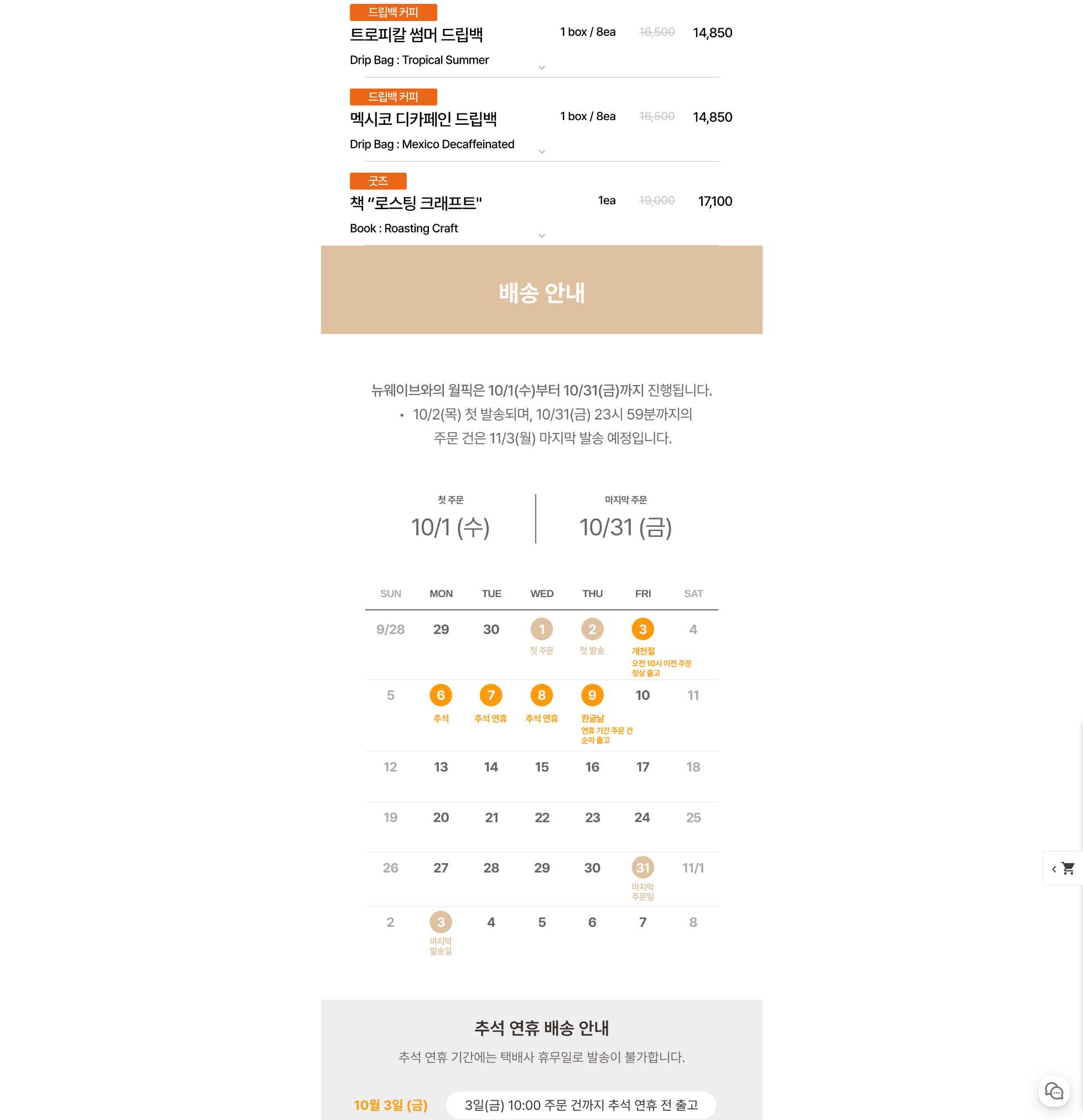
scroll to position [7305, 0]
